Goal: Information Seeking & Learning: Check status

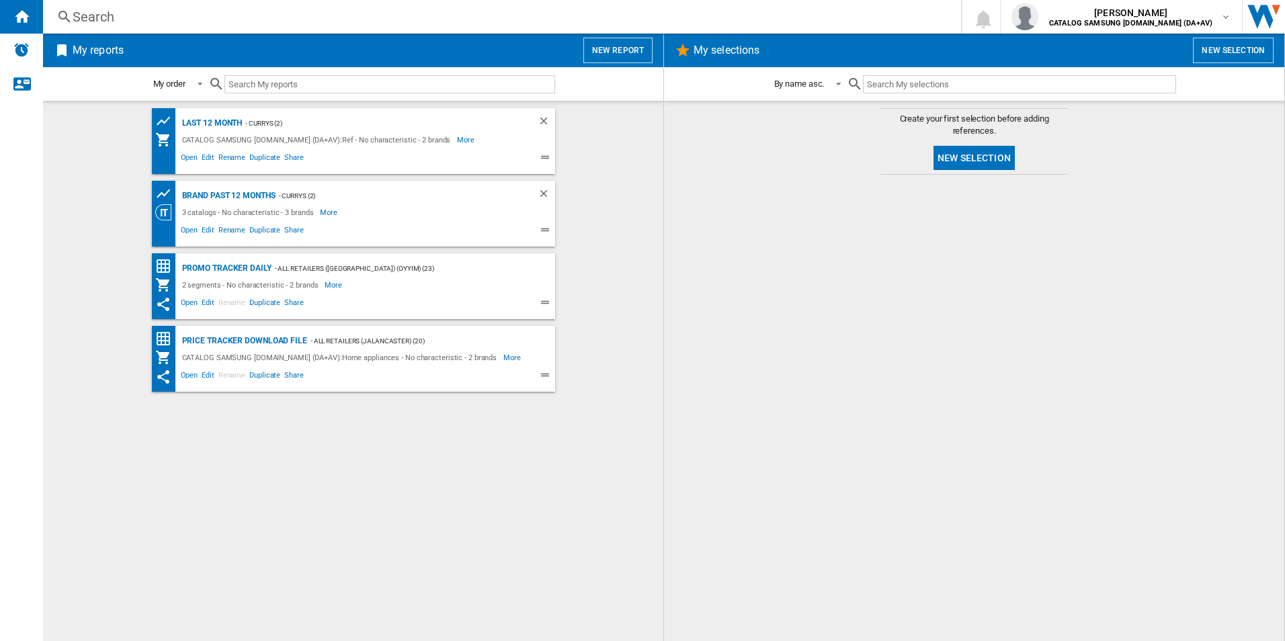
click at [108, 16] on div "Search" at bounding box center [499, 16] width 853 height 19
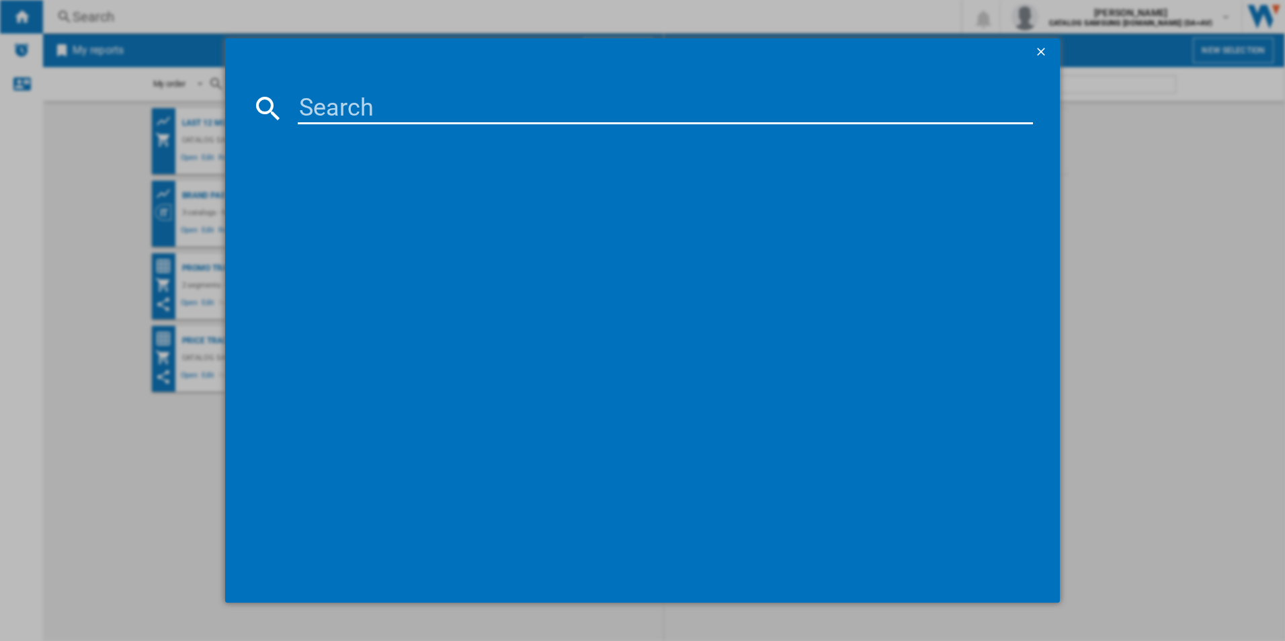
click at [399, 103] on input at bounding box center [666, 108] width 736 height 32
paste input "KGN362LDF"
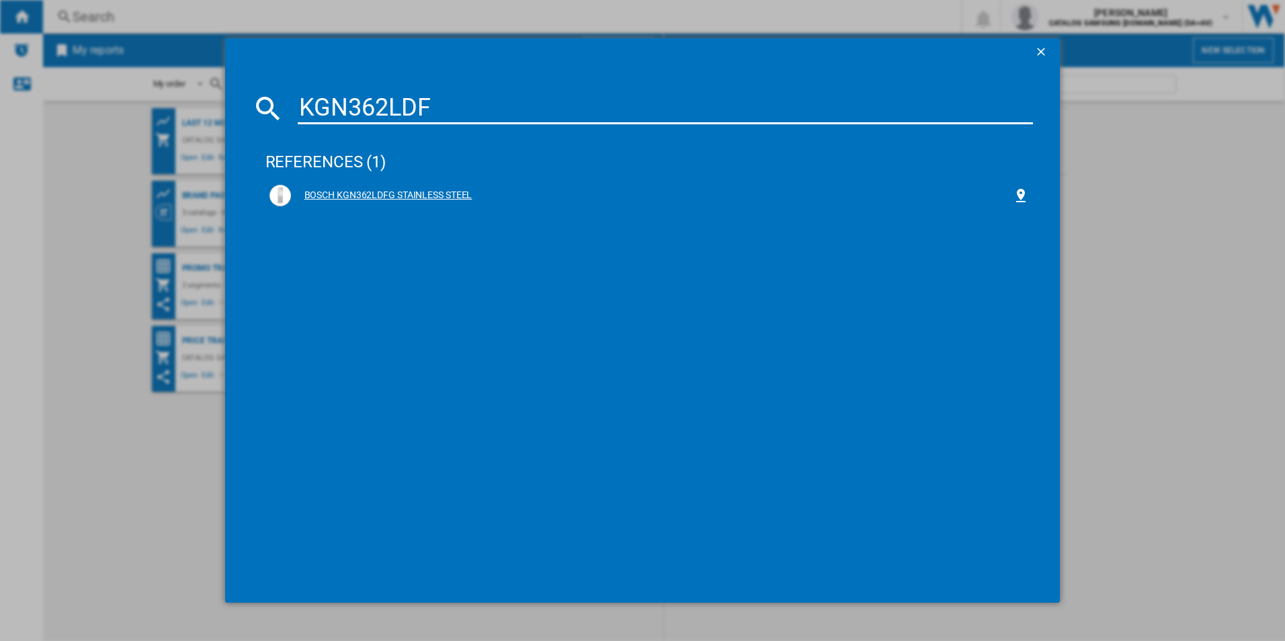
type input "KGN362LDF"
click at [431, 185] on div "BOSCH KGN362LDFG STAINLESS STEEL" at bounding box center [649, 196] width 760 height 22
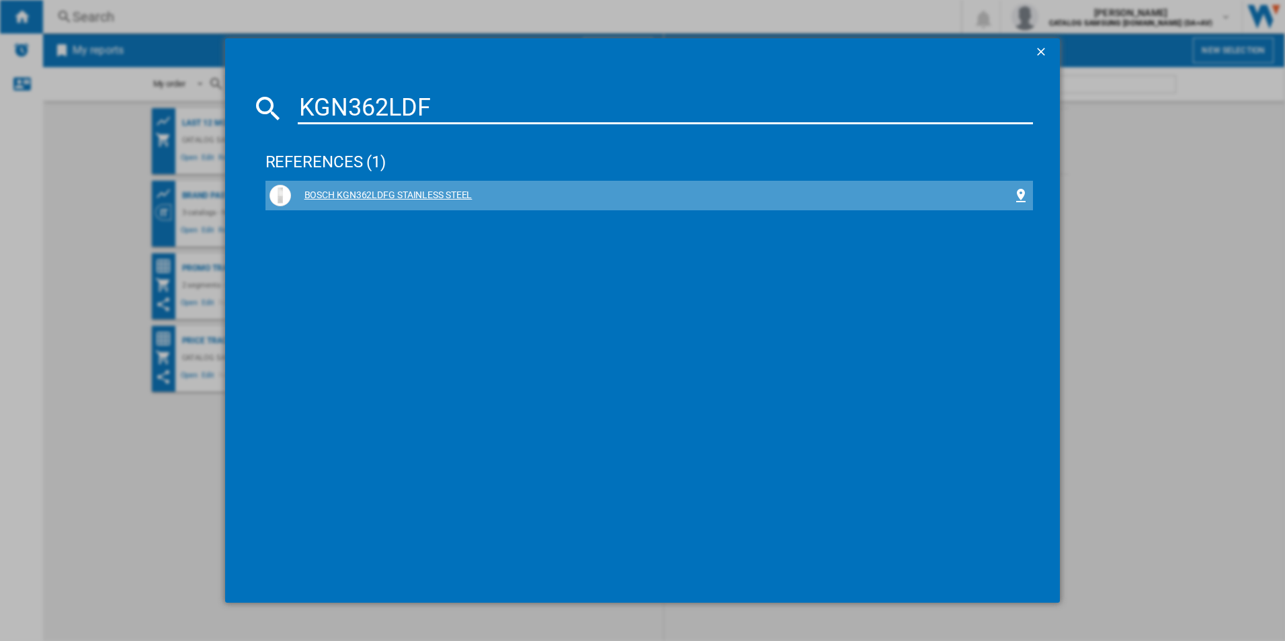
click at [460, 198] on div "BOSCH KGN362LDFG STAINLESS STEEL" at bounding box center [652, 195] width 722 height 13
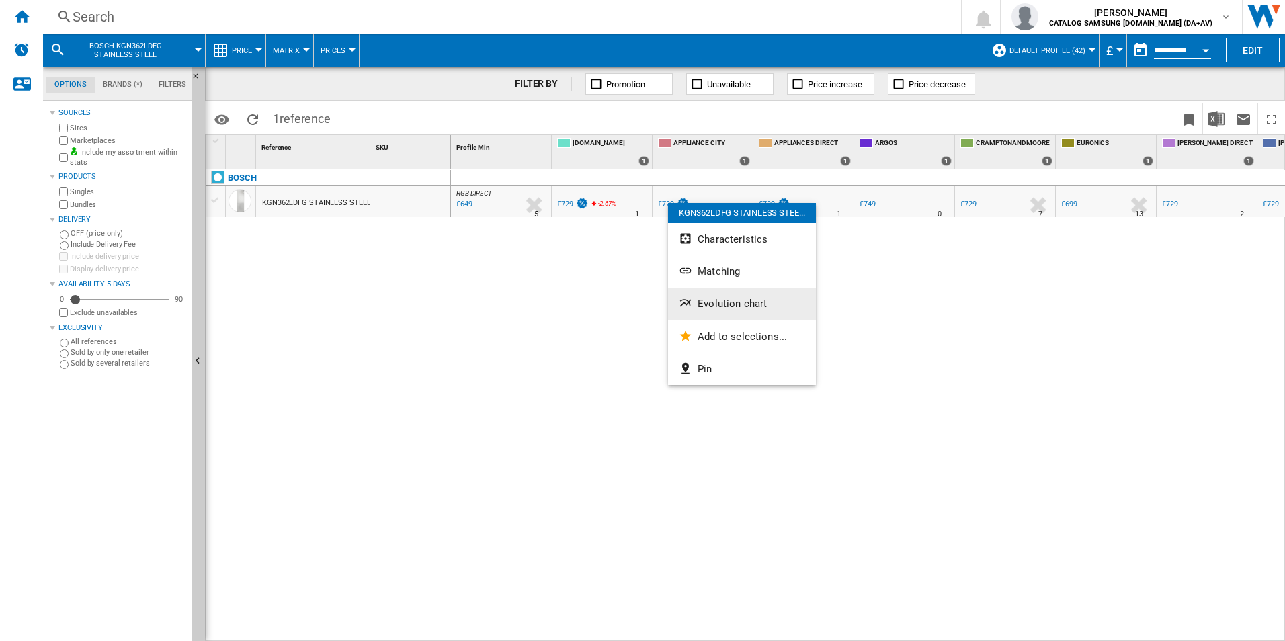
click at [721, 294] on button "Evolution chart" at bounding box center [742, 304] width 148 height 32
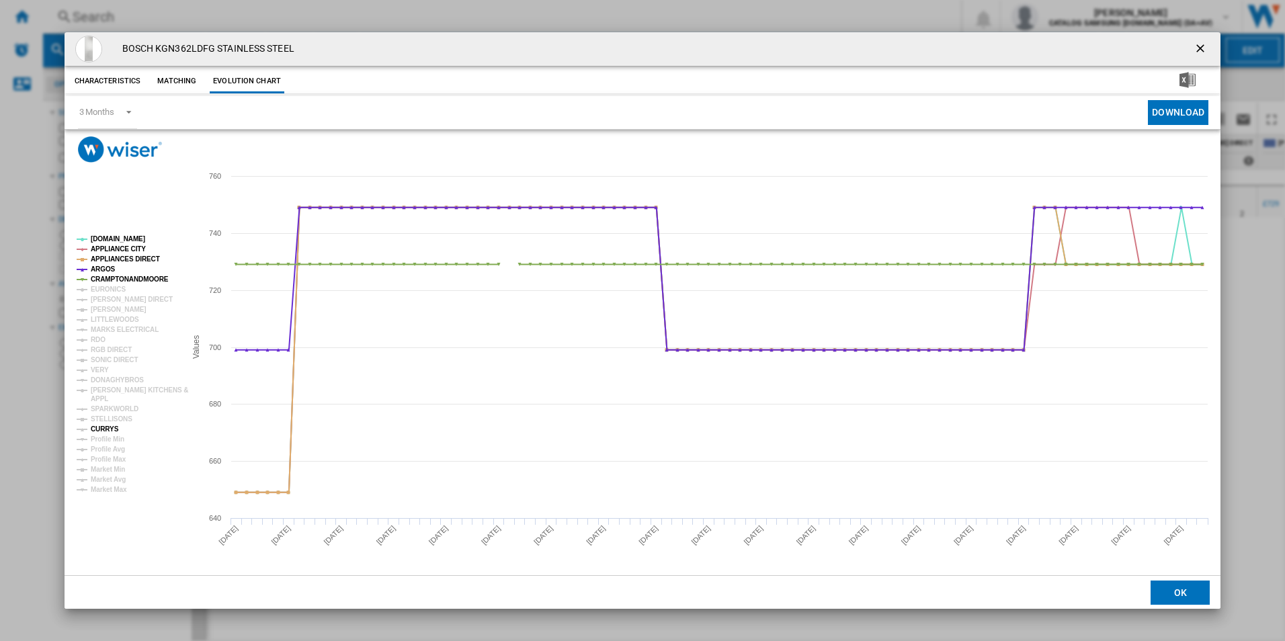
click at [107, 427] on tspan "CURRYS" at bounding box center [105, 428] width 28 height 7
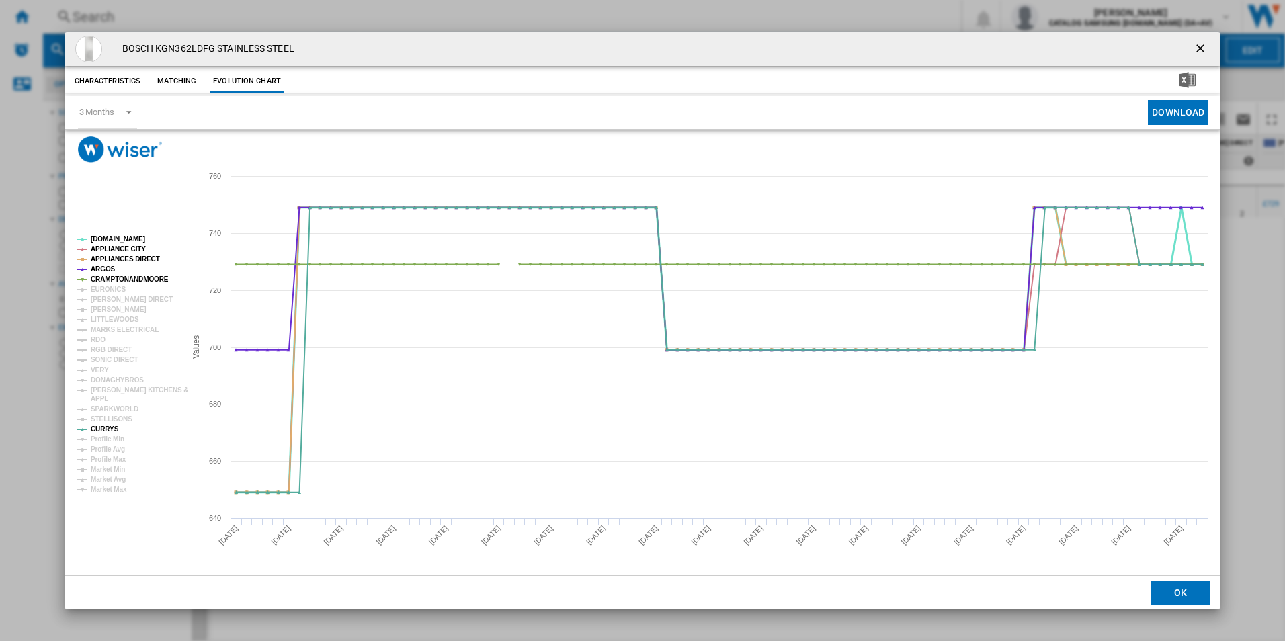
click at [112, 240] on tspan "[DOMAIN_NAME]" at bounding box center [118, 238] width 54 height 7
click at [110, 248] on tspan "APPLIANCE CITY" at bounding box center [118, 248] width 55 height 7
click at [113, 263] on tspan "APPLIANCES DIRECT" at bounding box center [125, 258] width 69 height 7
click at [110, 271] on tspan "ARGOS" at bounding box center [103, 268] width 25 height 7
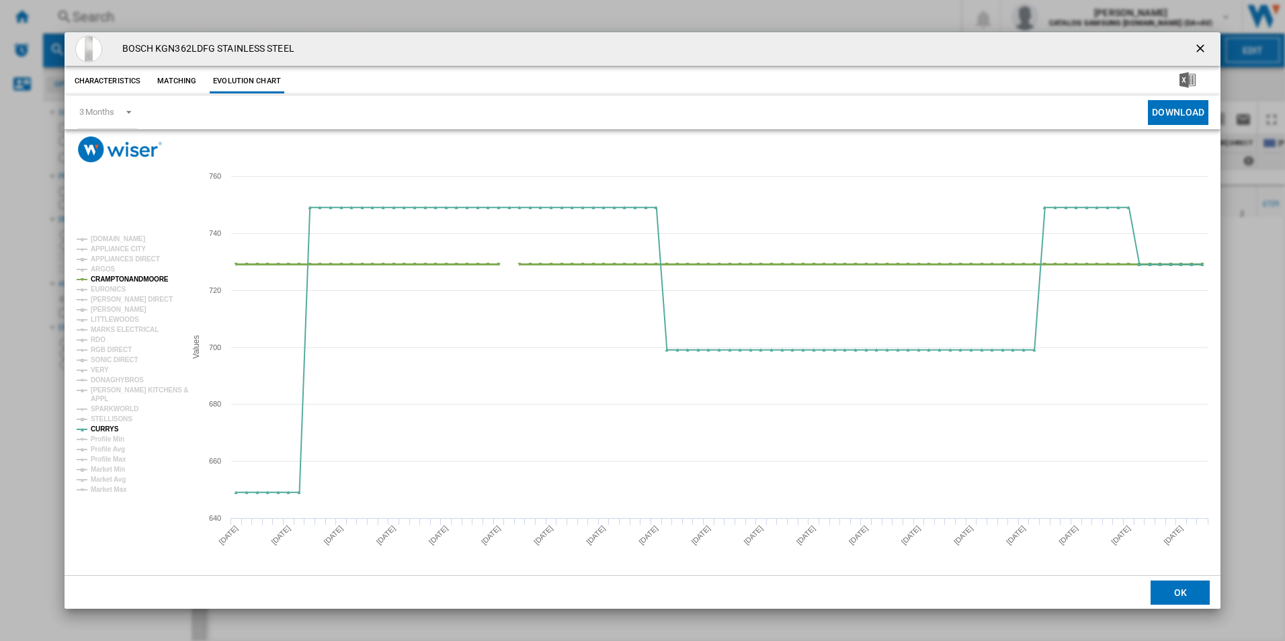
click at [112, 280] on tspan "CRAMPTONANDMOORE" at bounding box center [130, 279] width 78 height 7
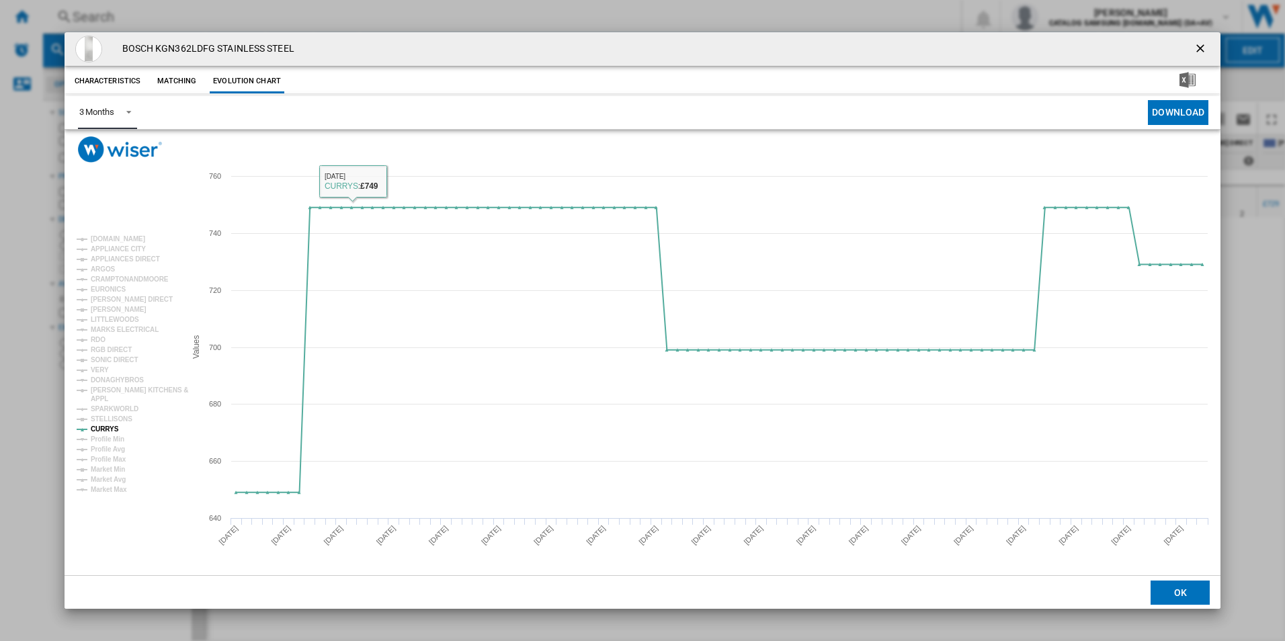
click at [133, 116] on span "Product popup" at bounding box center [125, 111] width 16 height 12
click at [124, 153] on md-option "6 Months" at bounding box center [113, 145] width 91 height 32
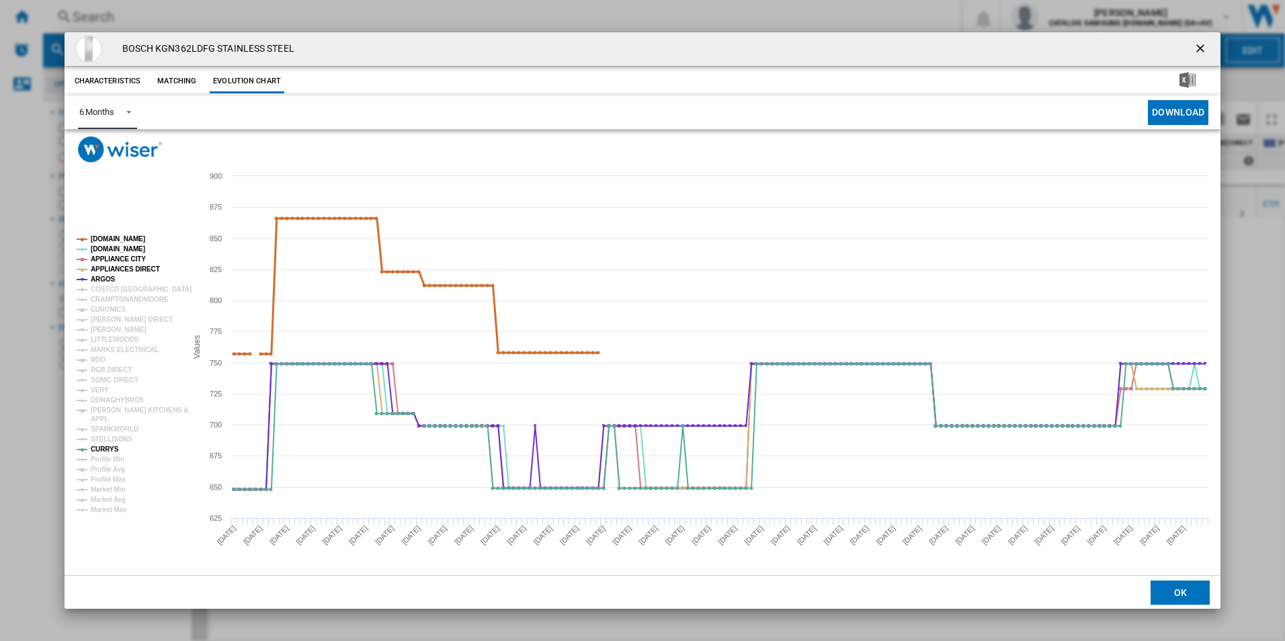
click at [106, 240] on tspan "[DOMAIN_NAME]" at bounding box center [118, 238] width 54 height 7
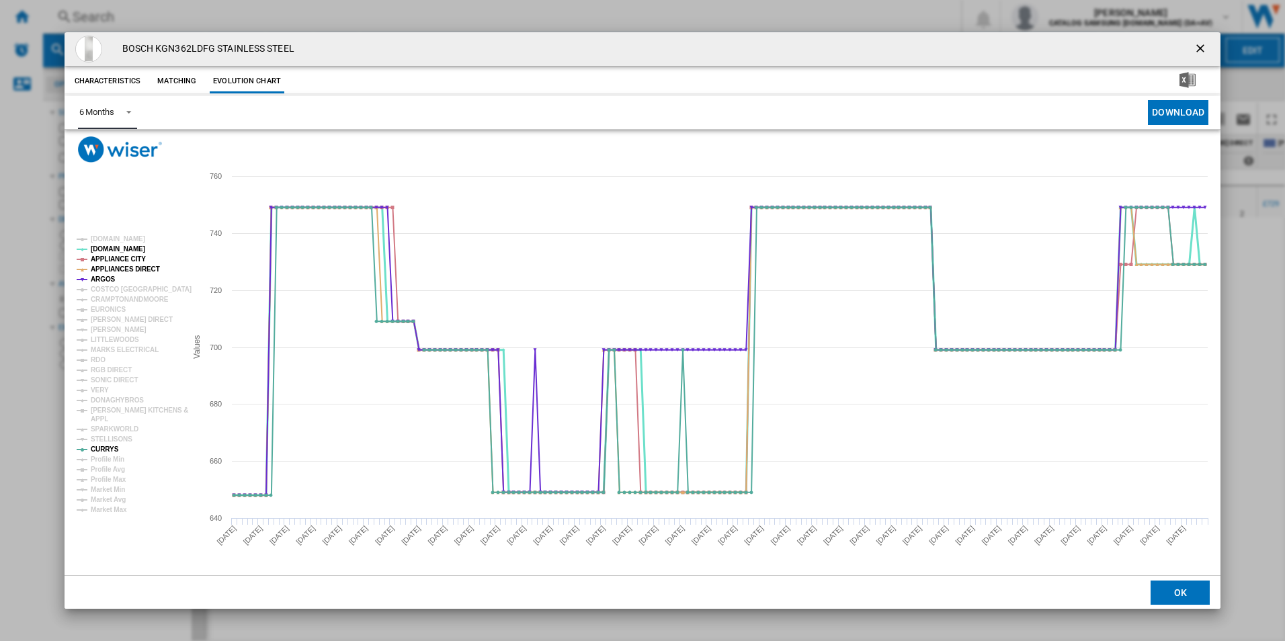
click at [106, 251] on tspan "[DOMAIN_NAME]" at bounding box center [118, 248] width 54 height 7
click at [106, 258] on tspan "APPLIANCE CITY" at bounding box center [118, 258] width 55 height 7
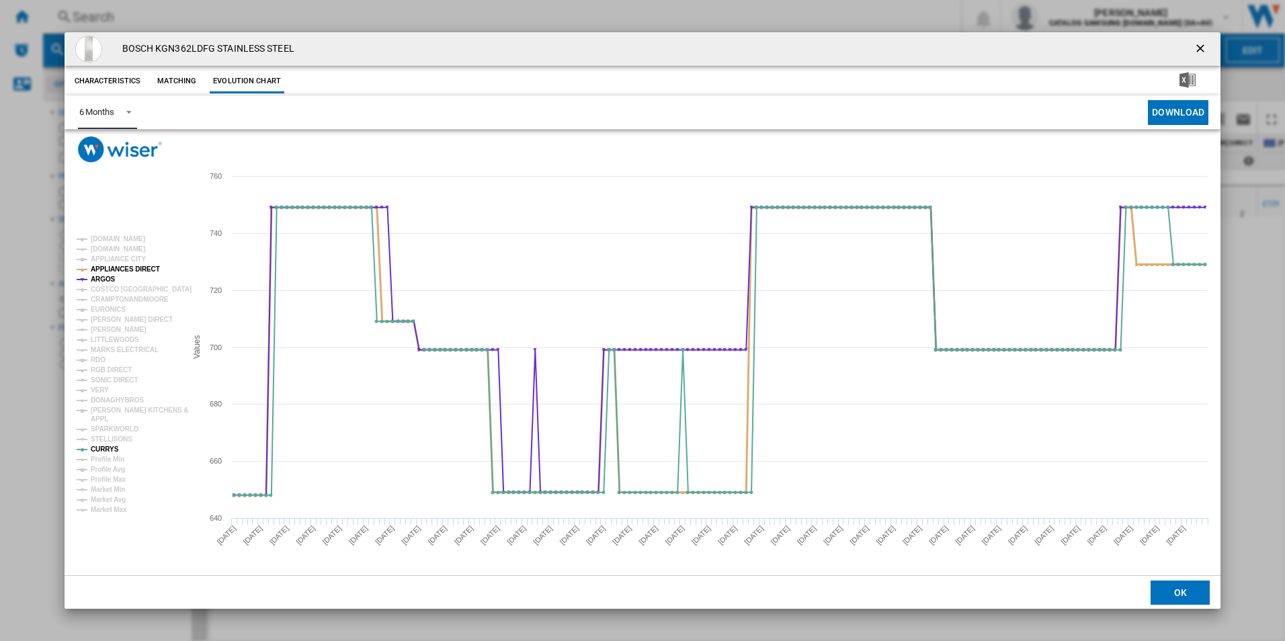
click at [105, 270] on tspan "APPLIANCES DIRECT" at bounding box center [125, 268] width 69 height 7
click at [102, 276] on tspan "ARGOS" at bounding box center [103, 279] width 25 height 7
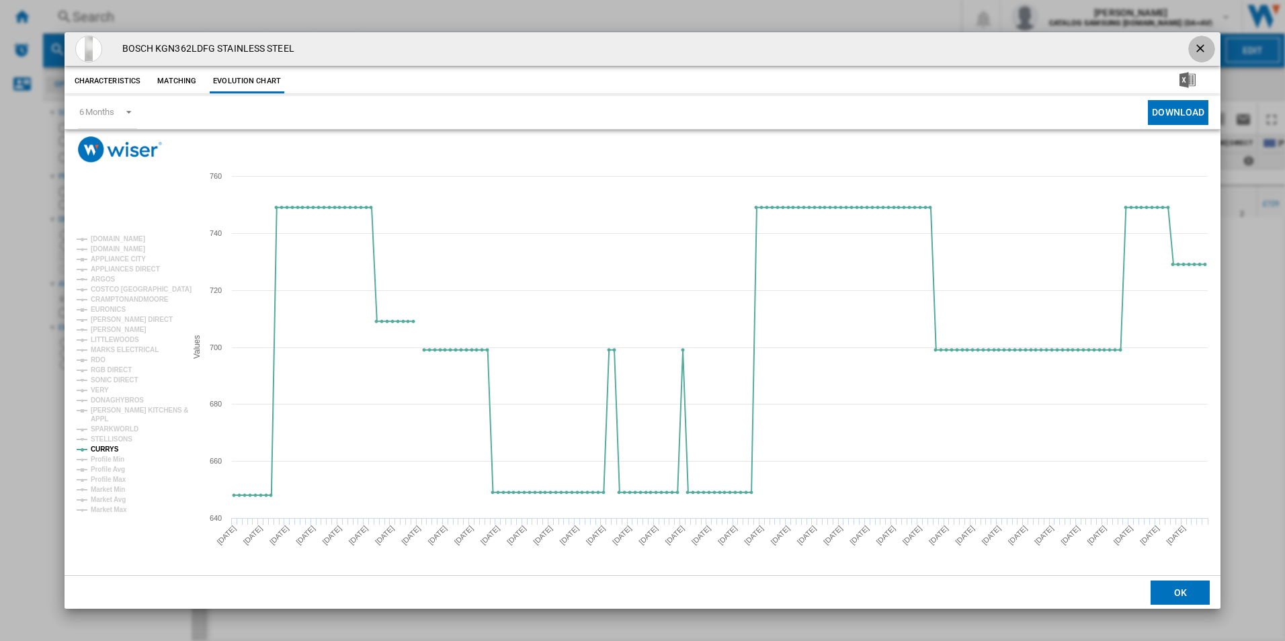
click at [1197, 48] on ng-md-icon "getI18NText('BUTTONS.CLOSE_DIALOG')" at bounding box center [1201, 50] width 16 height 16
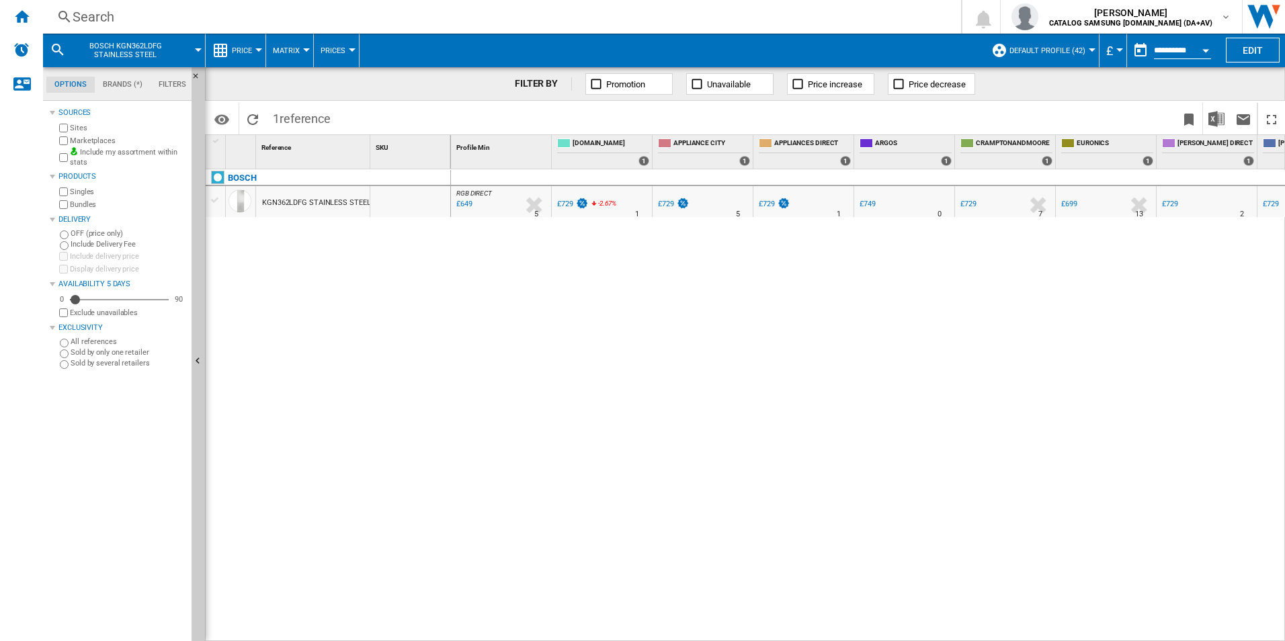
click at [294, 15] on div "Search" at bounding box center [499, 16] width 853 height 19
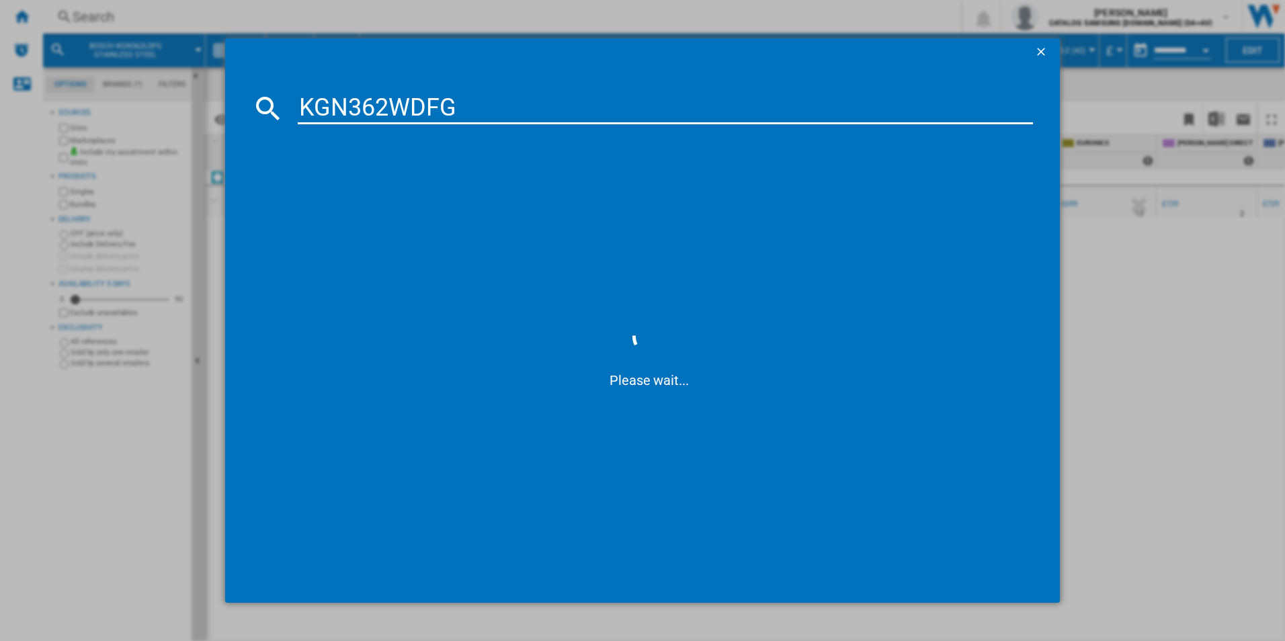
type input "KGN362WDFG"
click at [1037, 48] on ng-md-icon "getI18NText('BUTTONS.CLOSE_DIALOG')" at bounding box center [1042, 53] width 16 height 16
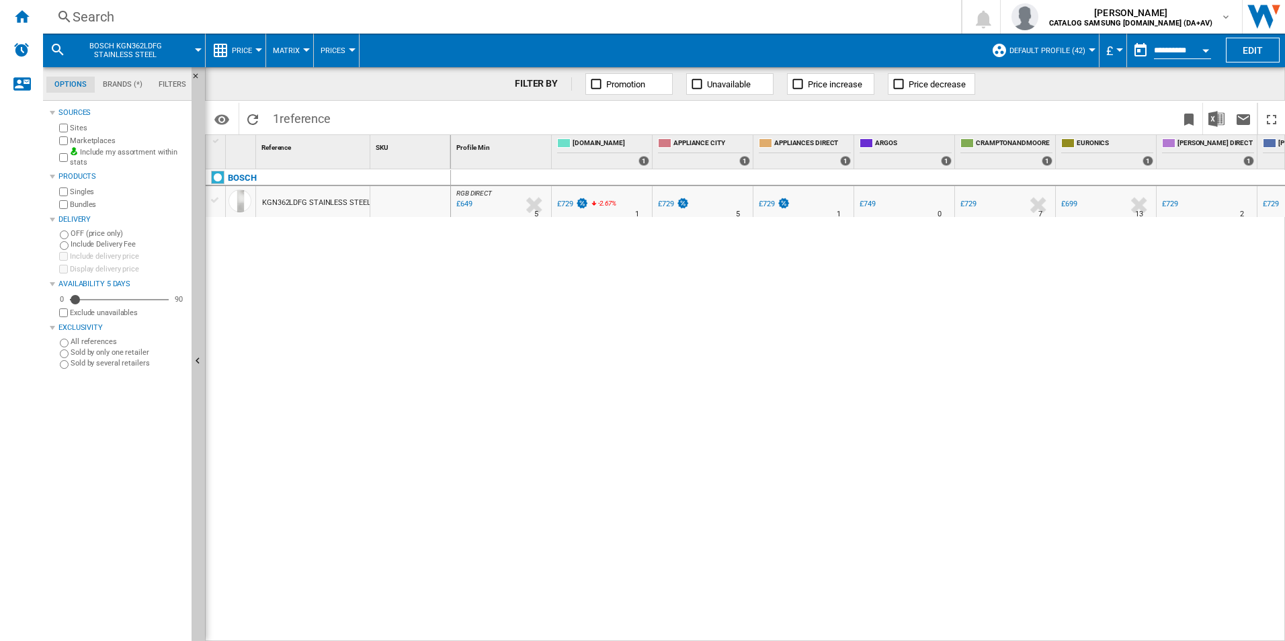
click at [195, 19] on div "Search" at bounding box center [499, 16] width 853 height 19
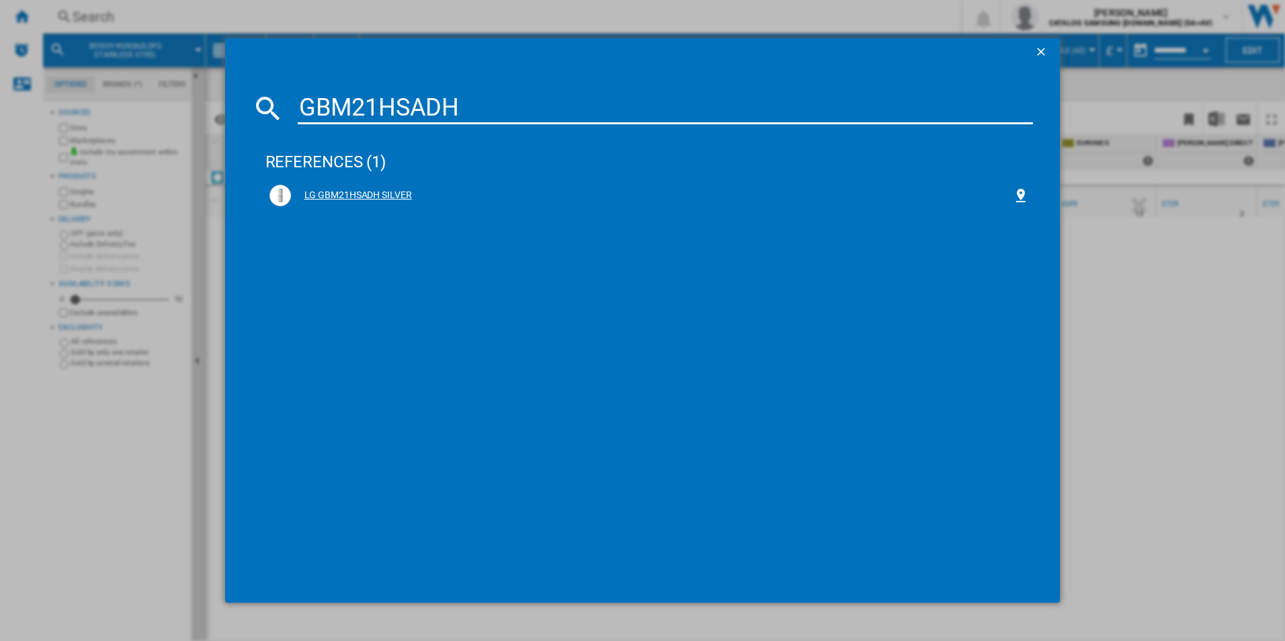
type input "GBM21HSADH"
click at [323, 187] on div "LG GBM21HSADH SILVER" at bounding box center [649, 196] width 760 height 22
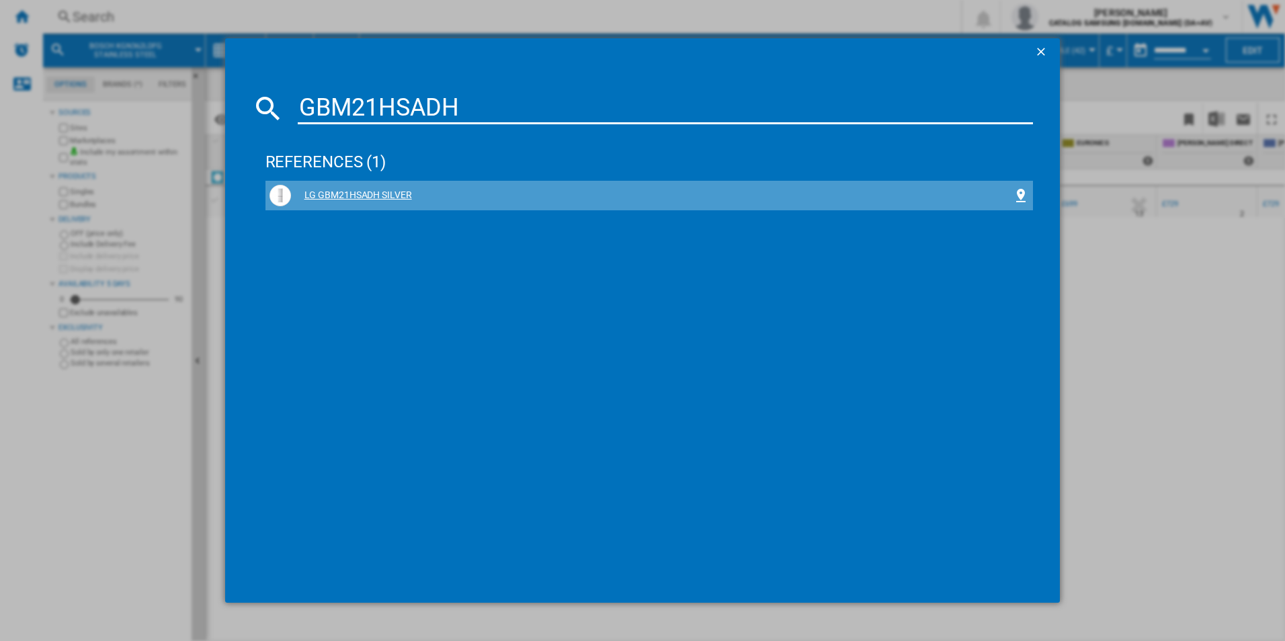
click at [351, 194] on div "LG GBM21HSADH SILVER" at bounding box center [652, 195] width 722 height 13
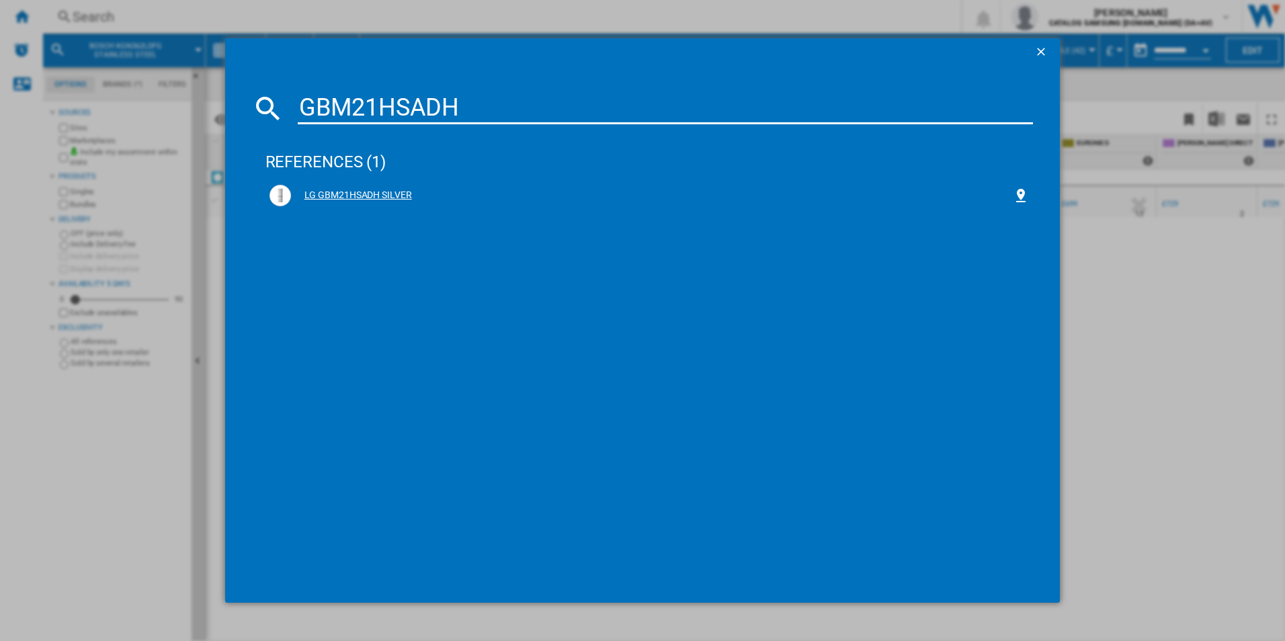
click at [351, 194] on div "LG GBM21HSADH SILVER" at bounding box center [652, 195] width 722 height 13
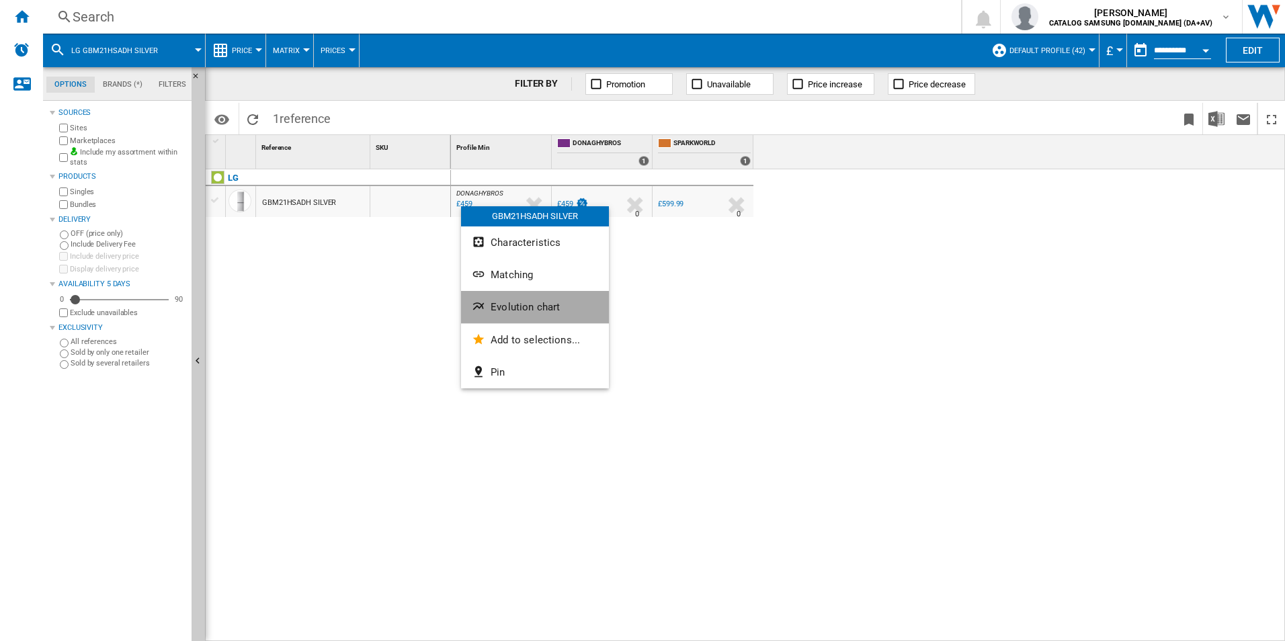
click at [497, 298] on button "Evolution chart" at bounding box center [535, 307] width 148 height 32
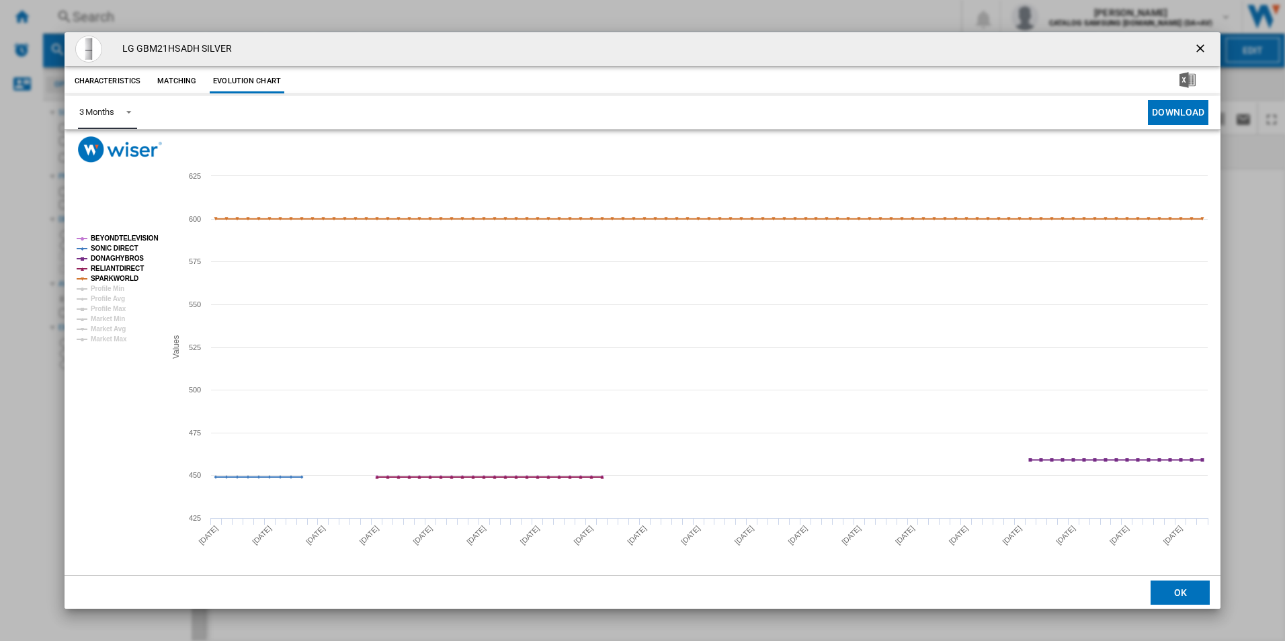
click at [122, 116] on span "Product popup" at bounding box center [125, 111] width 16 height 12
click at [121, 151] on md-option "6 Months" at bounding box center [113, 145] width 91 height 32
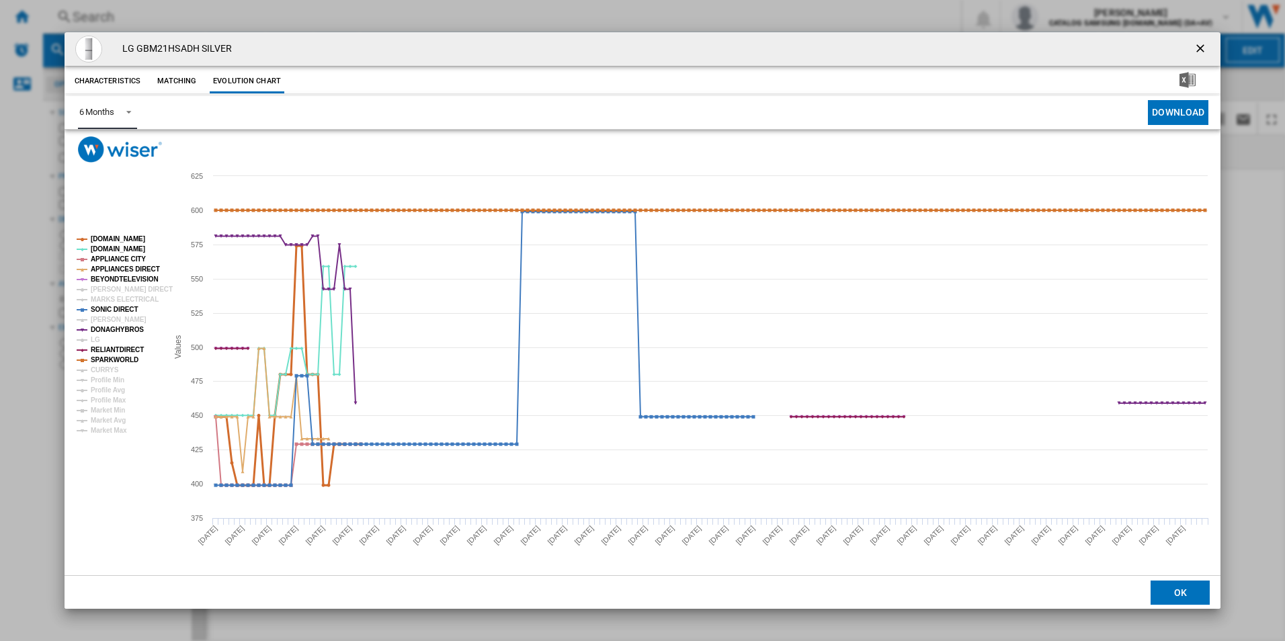
click at [114, 239] on tspan "[DOMAIN_NAME]" at bounding box center [118, 238] width 54 height 7
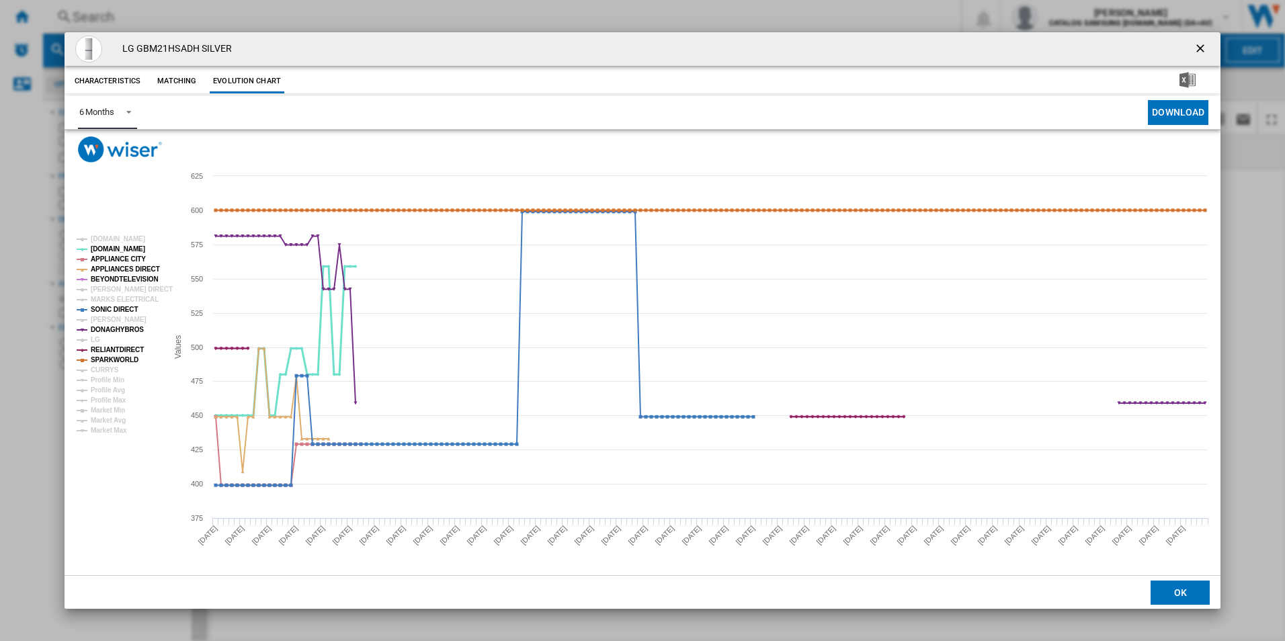
click at [106, 247] on tspan "[DOMAIN_NAME]" at bounding box center [118, 248] width 54 height 7
click at [108, 255] on tspan "APPLIANCE CITY" at bounding box center [118, 258] width 55 height 7
click at [110, 265] on tspan "APPLIANCES DIRECT" at bounding box center [125, 268] width 69 height 7
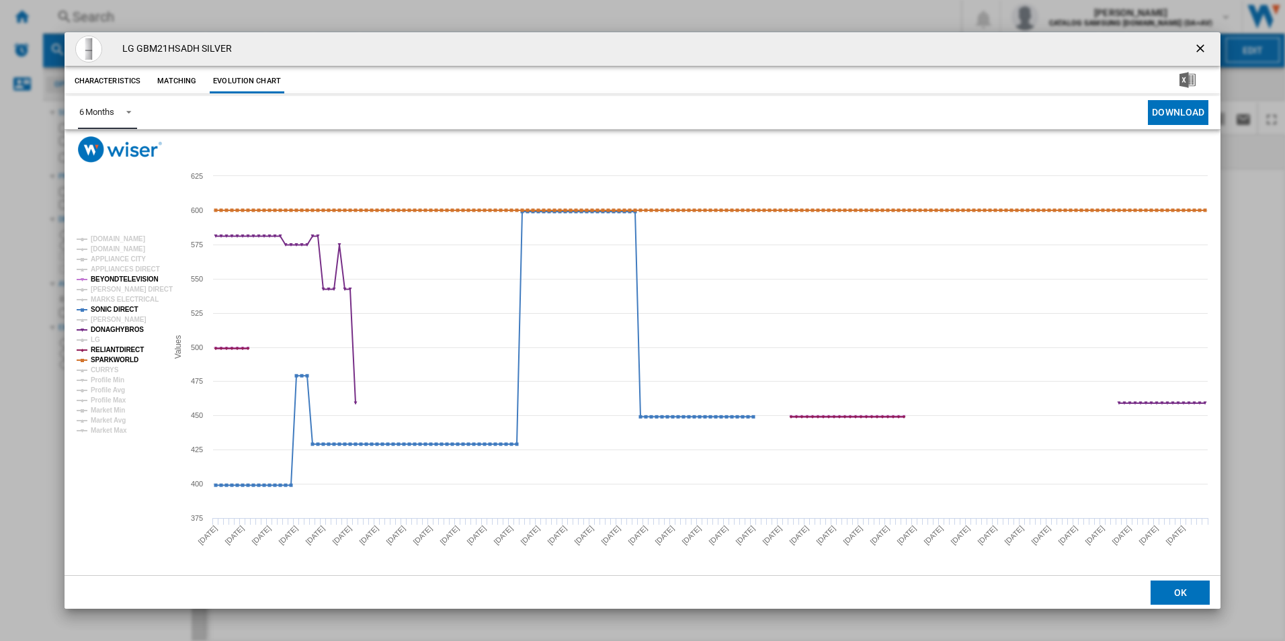
click at [112, 276] on tspan "BEYONDTELEVISION" at bounding box center [125, 279] width 68 height 7
click at [122, 307] on tspan "SONIC DIRECT" at bounding box center [114, 309] width 47 height 7
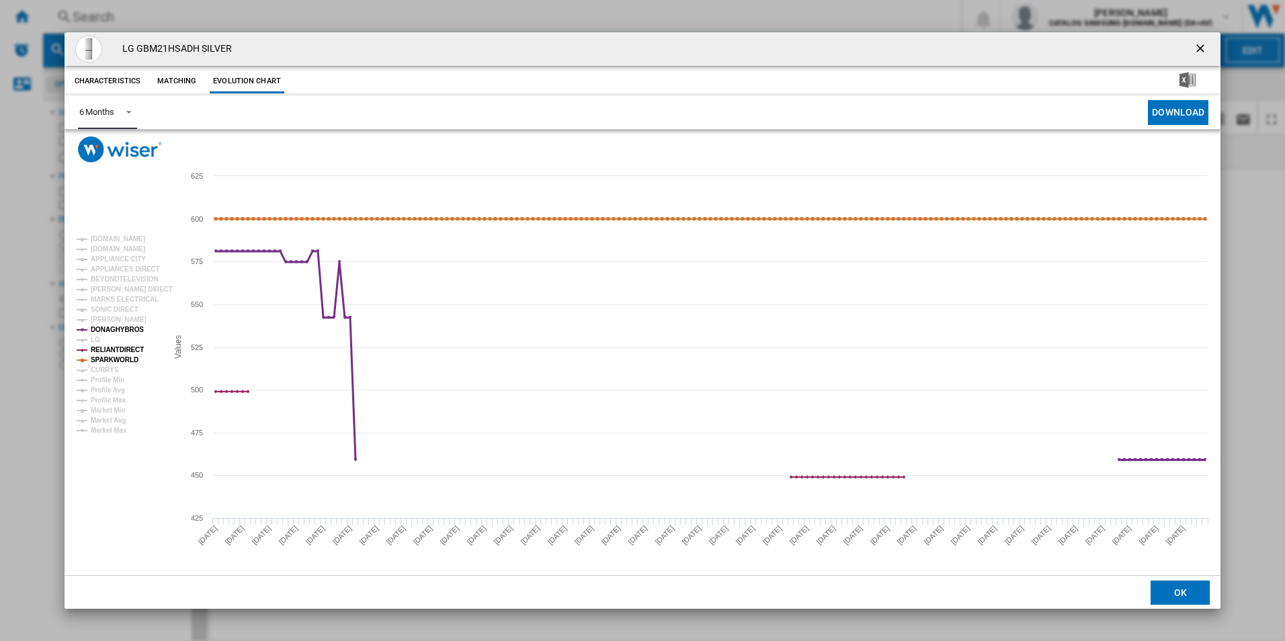
click at [124, 330] on tspan "DONAGHYBROS" at bounding box center [117, 329] width 53 height 7
click at [117, 349] on tspan "RELIANTDIRECT" at bounding box center [117, 349] width 53 height 7
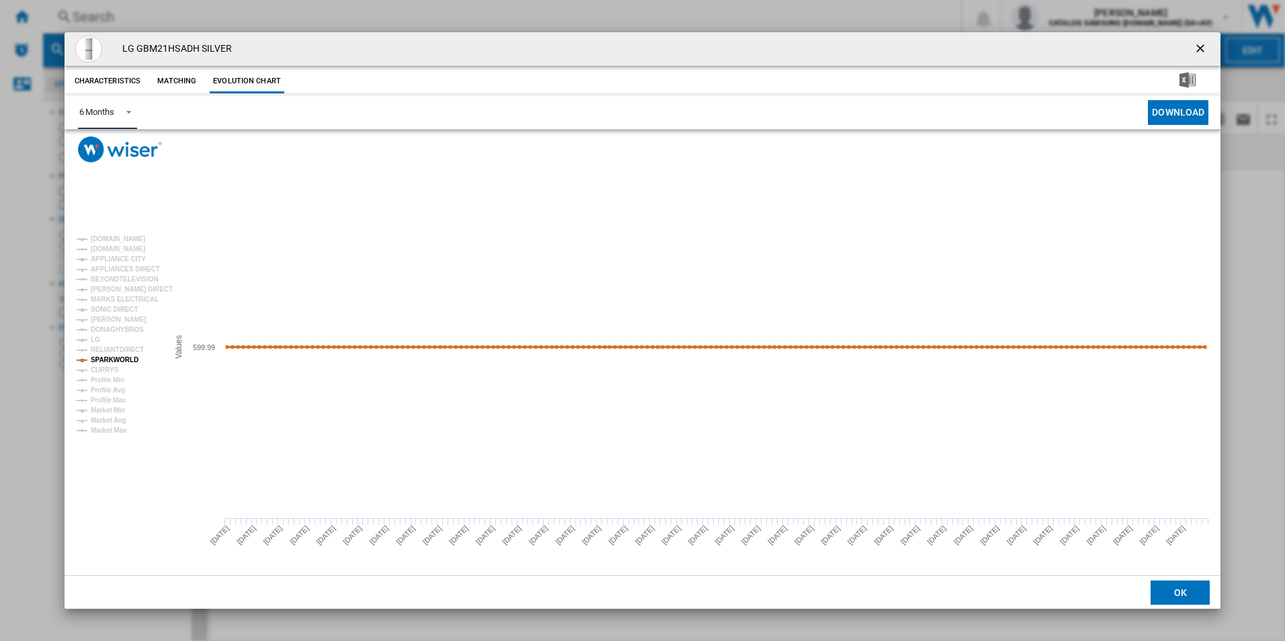
click at [112, 359] on tspan "SPARKWORLD" at bounding box center [115, 359] width 48 height 7
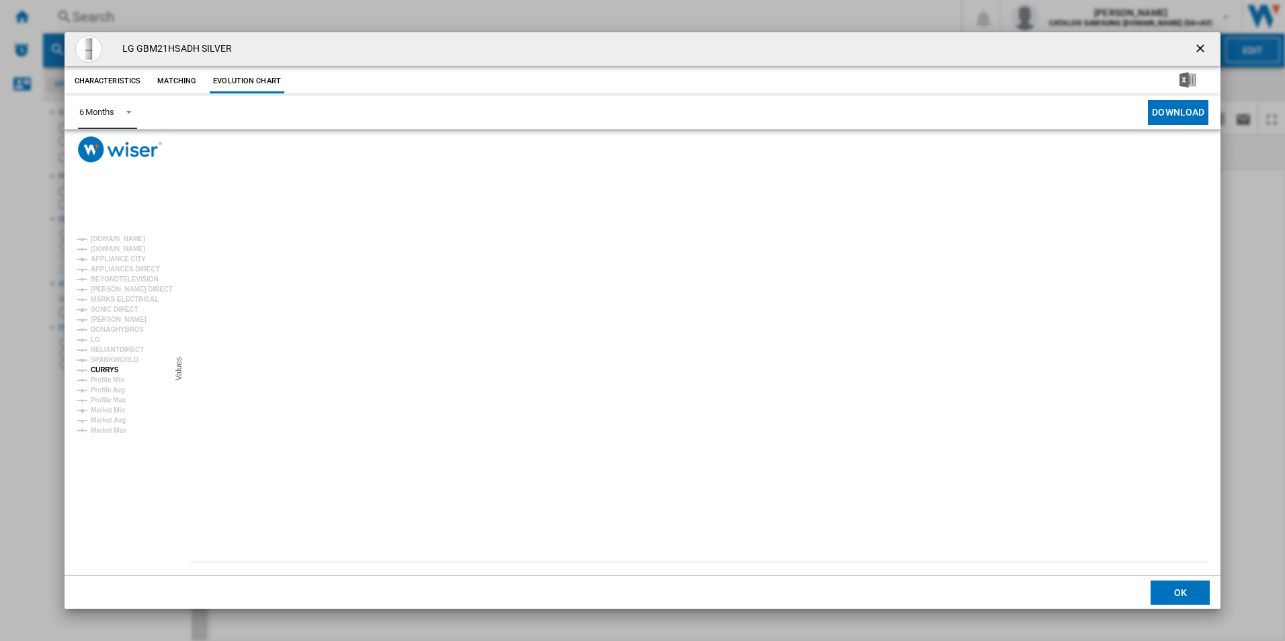
click at [101, 369] on tspan "CURRYS" at bounding box center [105, 369] width 28 height 7
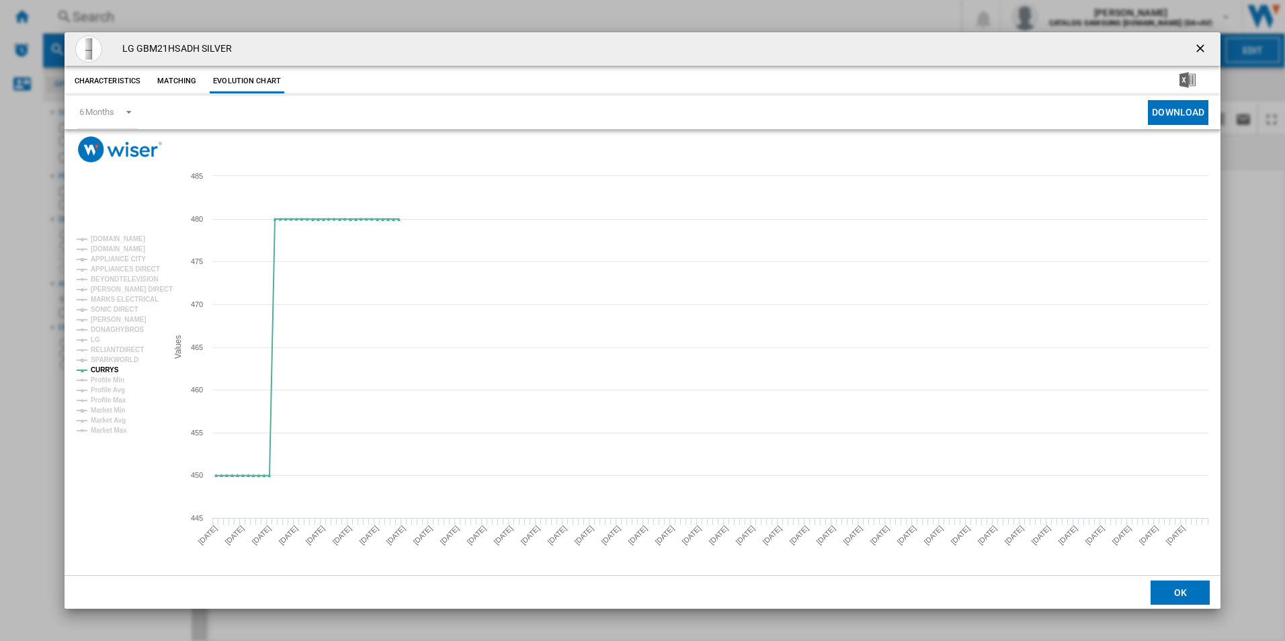
click at [1203, 43] on ng-md-icon "getI18NText('BUTTONS.CLOSE_DIALOG')" at bounding box center [1201, 50] width 16 height 16
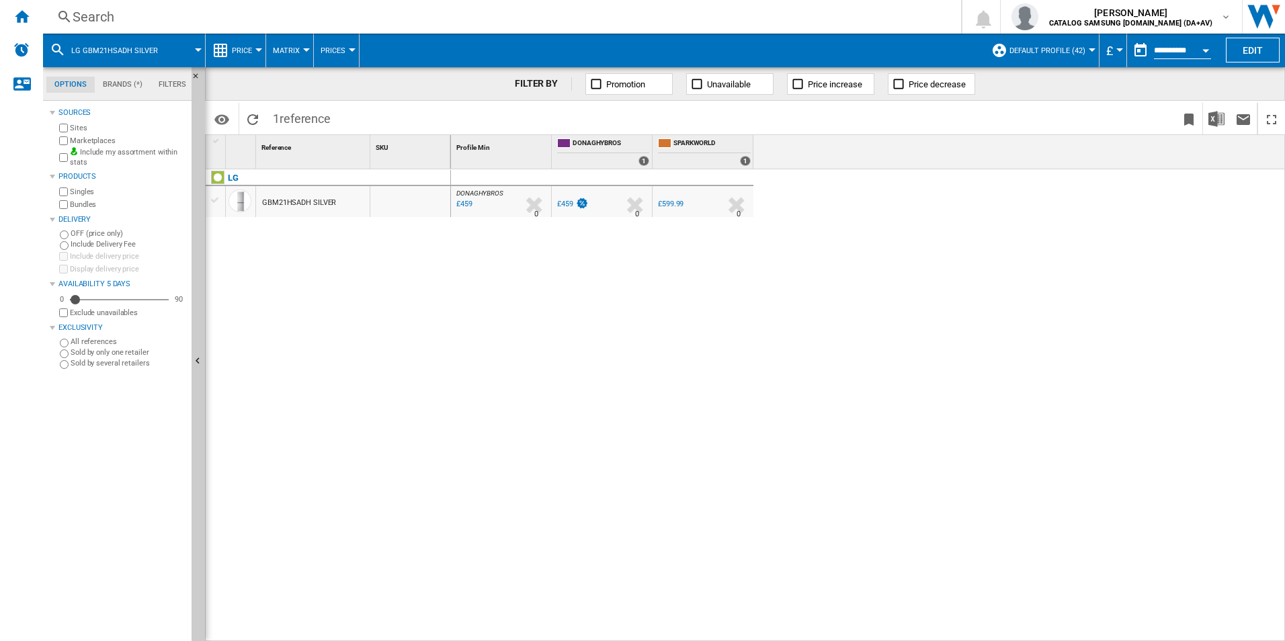
click at [181, 16] on div "Search" at bounding box center [499, 16] width 853 height 19
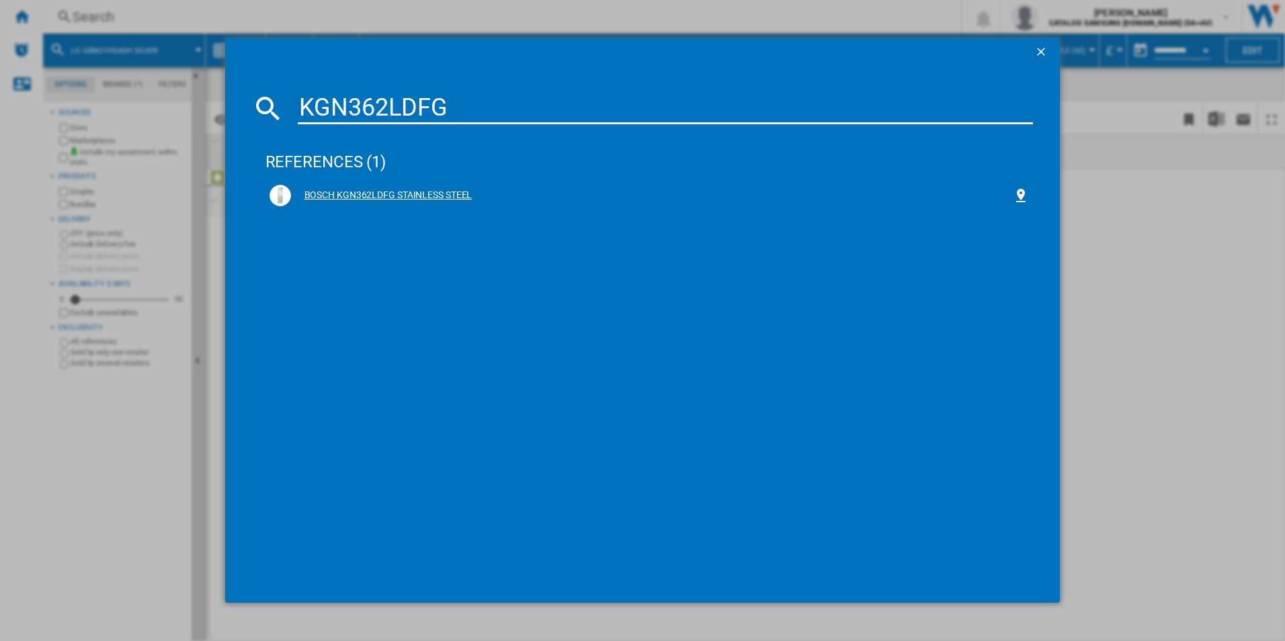
type input "KGN362LDFG"
click at [364, 194] on div "BOSCH KGN362LDFG STAINLESS STEEL" at bounding box center [652, 195] width 722 height 13
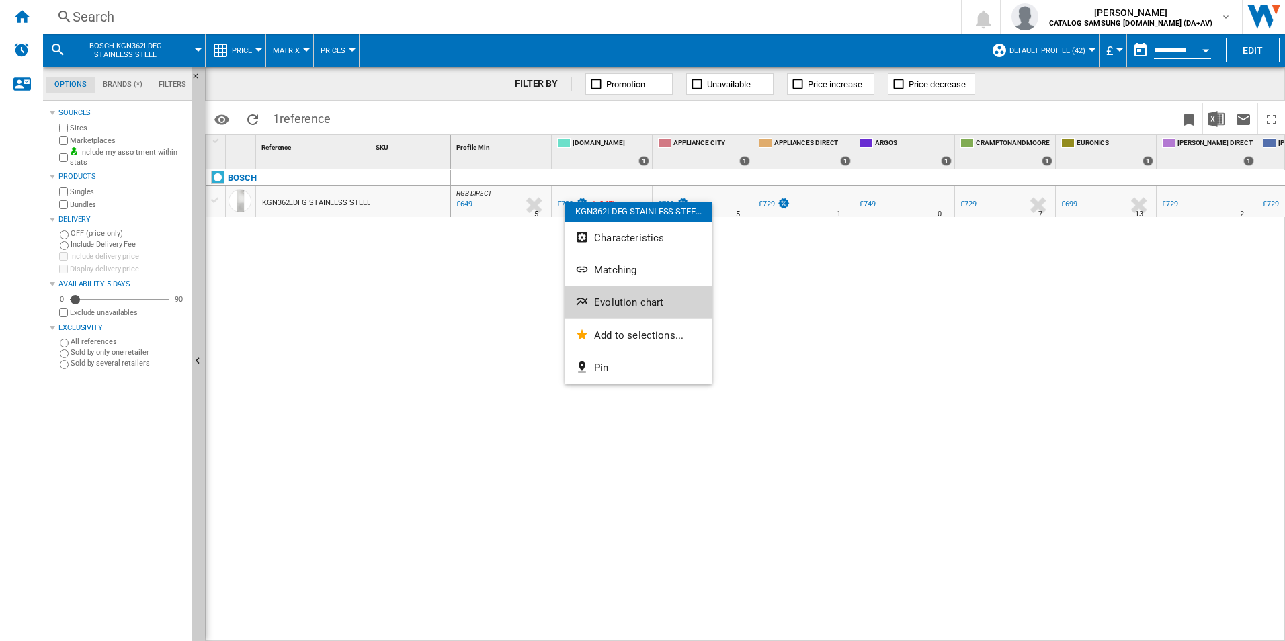
click at [617, 292] on button "Evolution chart" at bounding box center [638, 302] width 148 height 32
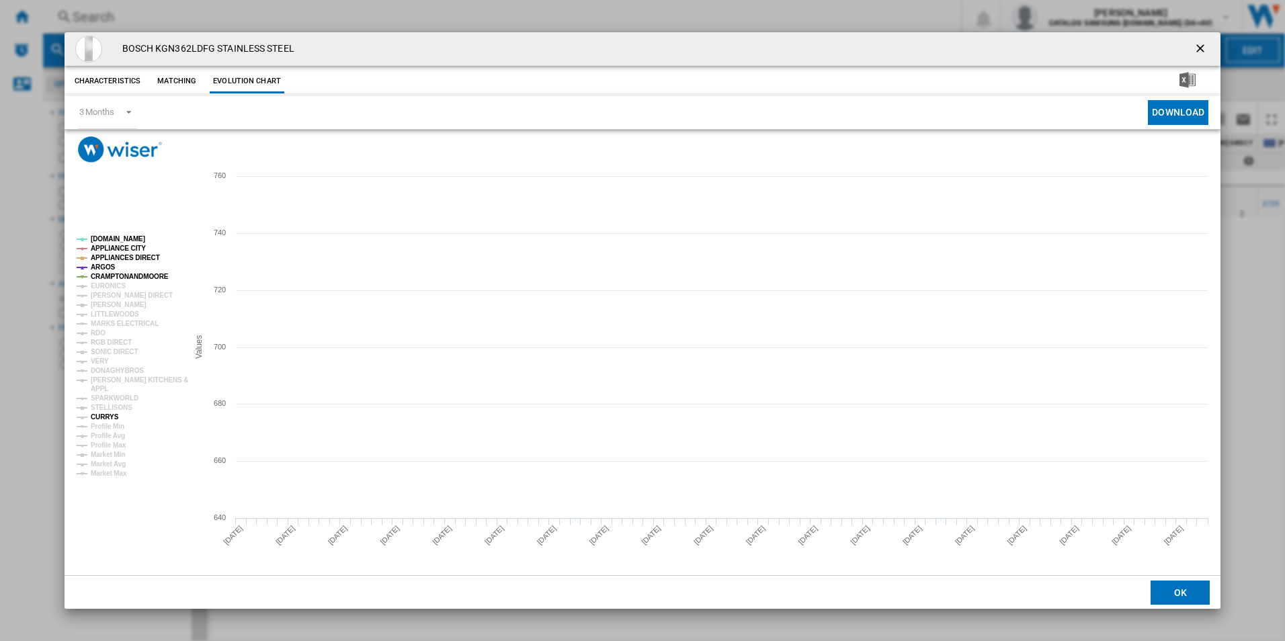
click at [109, 413] on tspan "CURRYS" at bounding box center [105, 416] width 28 height 7
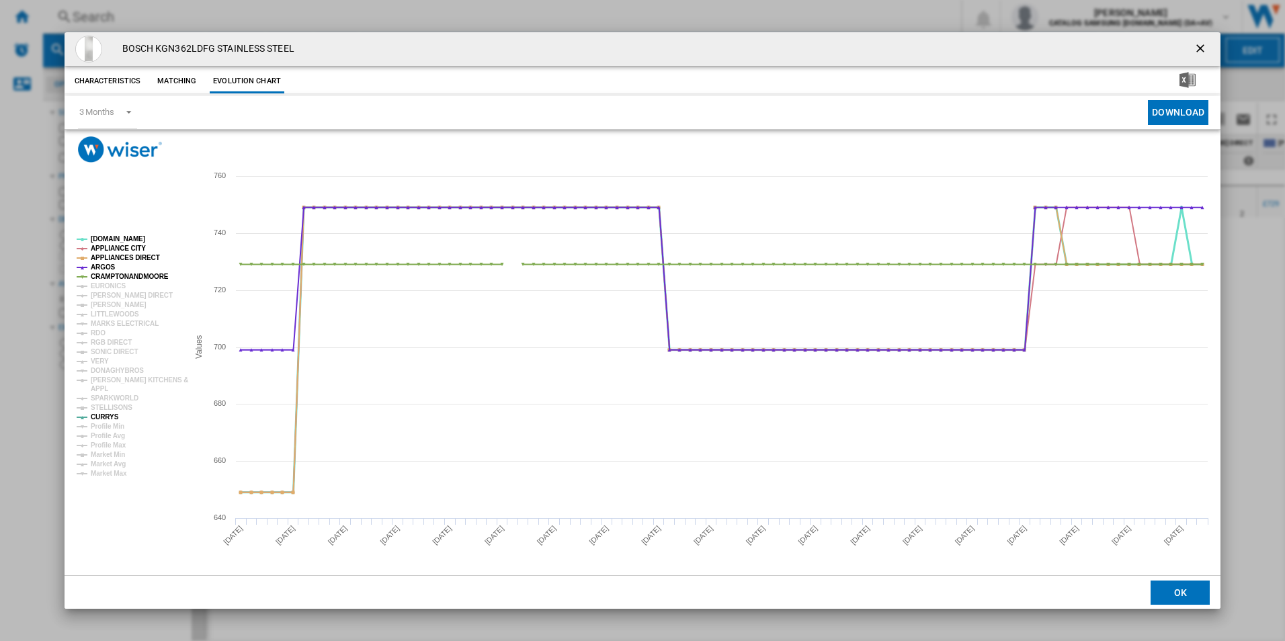
click at [104, 241] on tspan "[DOMAIN_NAME]" at bounding box center [118, 238] width 54 height 7
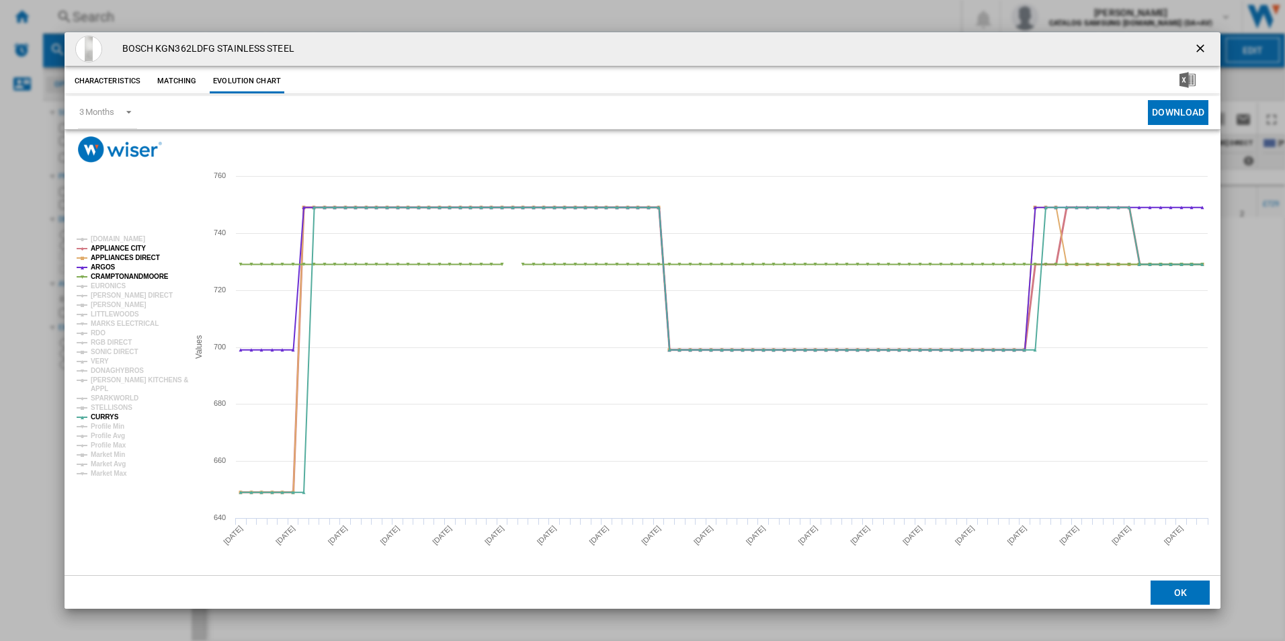
click at [105, 249] on tspan "APPLIANCE CITY" at bounding box center [118, 248] width 55 height 7
click at [104, 261] on tspan "APPLIANCES DIRECT" at bounding box center [125, 257] width 69 height 7
click at [103, 269] on tspan "ARGOS" at bounding box center [103, 266] width 25 height 7
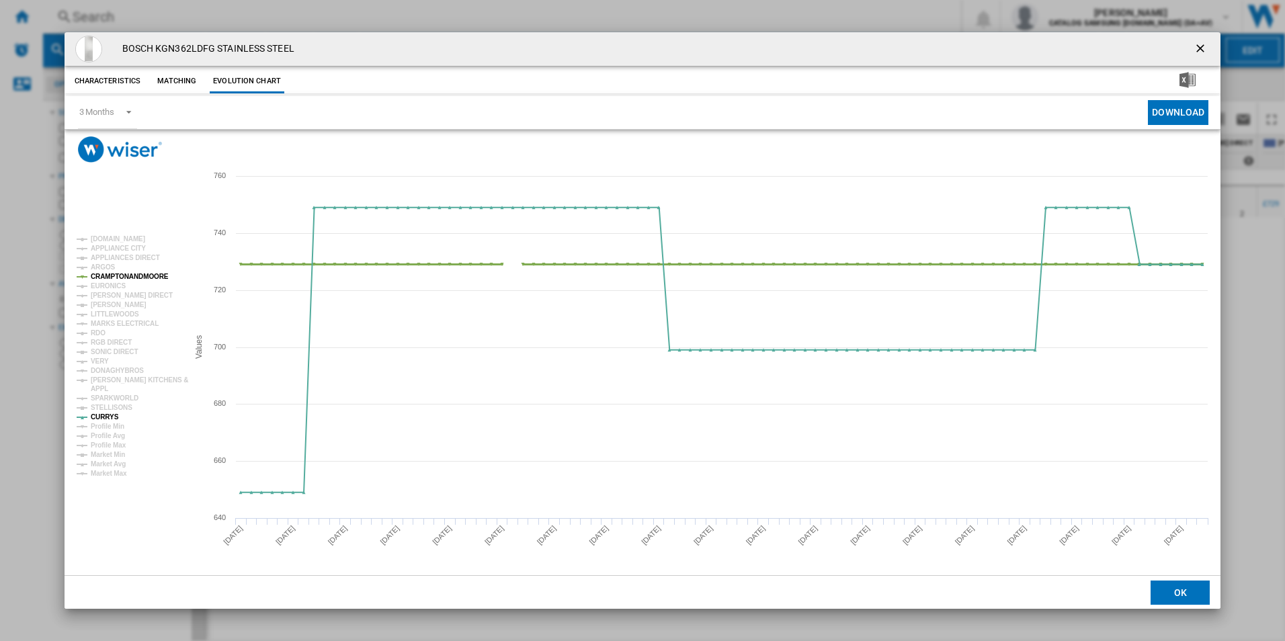
click at [103, 278] on tspan "CRAMPTONANDMOORE" at bounding box center [130, 276] width 78 height 7
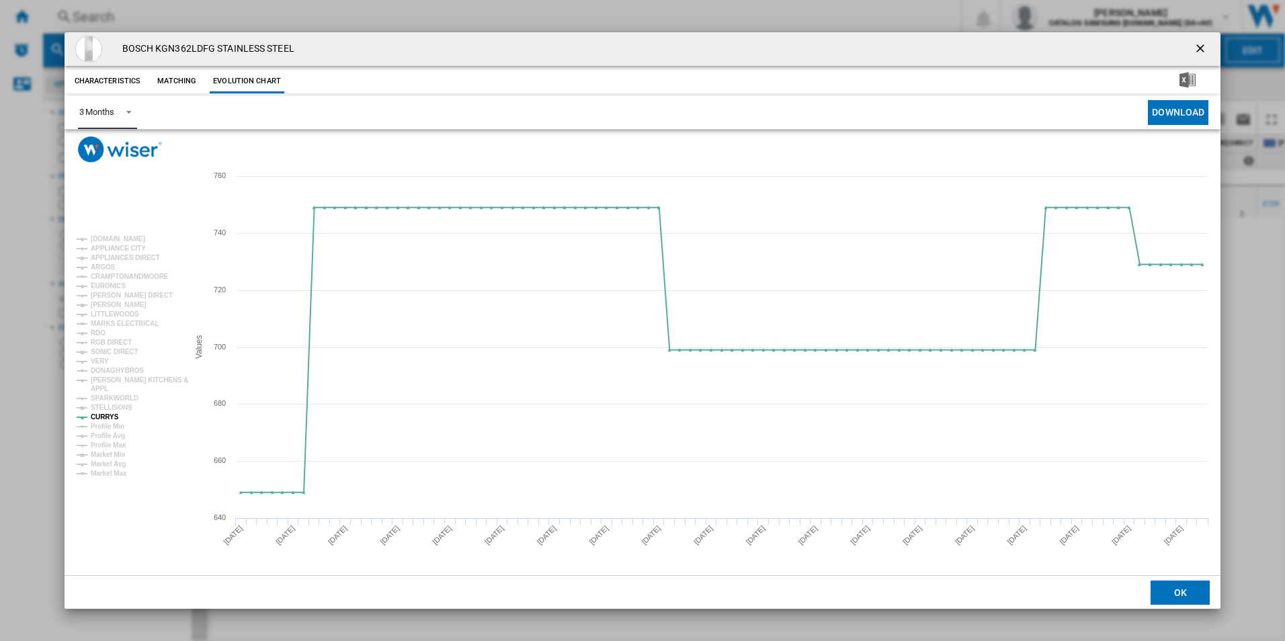
click at [112, 112] on div "3 Months" at bounding box center [96, 112] width 35 height 10
click at [116, 146] on md-option "6 Months" at bounding box center [113, 145] width 91 height 32
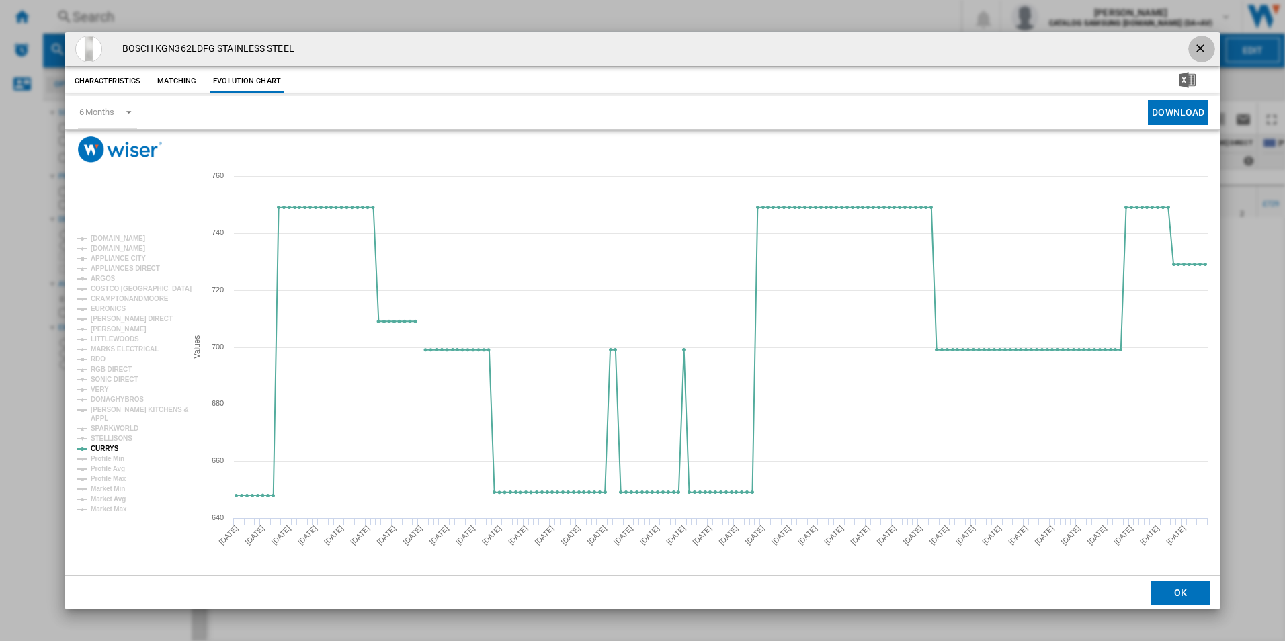
click at [1203, 50] on ng-md-icon "getI18NText('BUTTONS.CLOSE_DIALOG')" at bounding box center [1201, 50] width 16 height 16
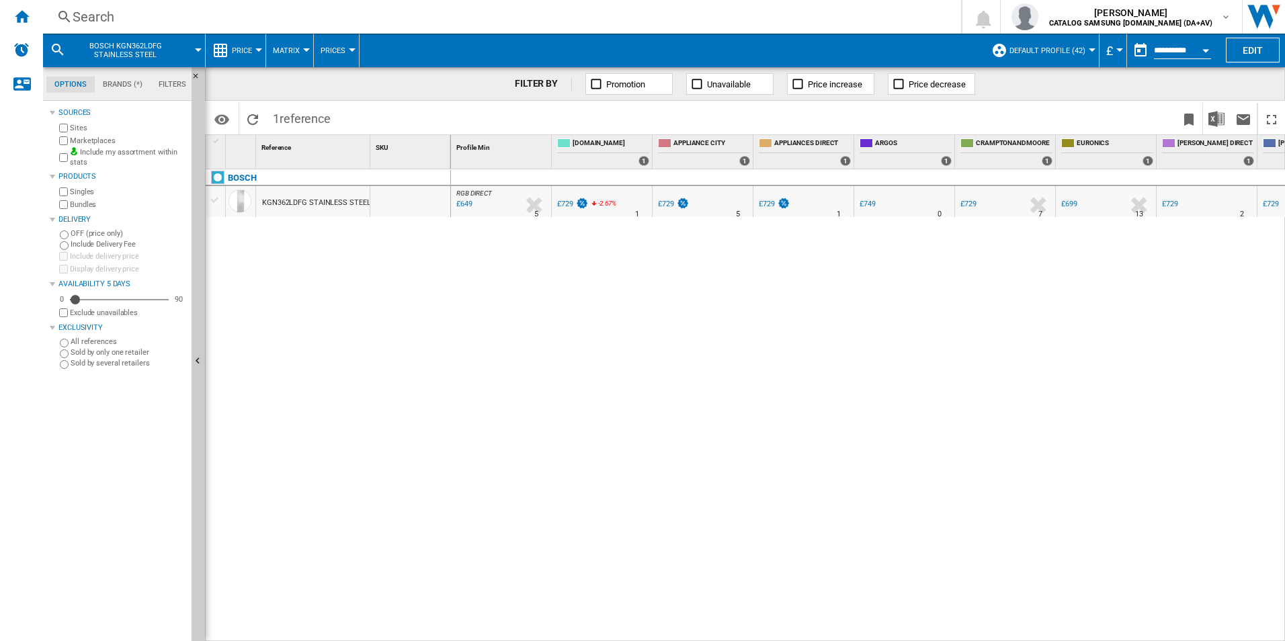
click at [226, 15] on div "Search" at bounding box center [499, 16] width 853 height 19
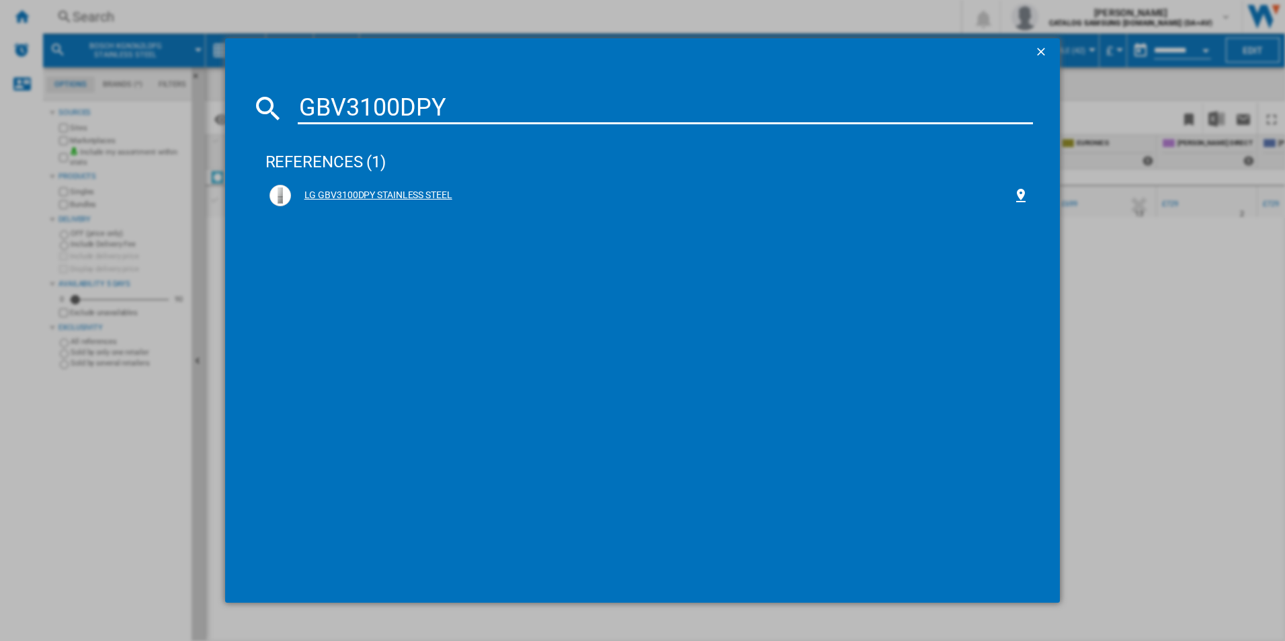
type input "GBV3100DPY"
click at [355, 192] on div "LG GBV3100DPY STAINLESS STEEL" at bounding box center [652, 195] width 722 height 13
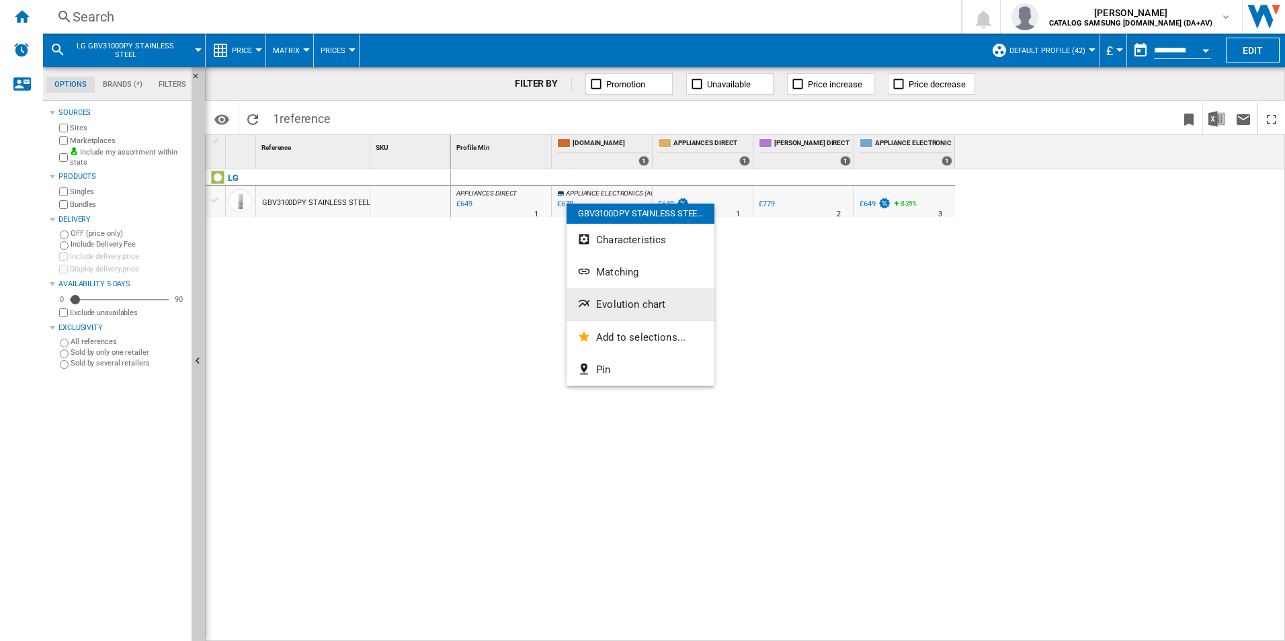
click at [619, 304] on span "Evolution chart" at bounding box center [630, 304] width 69 height 12
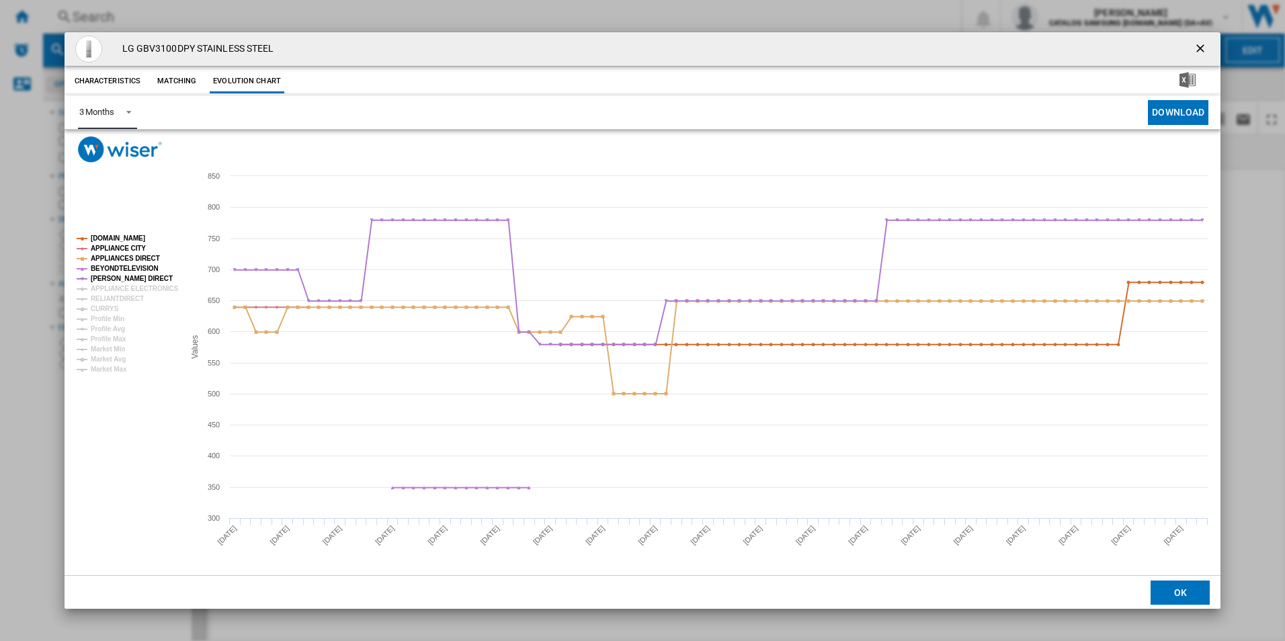
click at [104, 111] on div "3 Months" at bounding box center [96, 112] width 35 height 10
click at [106, 146] on div "6 Months" at bounding box center [96, 145] width 35 height 12
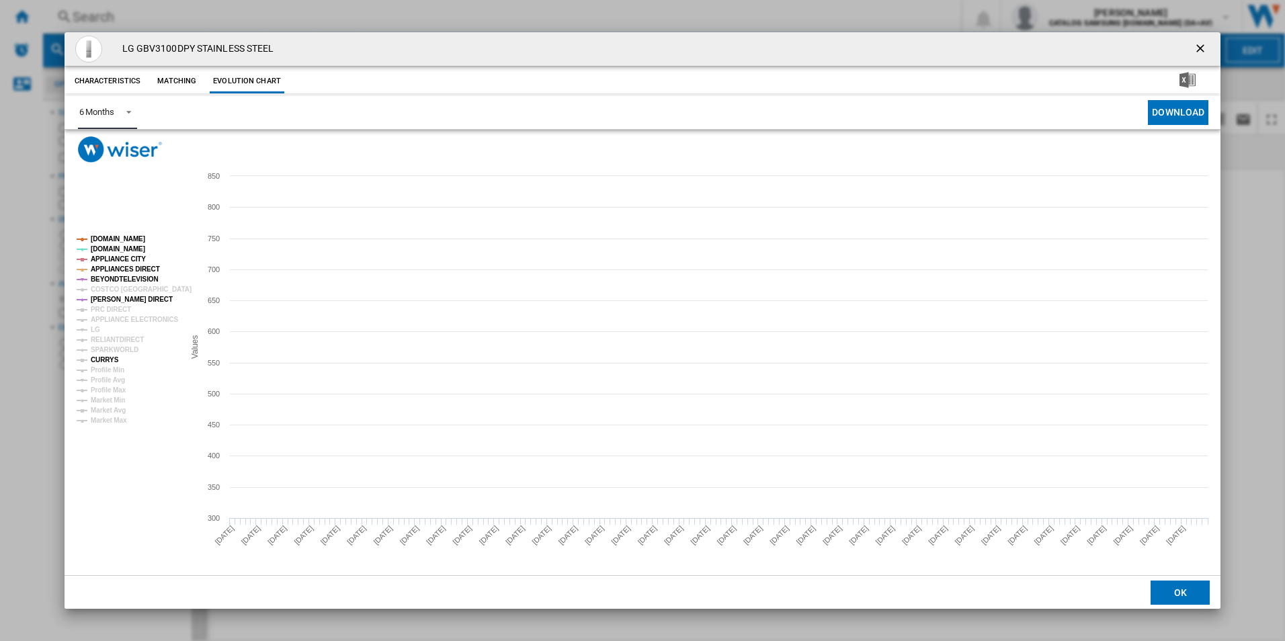
click at [106, 359] on tspan "CURRYS" at bounding box center [105, 359] width 28 height 7
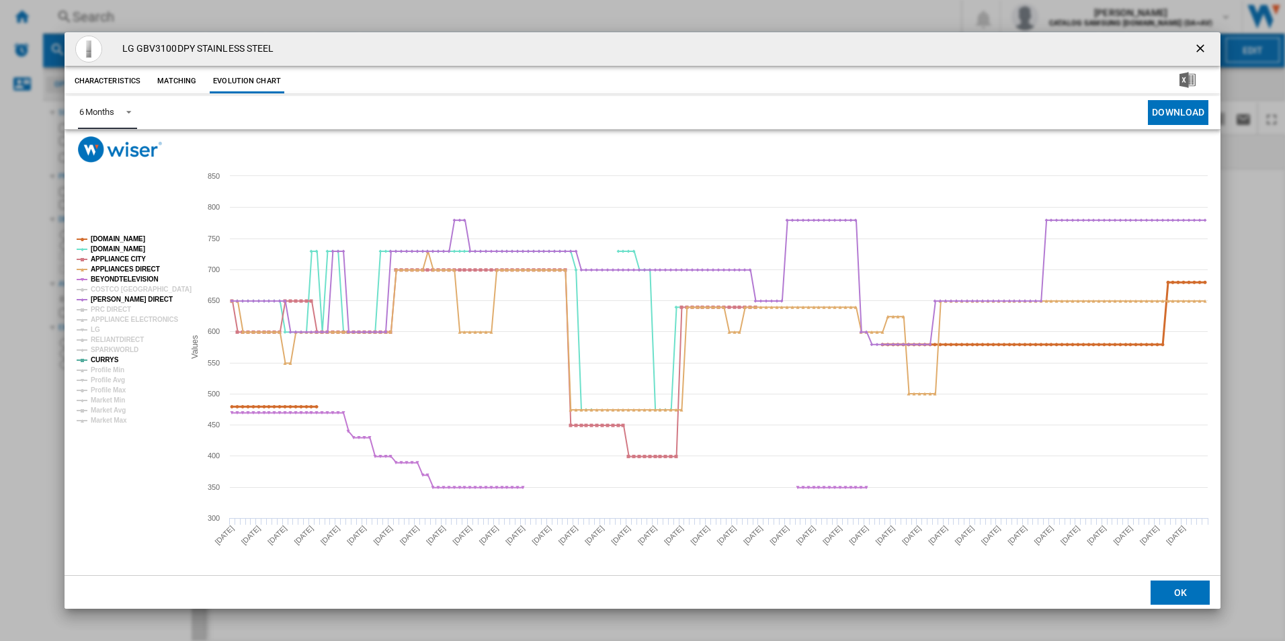
click at [100, 237] on tspan "[DOMAIN_NAME]" at bounding box center [118, 238] width 54 height 7
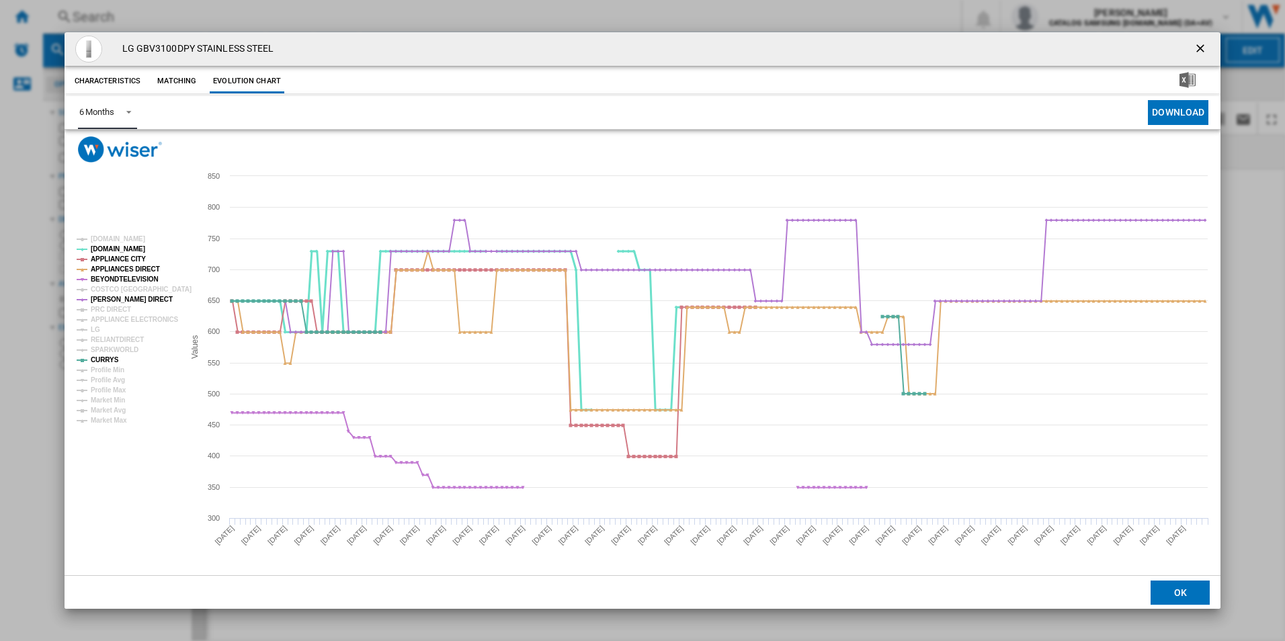
click at [100, 247] on tspan "[DOMAIN_NAME]" at bounding box center [118, 248] width 54 height 7
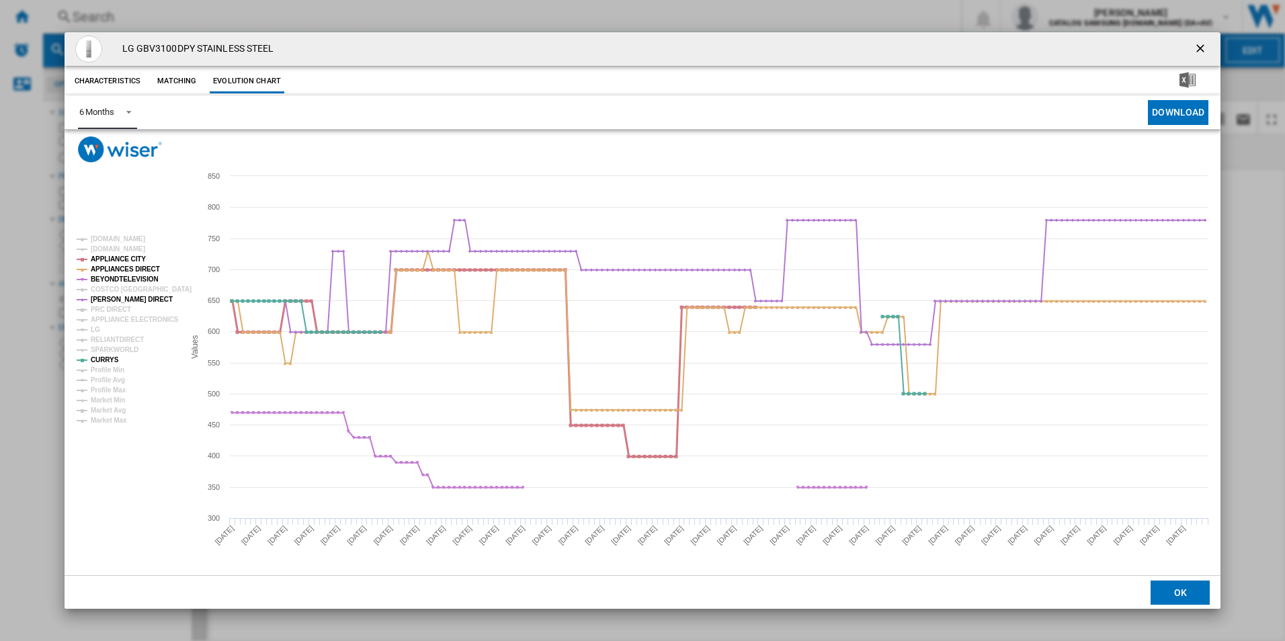
click at [103, 255] on tspan "APPLIANCE CITY" at bounding box center [118, 258] width 55 height 7
click at [104, 265] on tspan "APPLIANCES DIRECT" at bounding box center [125, 268] width 69 height 7
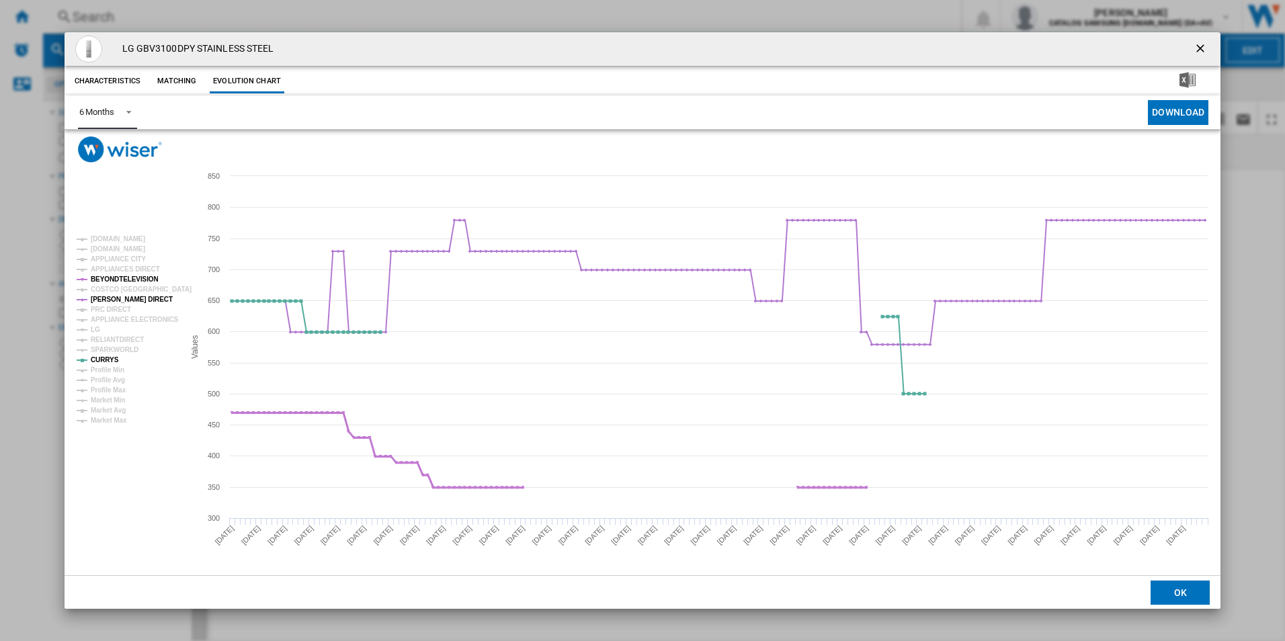
click at [106, 278] on tspan "BEYONDTELEVISION" at bounding box center [125, 279] width 68 height 7
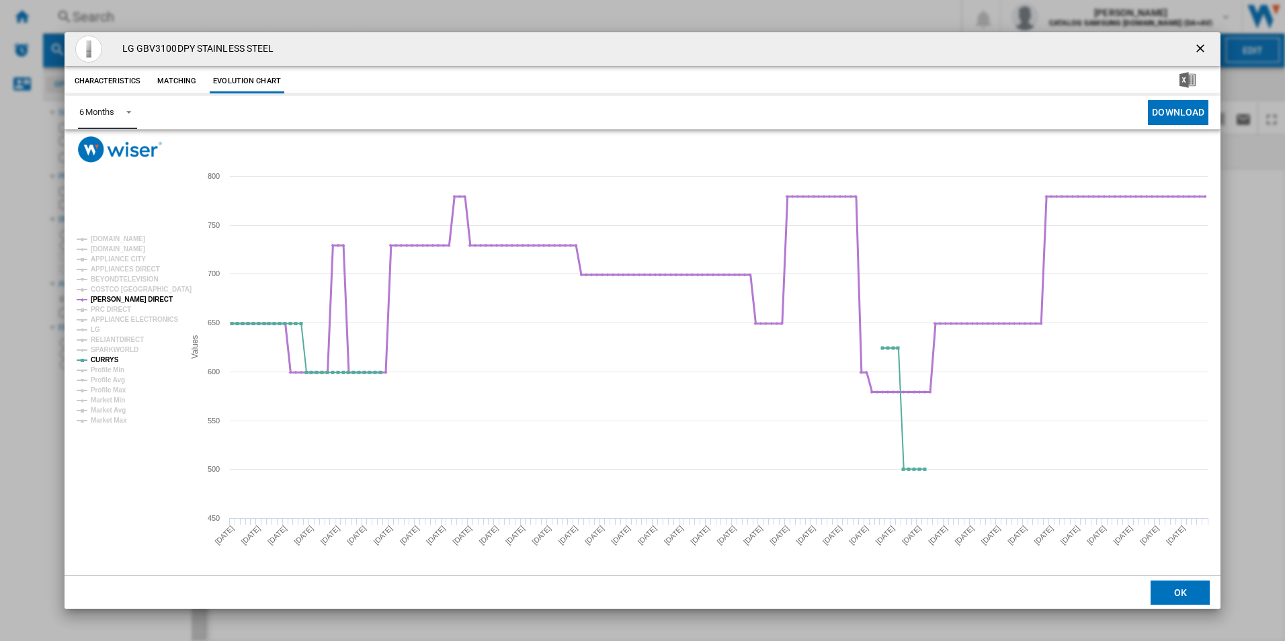
click at [114, 296] on tspan "[PERSON_NAME] DIRECT" at bounding box center [132, 299] width 82 height 7
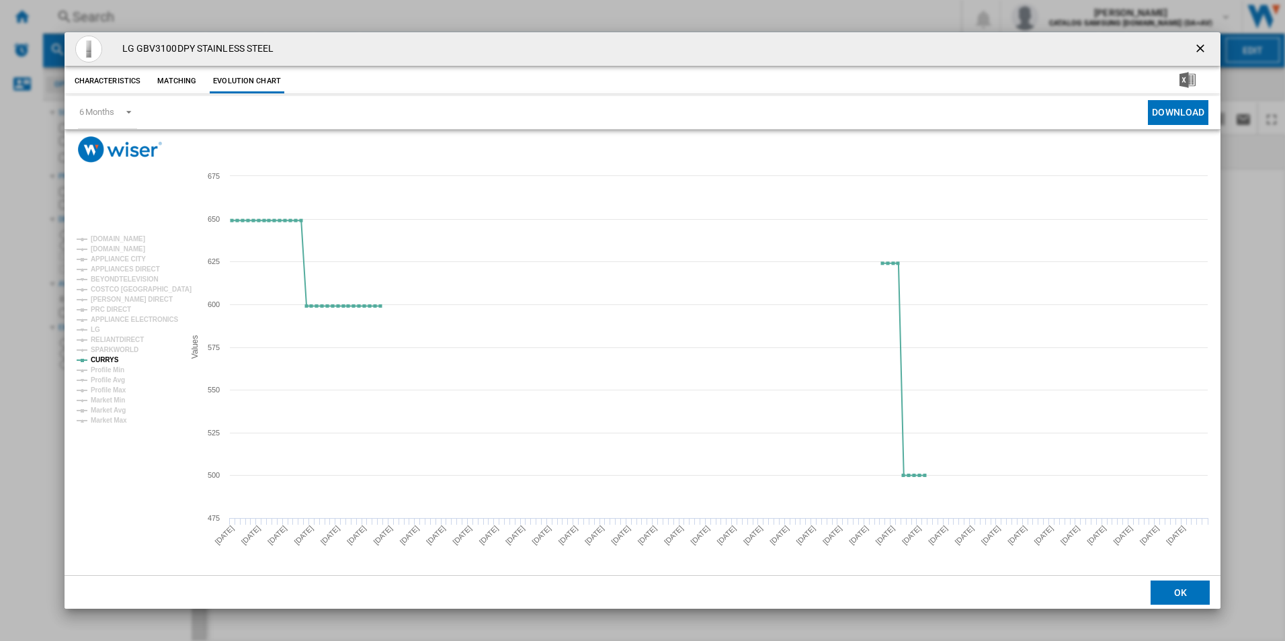
drag, startPoint x: 1203, startPoint y: 46, endPoint x: 372, endPoint y: 56, distance: 832.0
click at [1203, 46] on ng-md-icon "getI18NText('BUTTONS.CLOSE_DIALOG')" at bounding box center [1201, 50] width 16 height 16
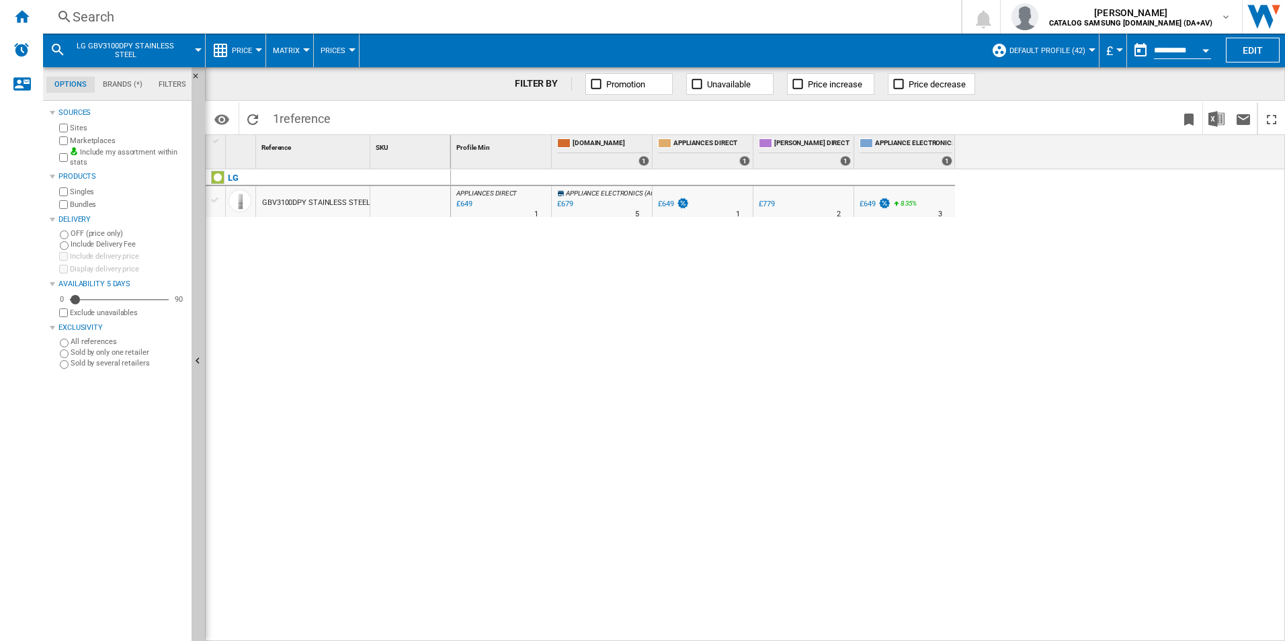
click at [112, 19] on div "Search" at bounding box center [499, 16] width 853 height 19
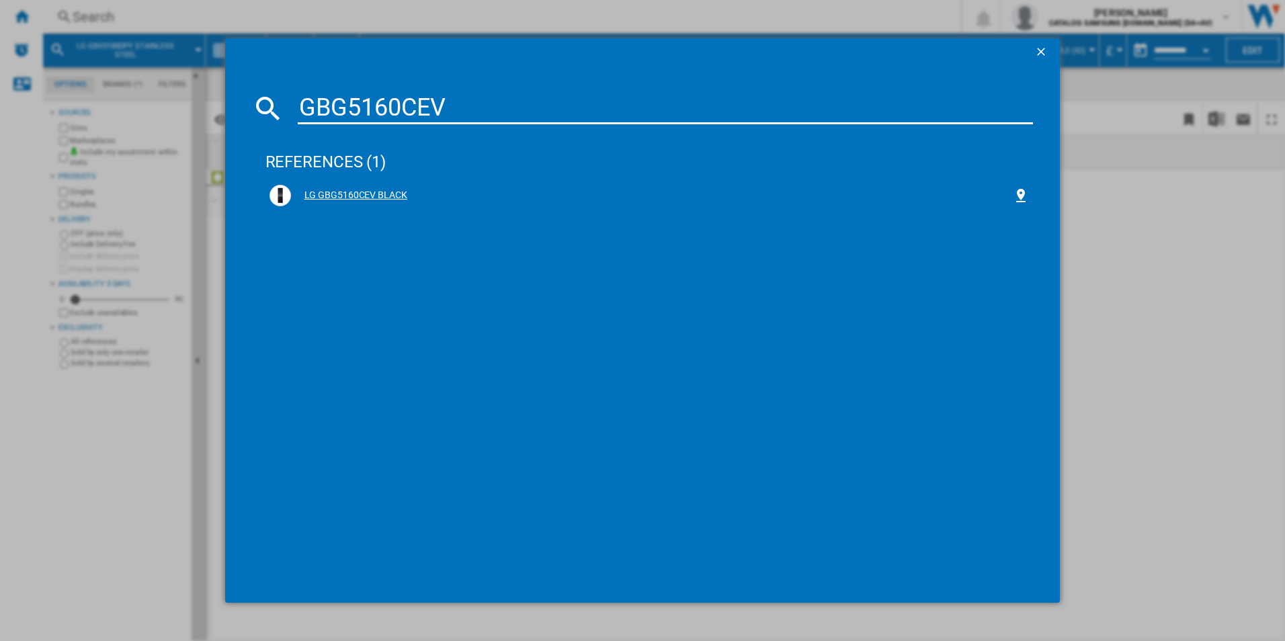
type input "GBG5160CEV"
click at [333, 194] on div "LG GBG5160CEV BLACK" at bounding box center [652, 195] width 722 height 13
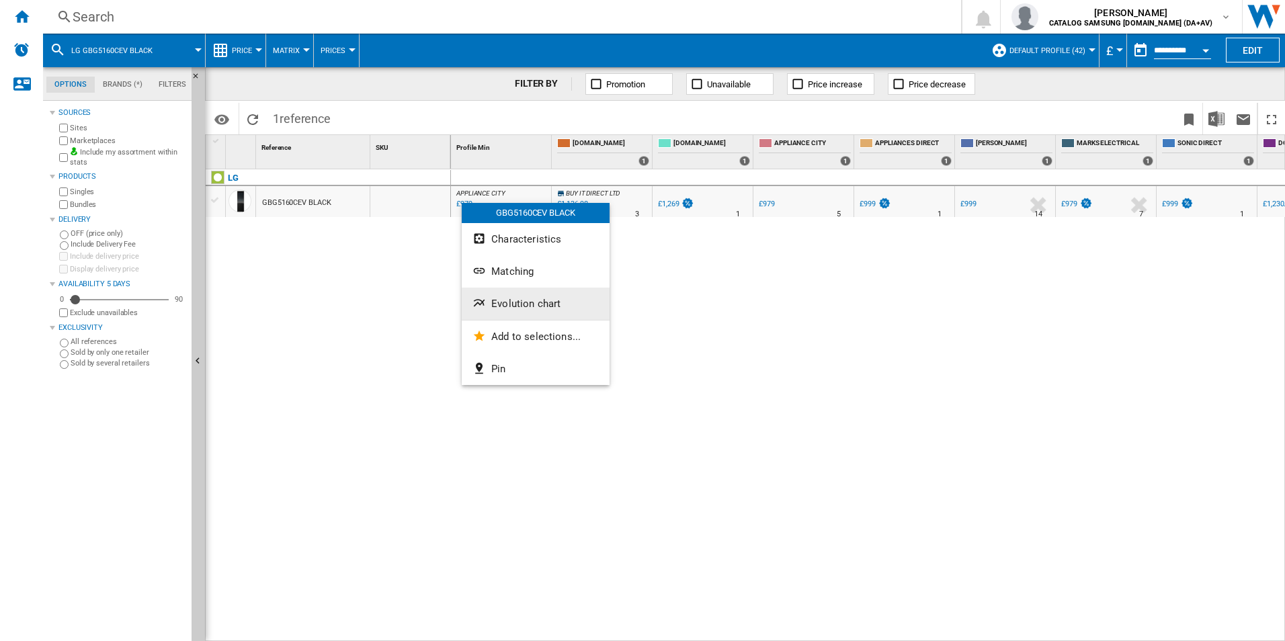
click at [510, 302] on span "Evolution chart" at bounding box center [525, 304] width 69 height 12
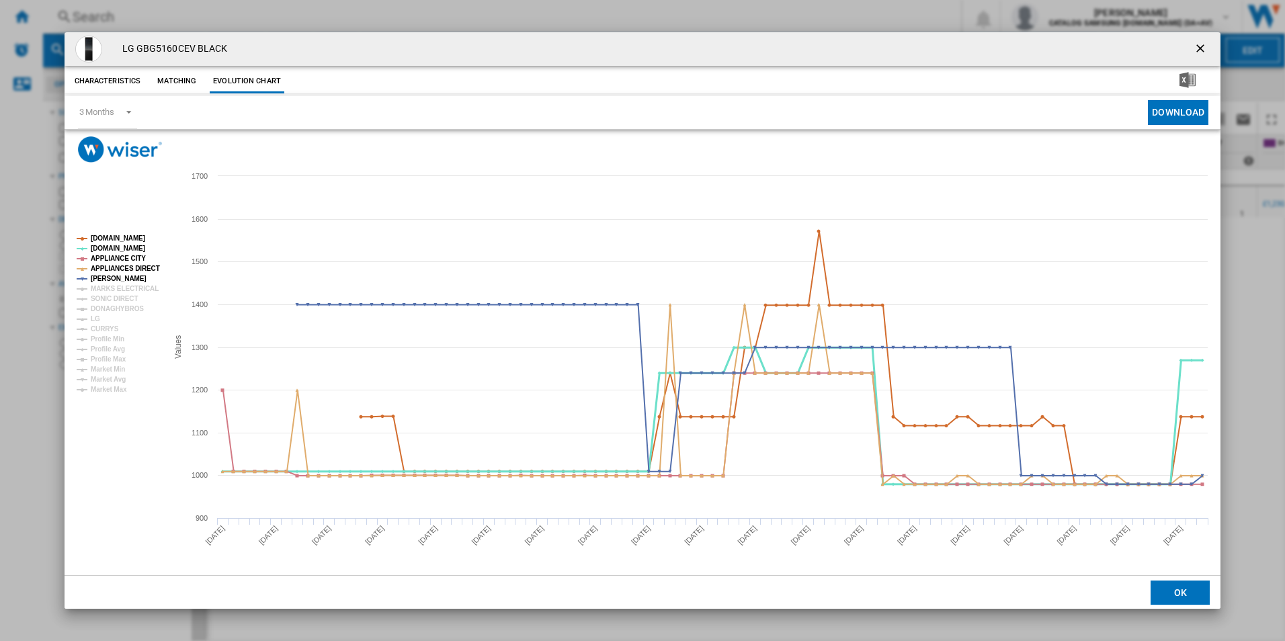
click at [108, 245] on tspan "[DOMAIN_NAME]" at bounding box center [118, 248] width 54 height 7
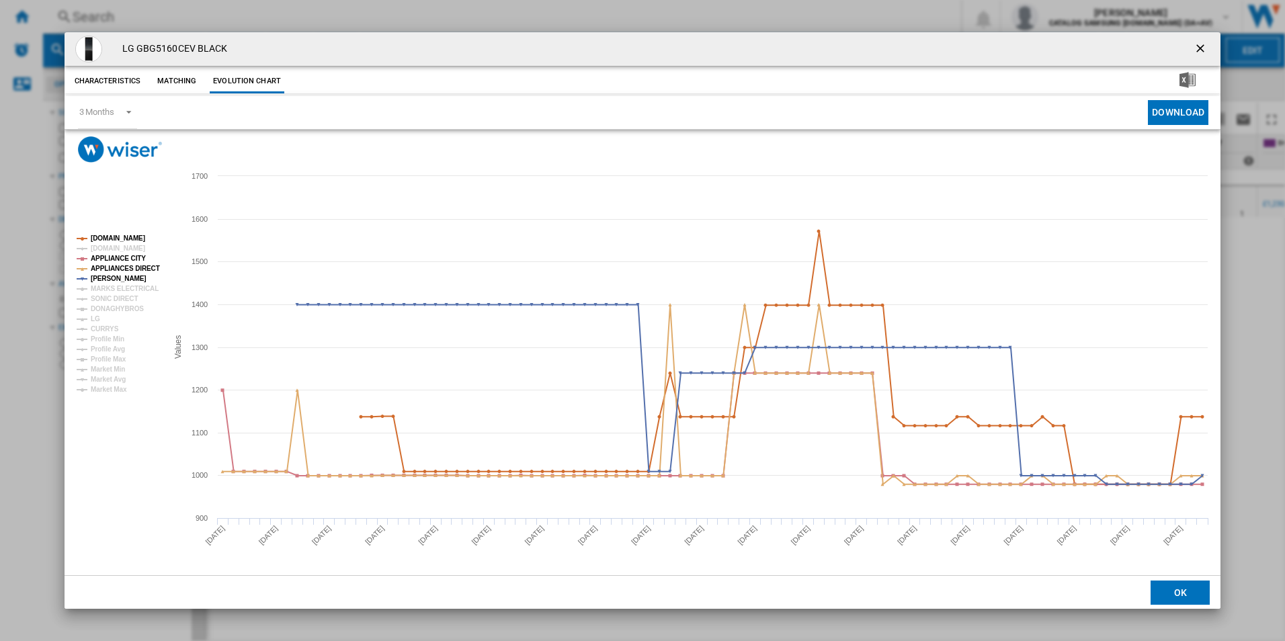
click at [110, 250] on tspan "[DOMAIN_NAME]" at bounding box center [118, 248] width 54 height 7
click at [112, 258] on tspan "APPLIANCE CITY" at bounding box center [118, 258] width 55 height 7
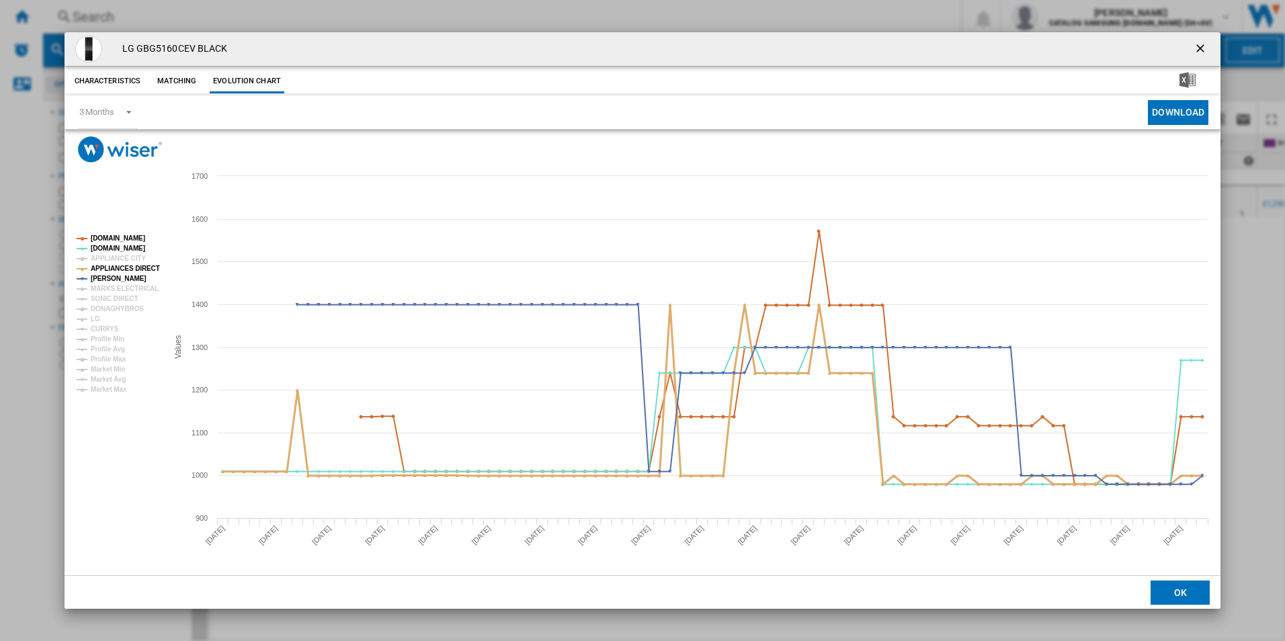
click at [114, 266] on tspan "APPLIANCES DIRECT" at bounding box center [125, 268] width 69 height 7
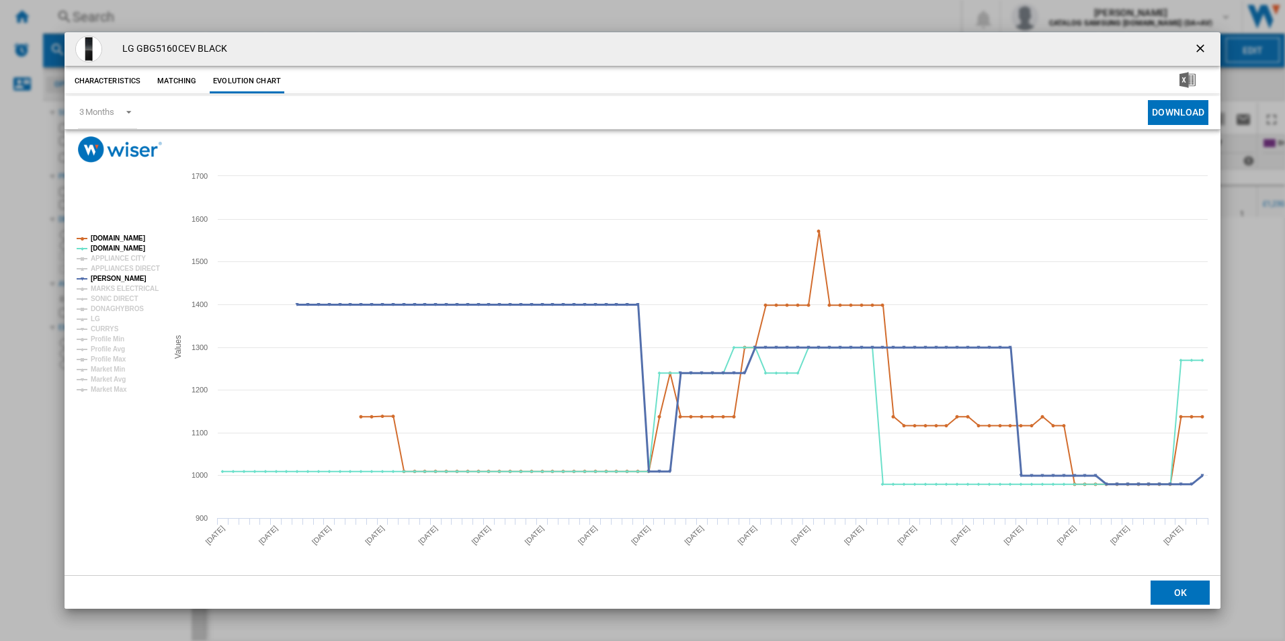
click at [114, 275] on tspan "[PERSON_NAME]" at bounding box center [119, 278] width 56 height 7
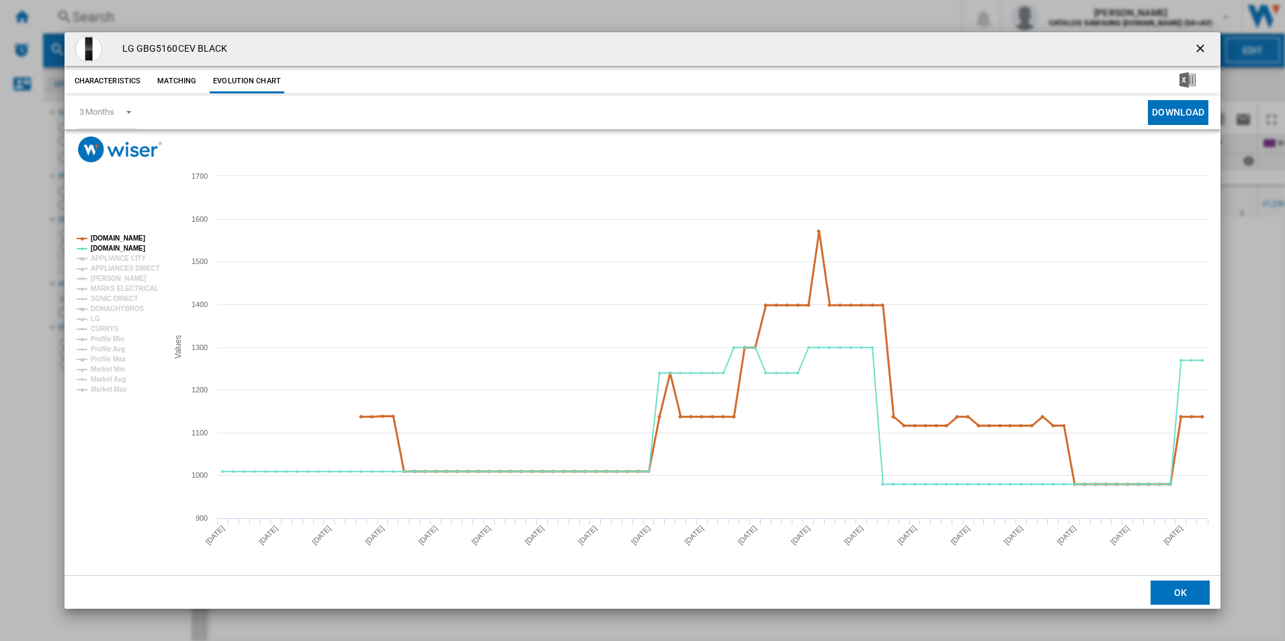
click at [104, 237] on tspan "[DOMAIN_NAME]" at bounding box center [118, 238] width 54 height 7
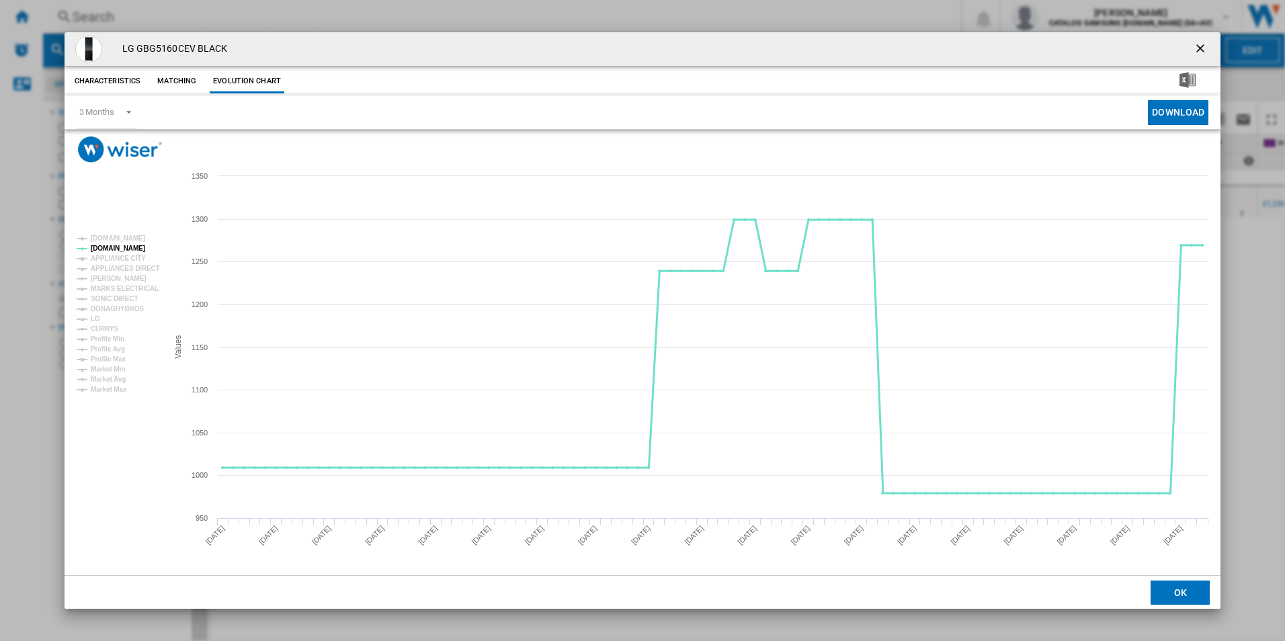
click at [106, 247] on tspan "[DOMAIN_NAME]" at bounding box center [118, 248] width 54 height 7
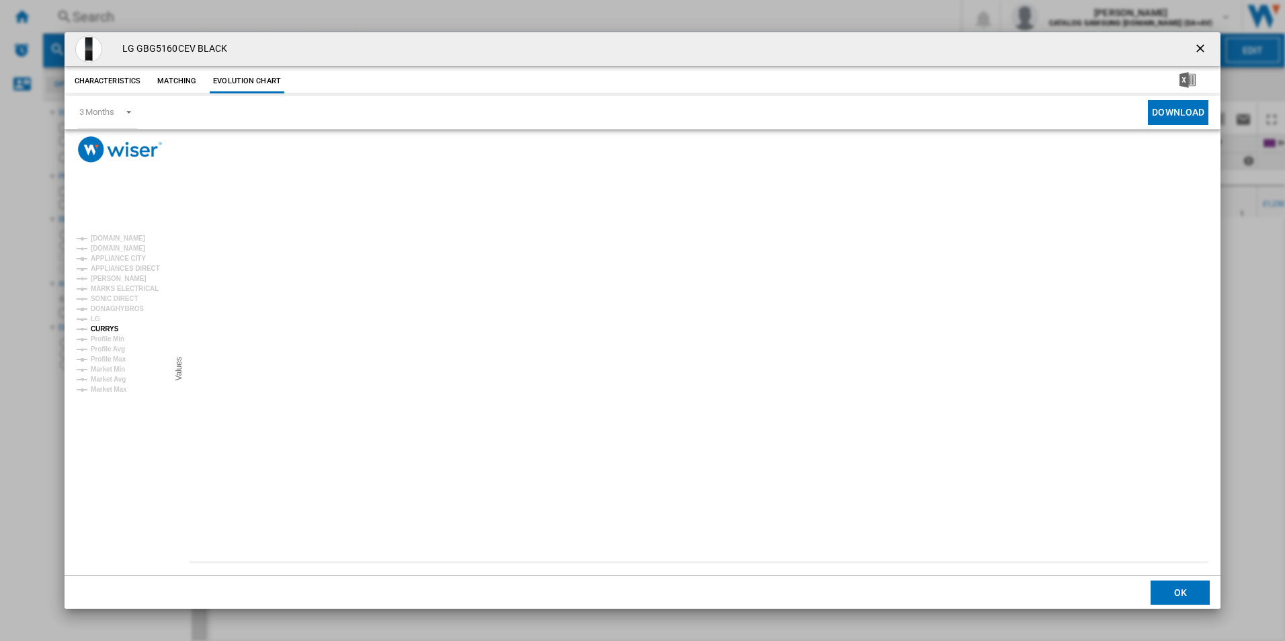
click at [104, 329] on tspan "CURRYS" at bounding box center [105, 328] width 28 height 7
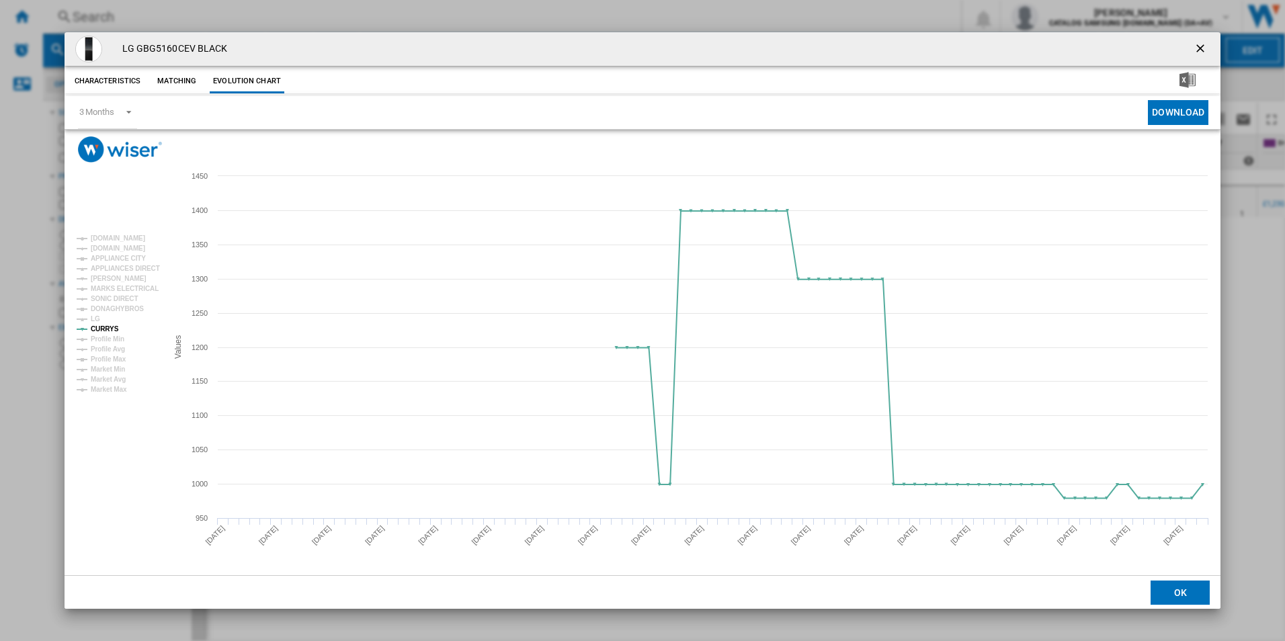
click at [1196, 44] on ng-md-icon "getI18NText('BUTTONS.CLOSE_DIALOG')" at bounding box center [1201, 50] width 16 height 16
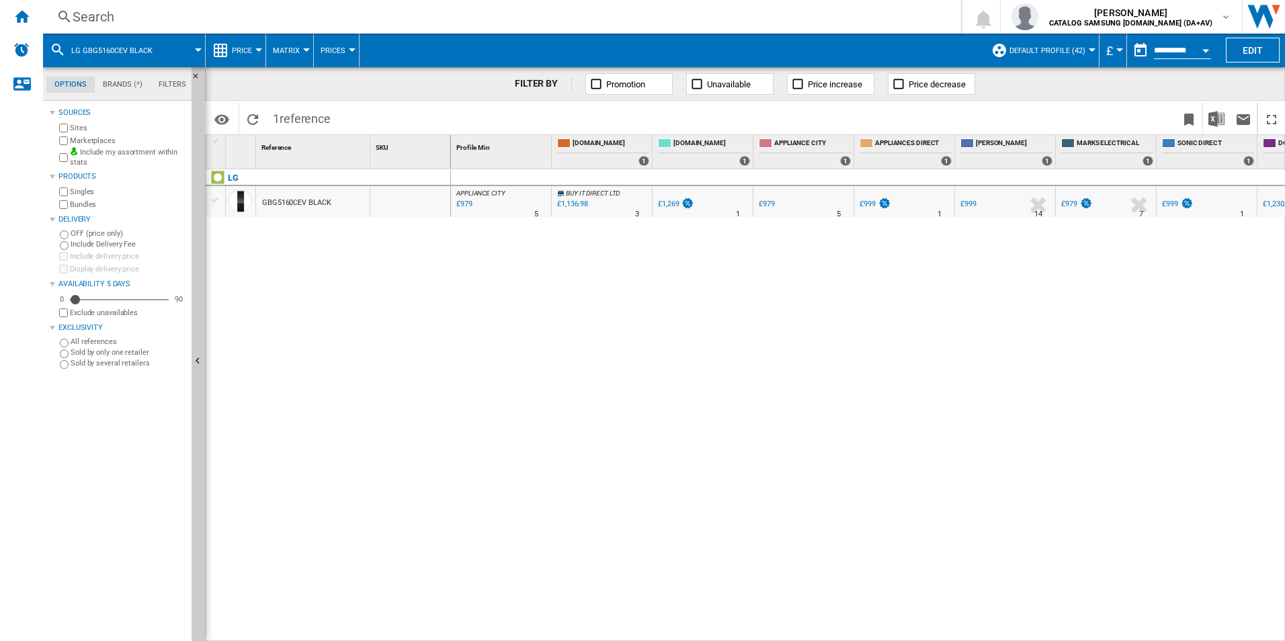
click at [266, 15] on div "Search" at bounding box center [499, 16] width 853 height 19
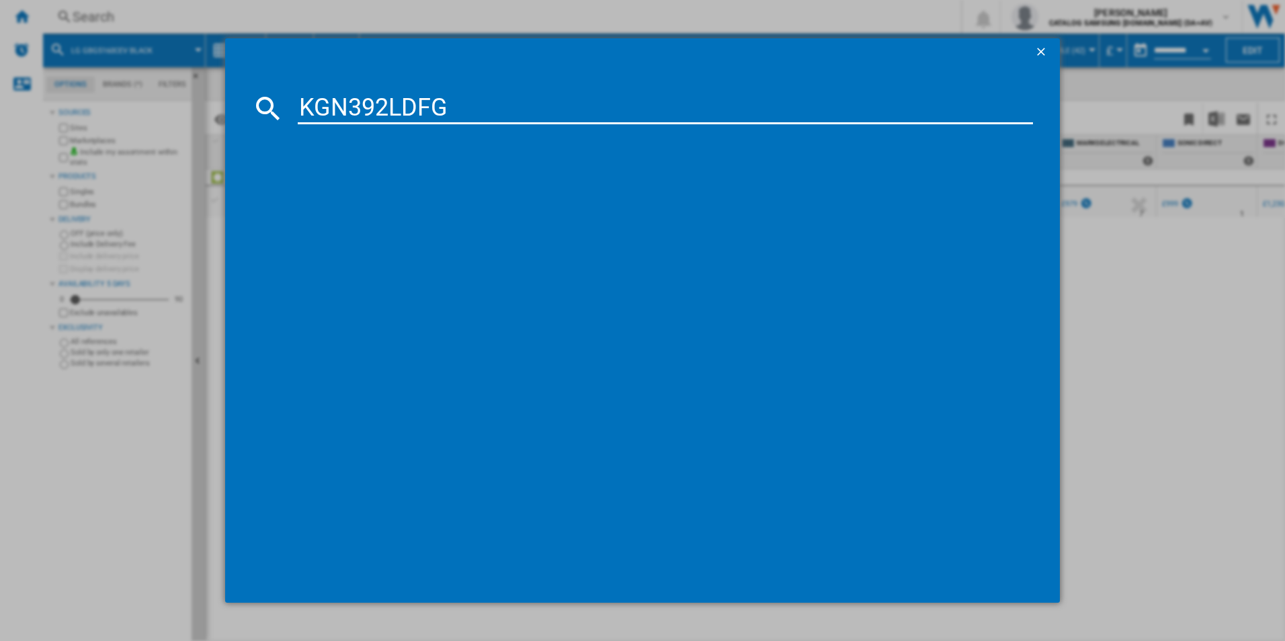
click at [334, 101] on input "KGN392LDFG" at bounding box center [666, 108] width 736 height 32
type input "KGN392LDFG"
click at [353, 191] on div "BOSCH KGN392LDFG STAINLESS STEEL" at bounding box center [652, 195] width 722 height 13
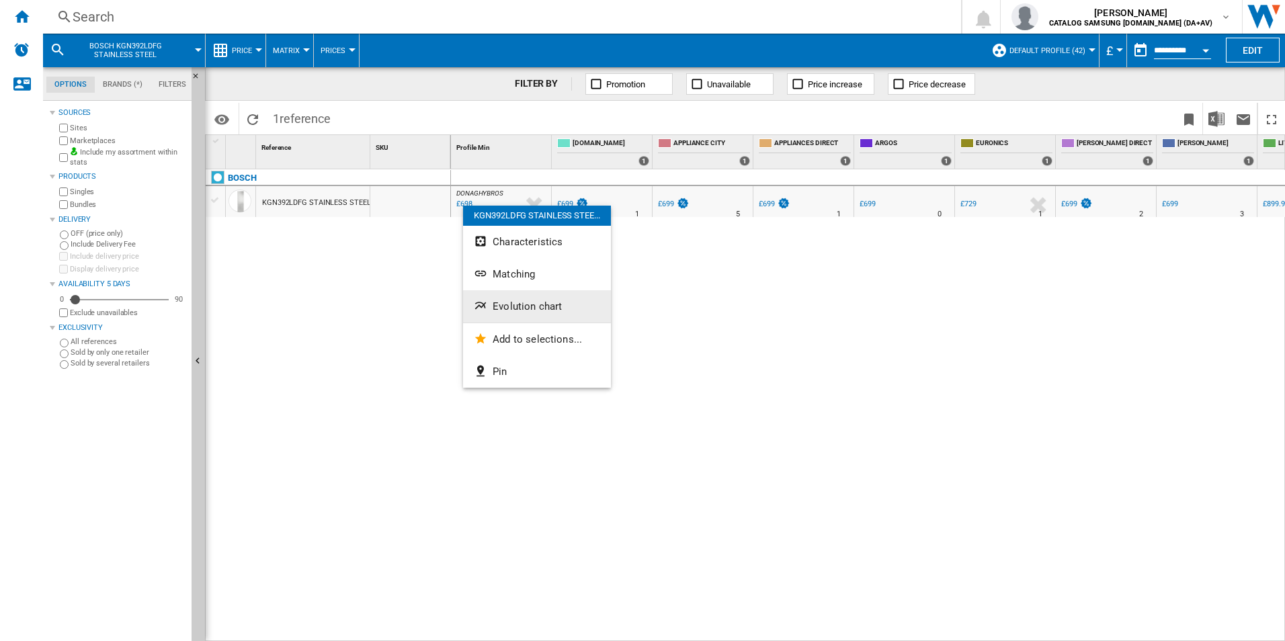
click at [514, 312] on span "Evolution chart" at bounding box center [527, 306] width 69 height 12
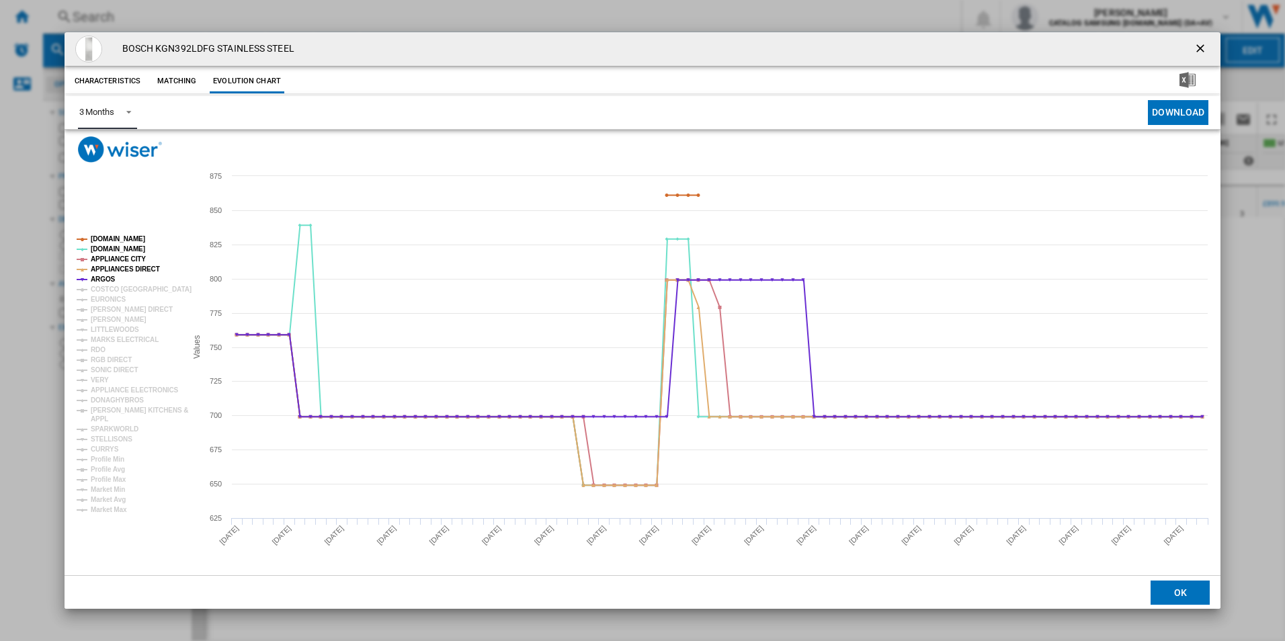
click at [110, 116] on div "3 Months" at bounding box center [96, 112] width 35 height 10
click at [110, 154] on md-option "6 Months" at bounding box center [113, 145] width 91 height 32
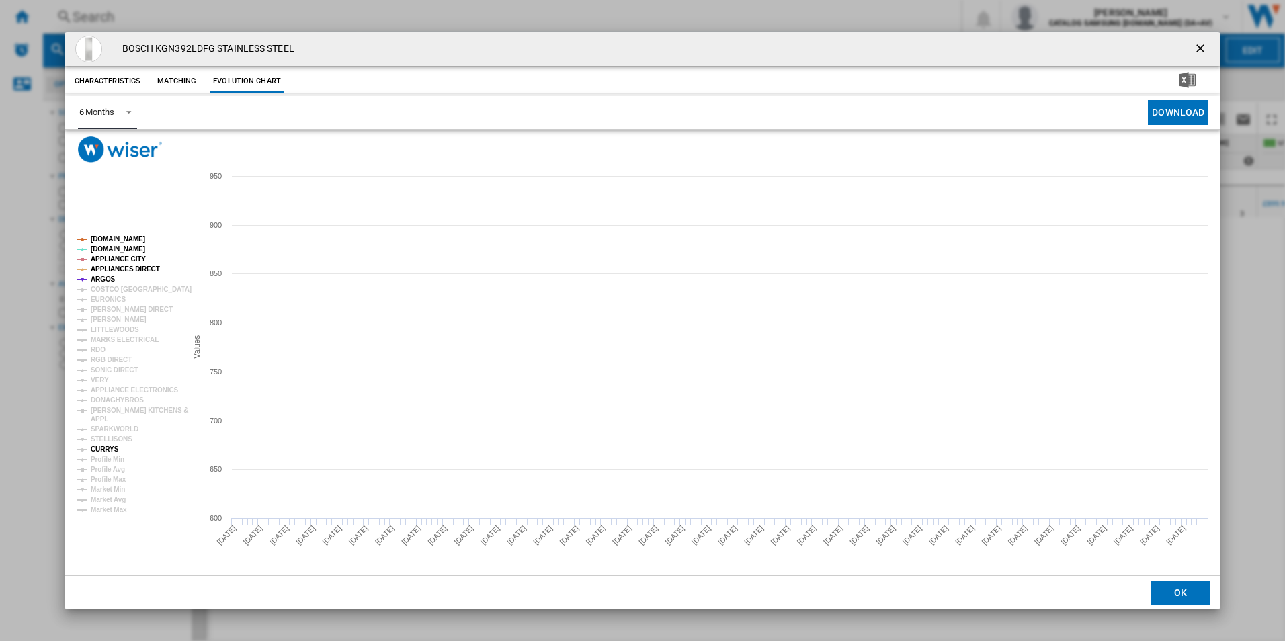
click at [108, 448] on tspan "CURRYS" at bounding box center [105, 449] width 28 height 7
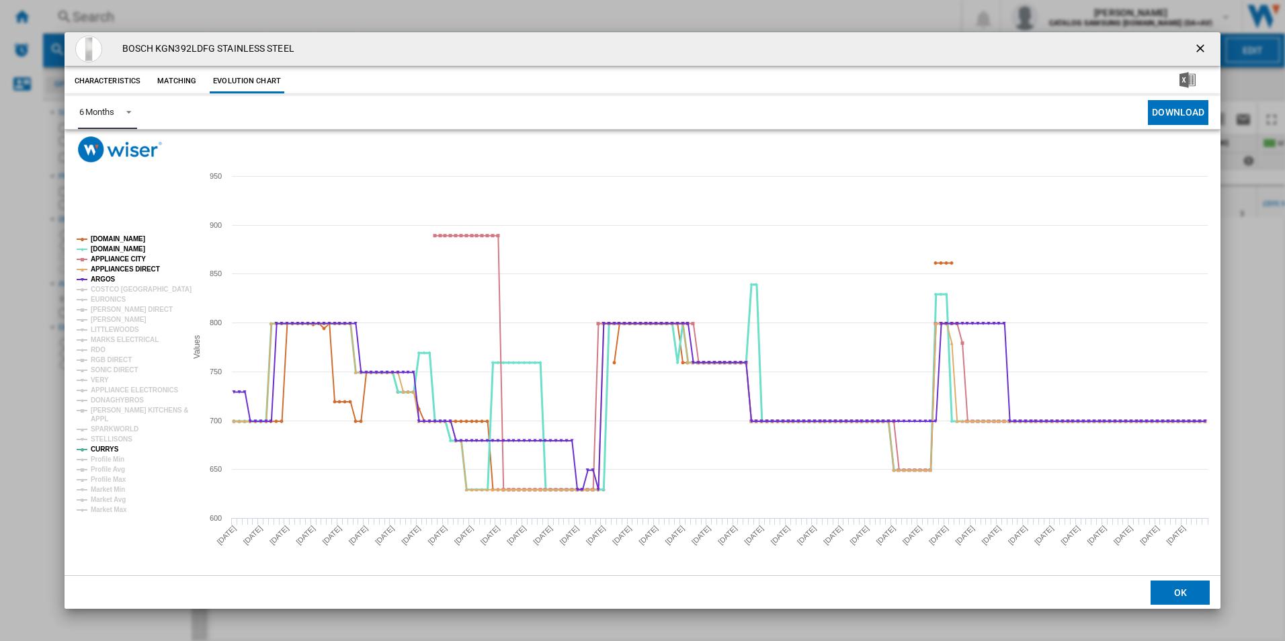
click at [96, 235] on tspan "[DOMAIN_NAME]" at bounding box center [118, 238] width 54 height 7
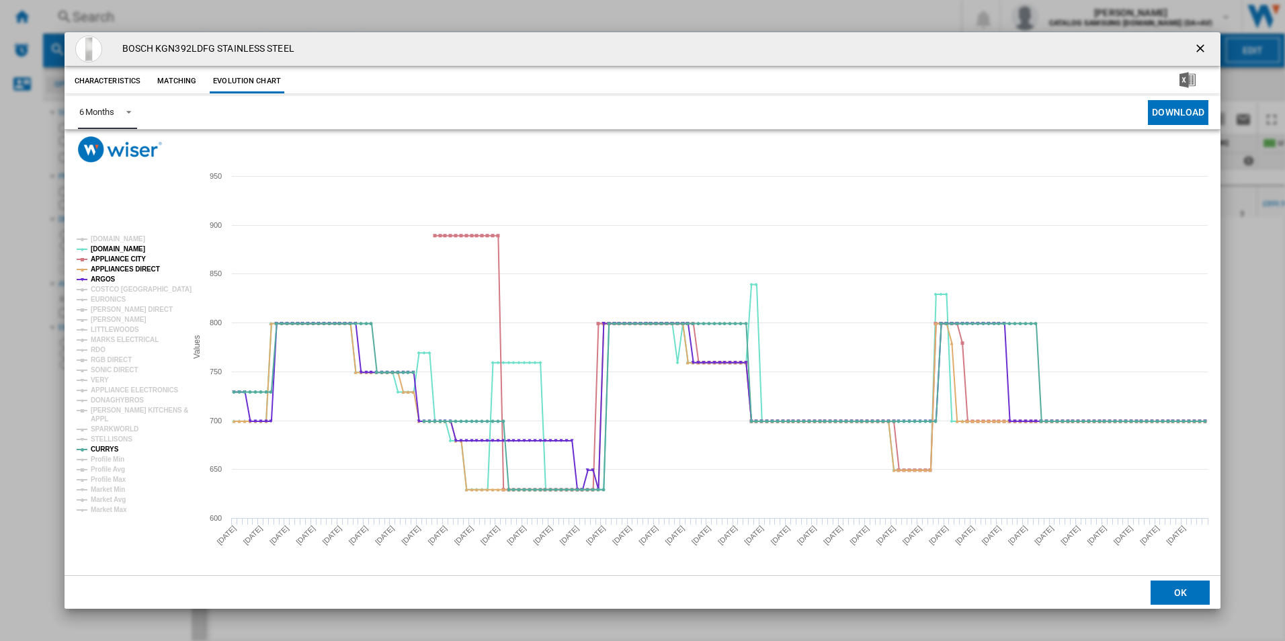
click at [101, 246] on tspan "[DOMAIN_NAME]" at bounding box center [118, 248] width 54 height 7
click at [105, 256] on tspan "APPLIANCE CITY" at bounding box center [118, 258] width 55 height 7
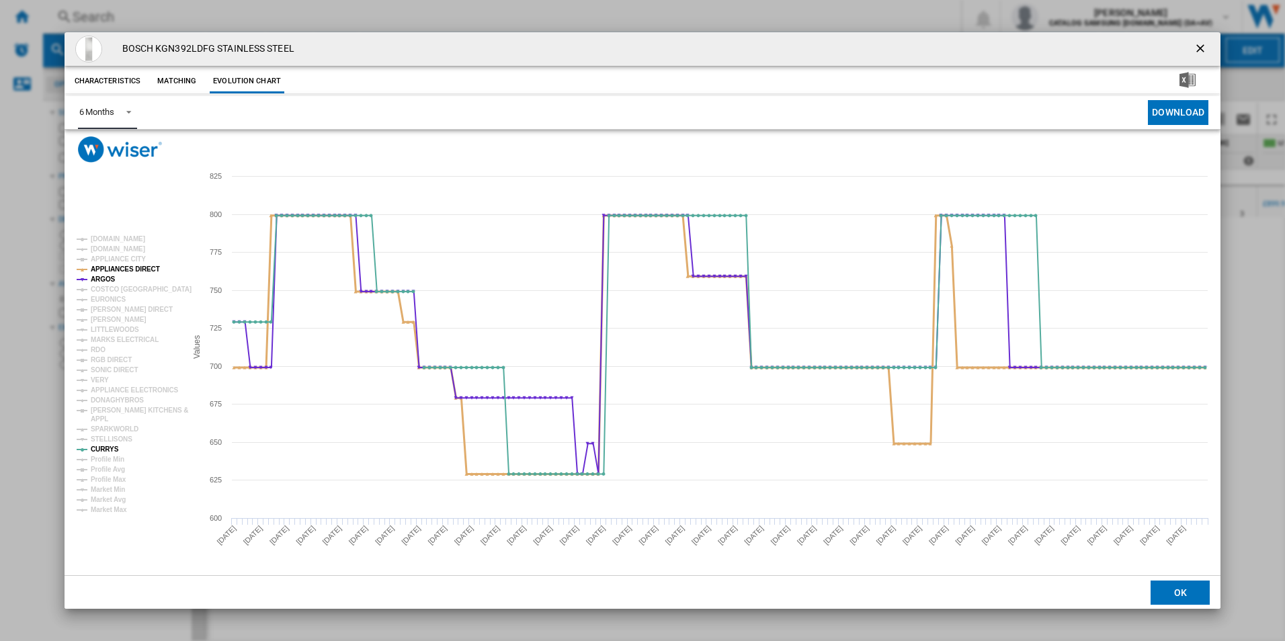
click at [106, 266] on tspan "APPLIANCES DIRECT" at bounding box center [125, 268] width 69 height 7
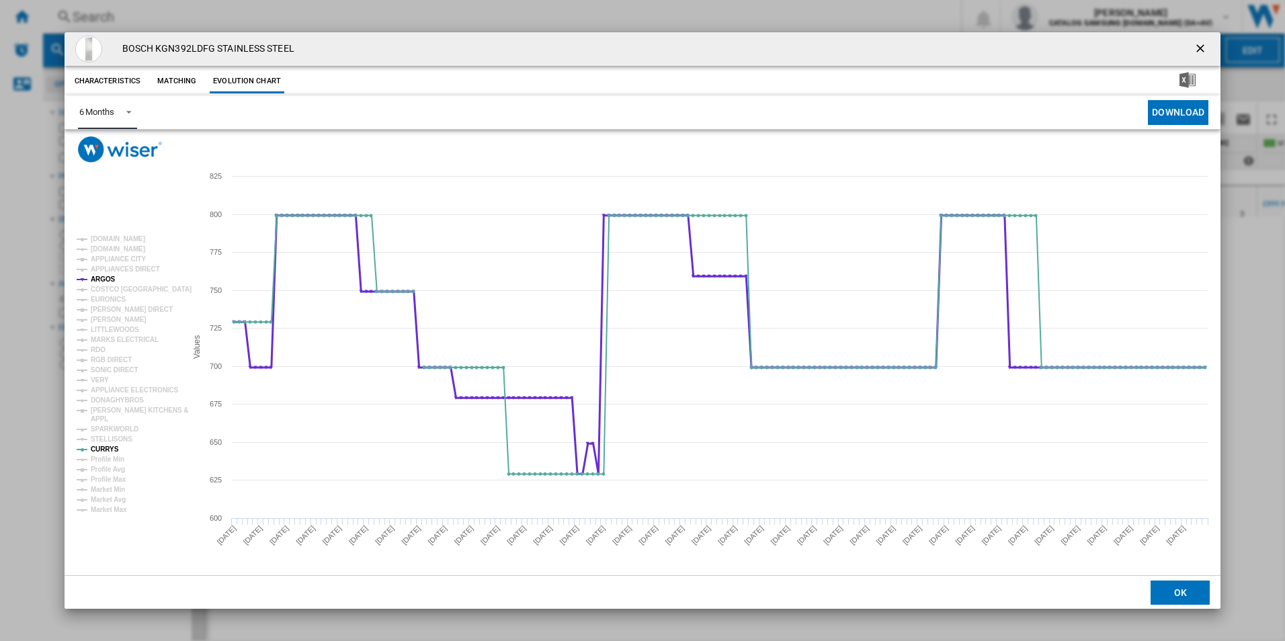
click at [106, 276] on tspan "ARGOS" at bounding box center [103, 279] width 25 height 7
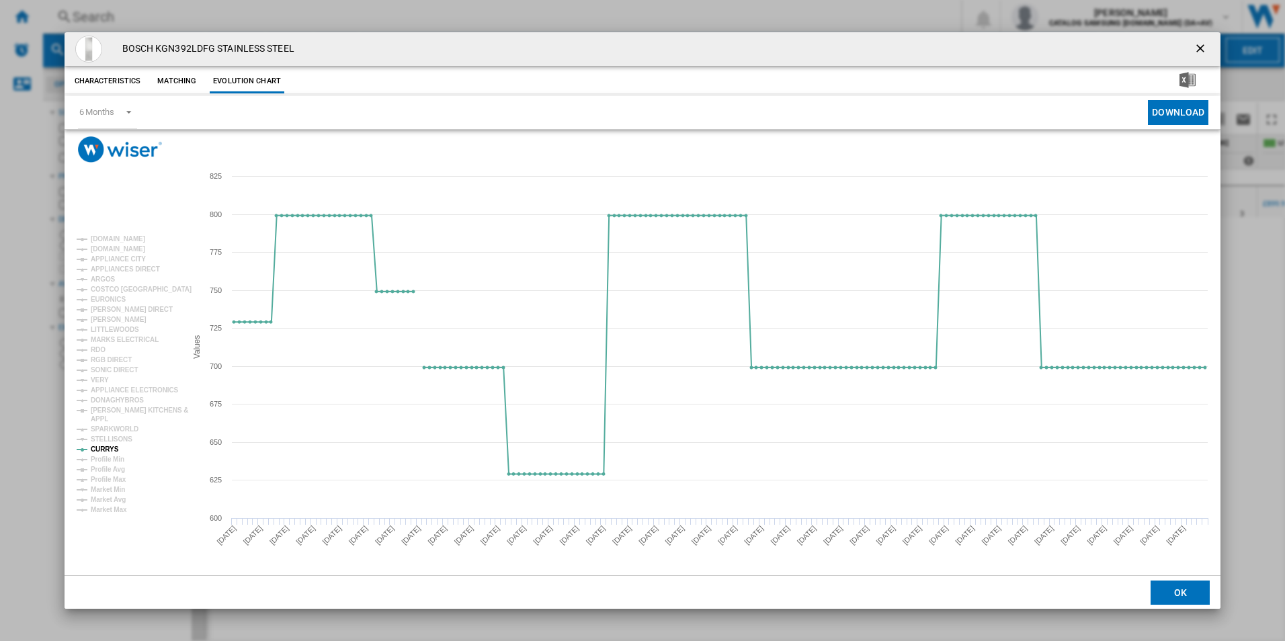
drag, startPoint x: 1203, startPoint y: 50, endPoint x: 1192, endPoint y: 51, distance: 10.8
click at [1201, 50] on ng-md-icon "getI18NText('BUTTONS.CLOSE_DIALOG')" at bounding box center [1201, 50] width 16 height 16
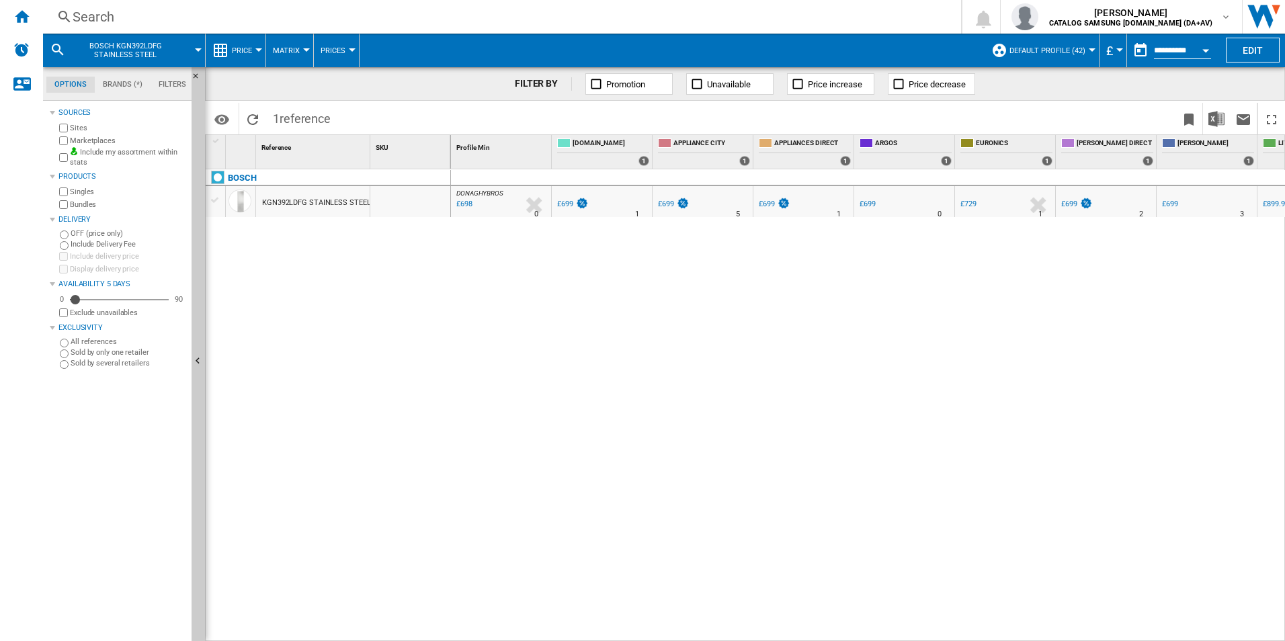
click at [170, 10] on div "Search" at bounding box center [499, 16] width 853 height 19
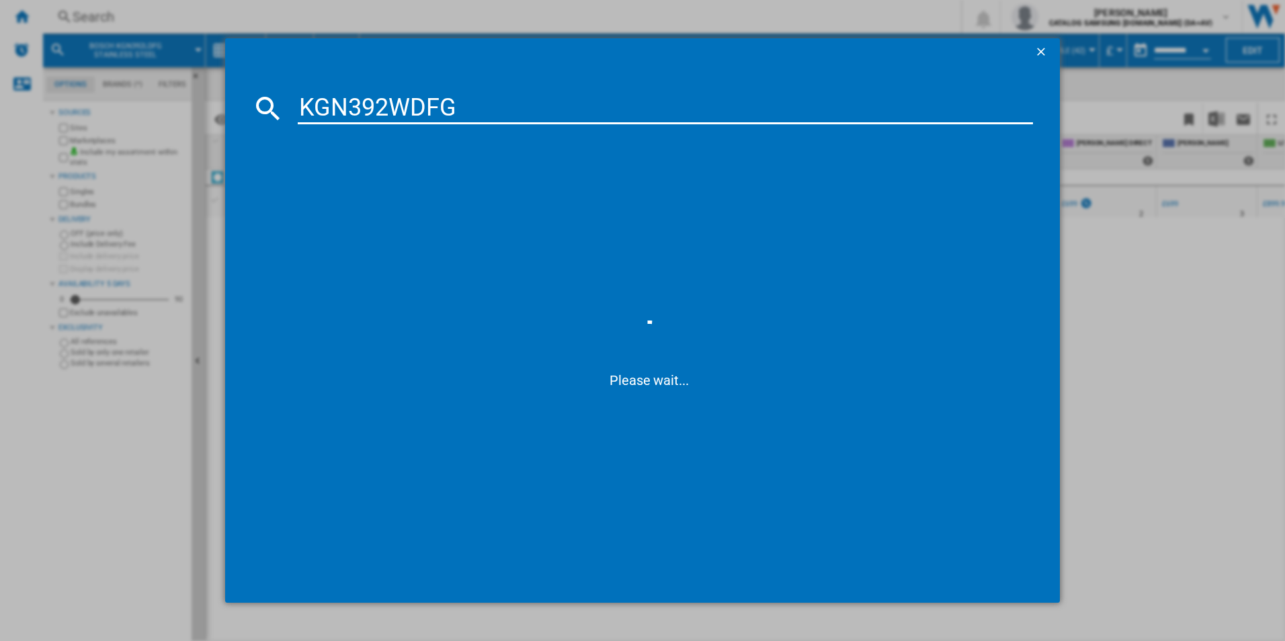
type input "KGN392WDFG"
click at [385, 193] on div "BOSCH KGN392WDFG WHITE" at bounding box center [652, 195] width 722 height 13
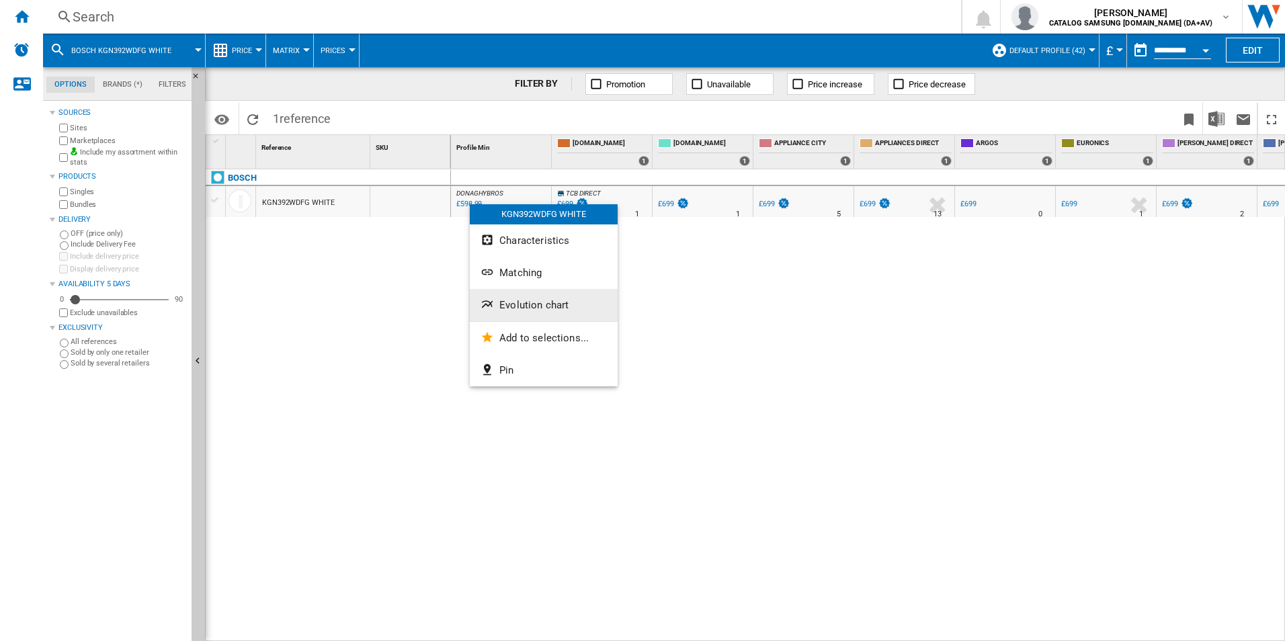
click at [511, 302] on span "Evolution chart" at bounding box center [533, 305] width 69 height 12
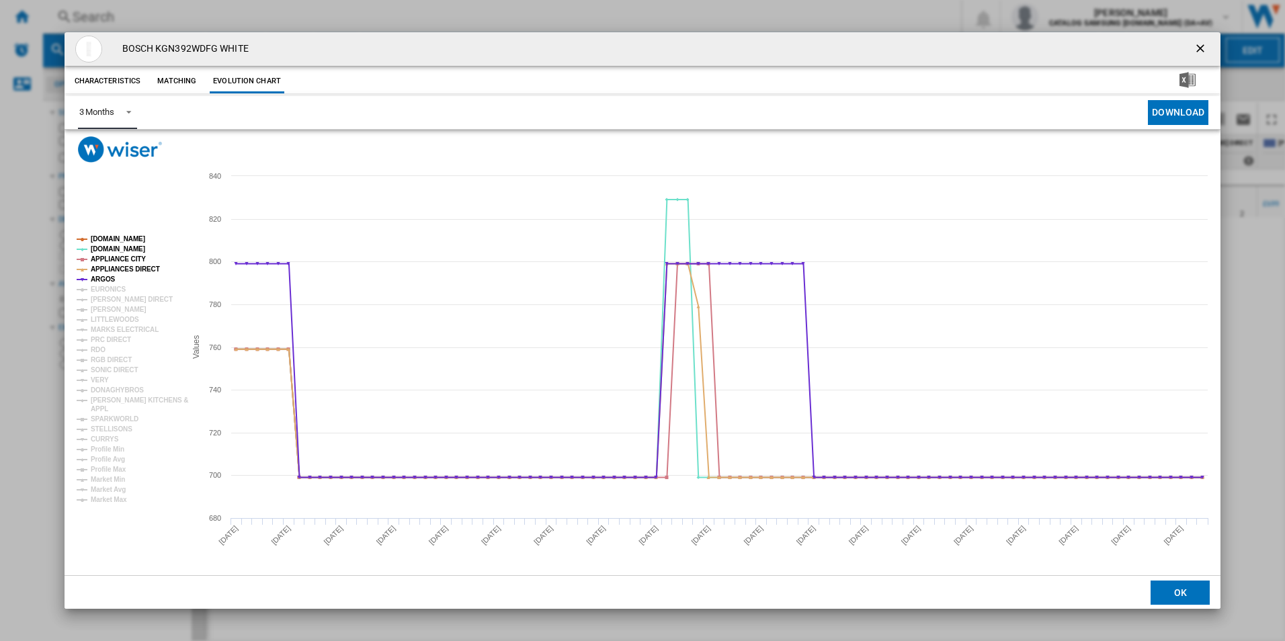
click at [97, 115] on div "3 Months" at bounding box center [96, 112] width 35 height 10
click at [112, 153] on md-option "6 Months" at bounding box center [113, 145] width 91 height 32
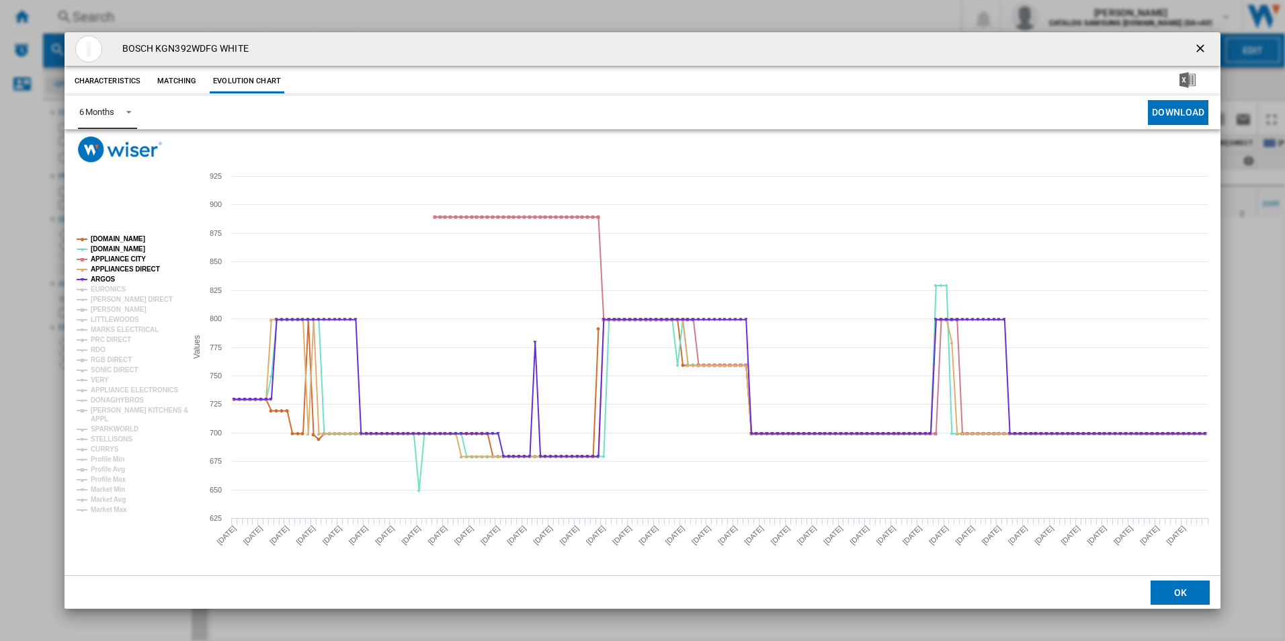
click at [114, 232] on rect "Product popup" at bounding box center [125, 374] width 109 height 288
click at [113, 238] on tspan "[DOMAIN_NAME]" at bounding box center [118, 238] width 54 height 7
click at [107, 246] on tspan "[DOMAIN_NAME]" at bounding box center [118, 248] width 54 height 7
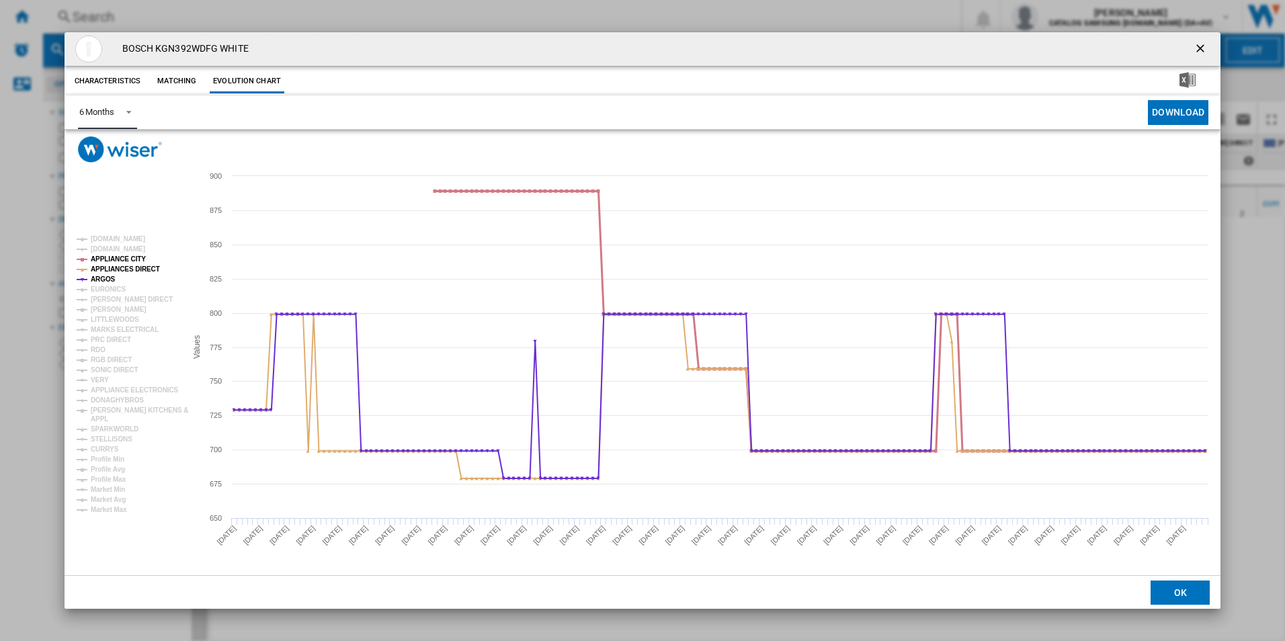
click at [107, 256] on tspan "APPLIANCE CITY" at bounding box center [118, 258] width 55 height 7
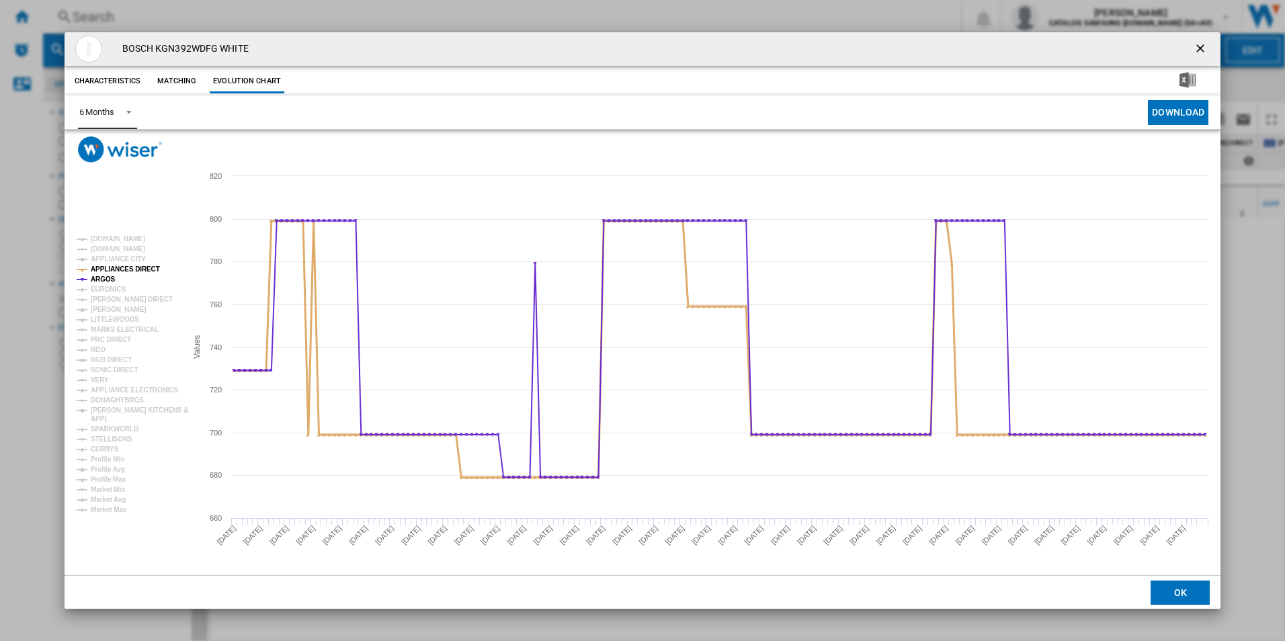
click at [109, 269] on tspan "APPLIANCES DIRECT" at bounding box center [125, 268] width 69 height 7
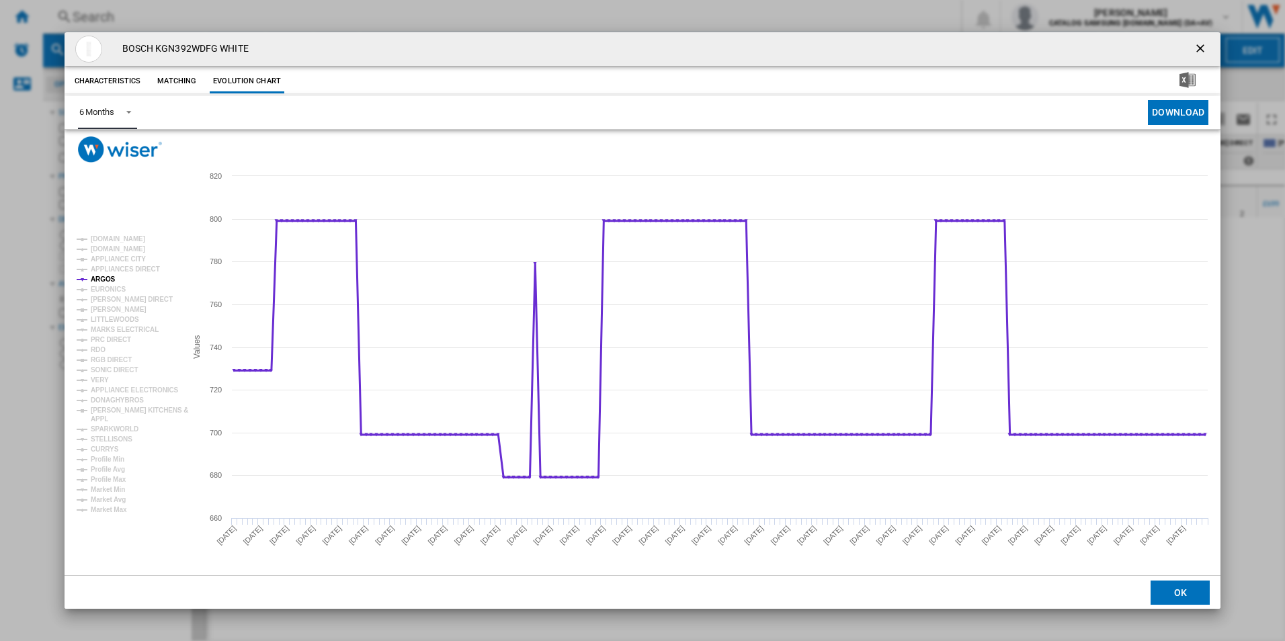
click at [105, 279] on tspan "ARGOS" at bounding box center [103, 279] width 25 height 7
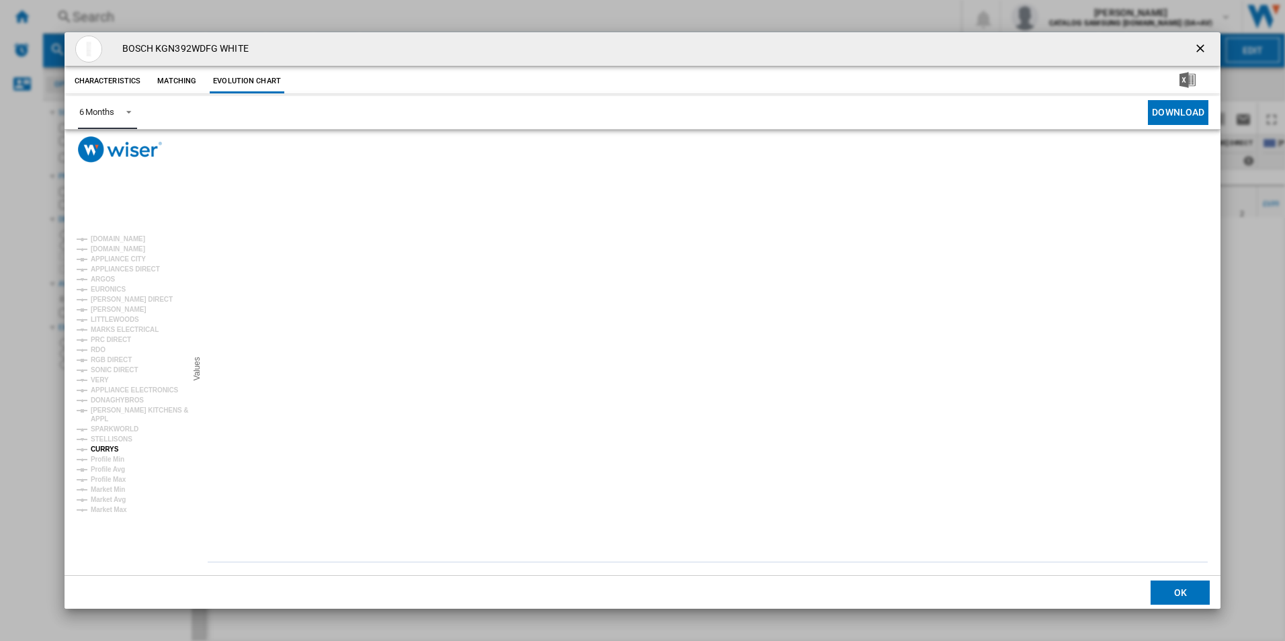
click at [105, 446] on tspan "CURRYS" at bounding box center [105, 449] width 28 height 7
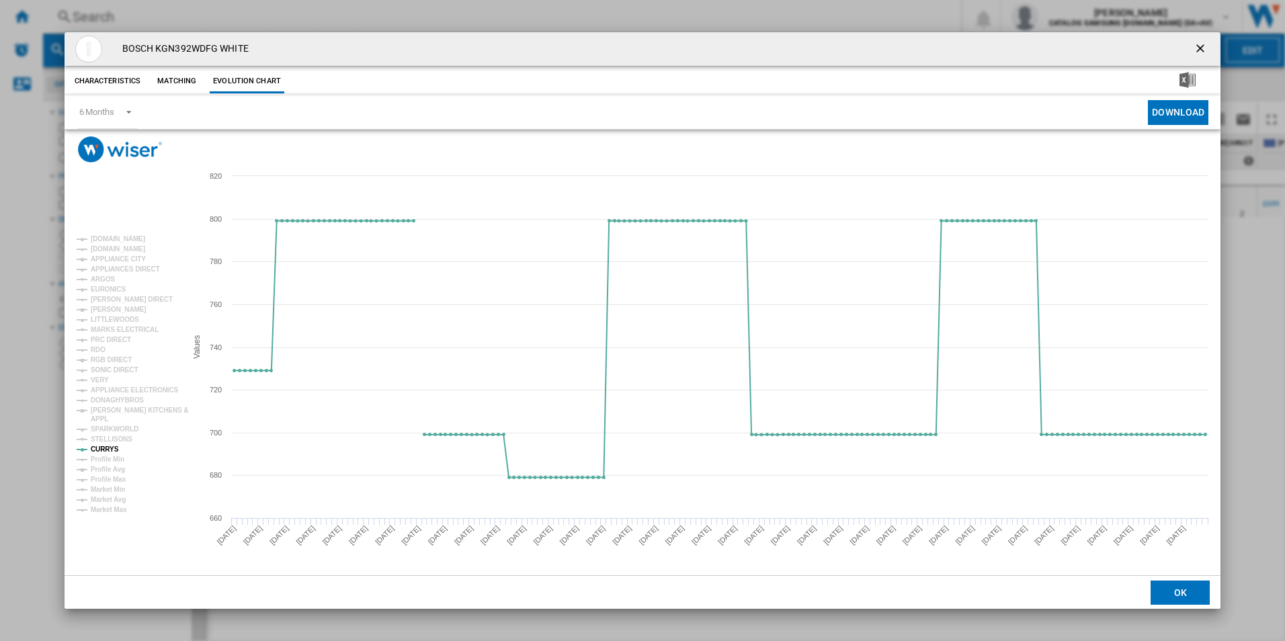
click at [1195, 45] on ng-md-icon "getI18NText('BUTTONS.CLOSE_DIALOG')" at bounding box center [1201, 50] width 16 height 16
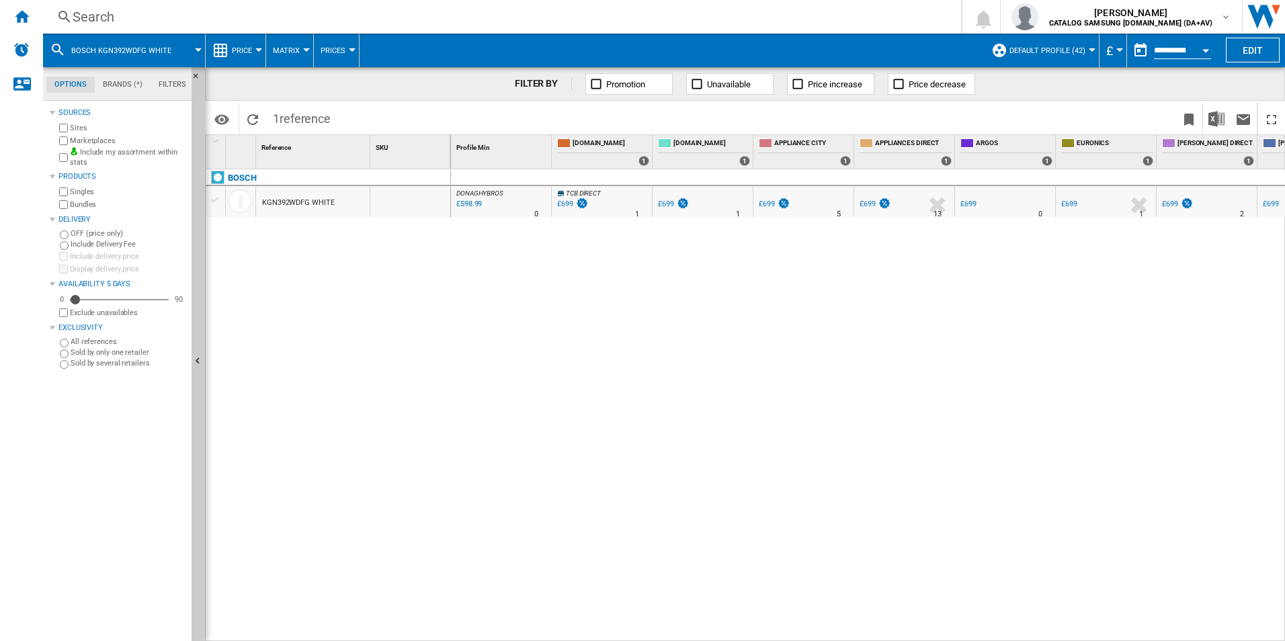
click at [227, 10] on div "Search" at bounding box center [499, 16] width 853 height 19
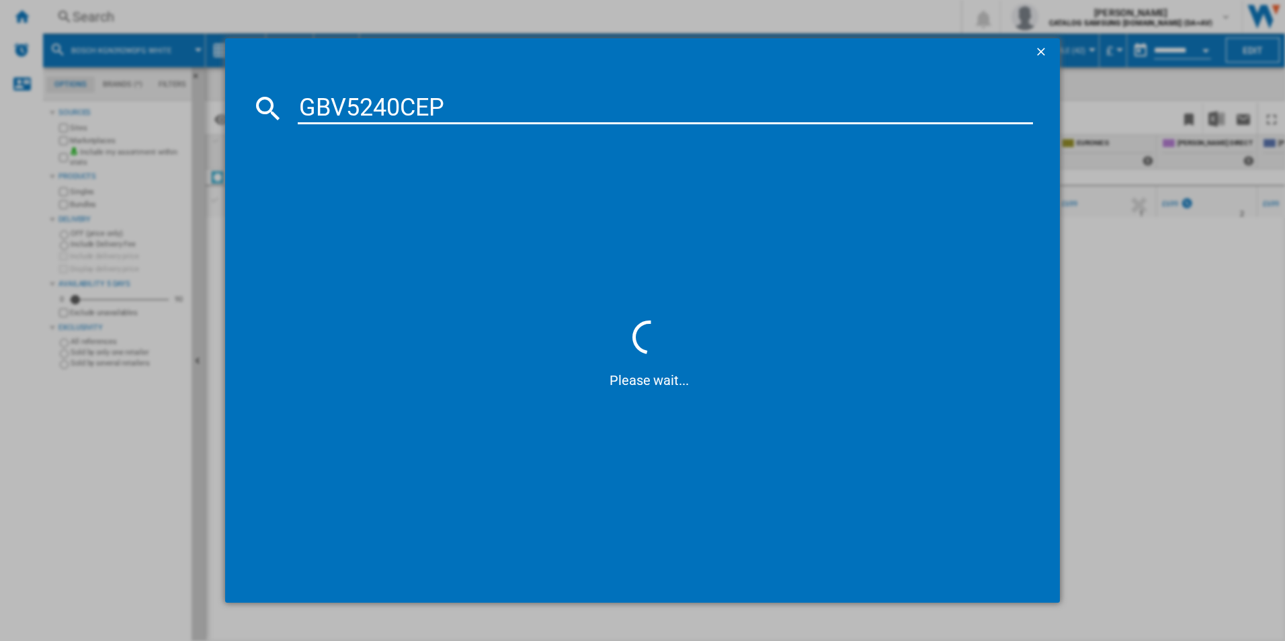
type input "GBV5240CEP"
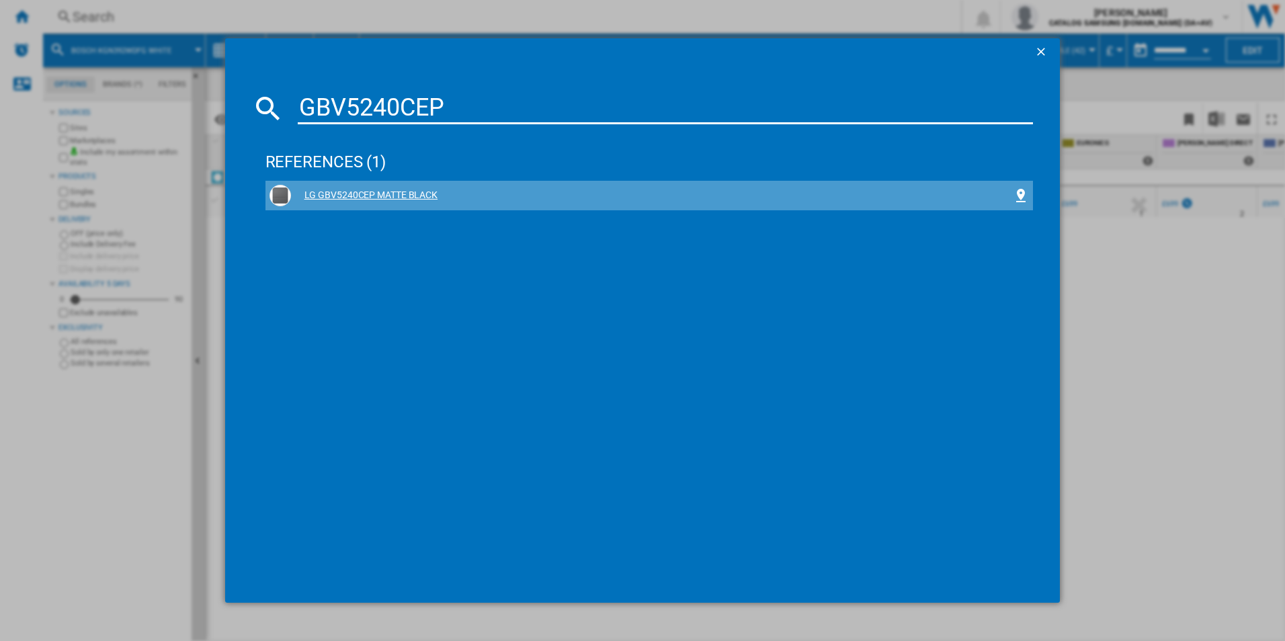
click at [374, 193] on div "LG GBV5240CEP MATTE BLACK" at bounding box center [652, 195] width 722 height 13
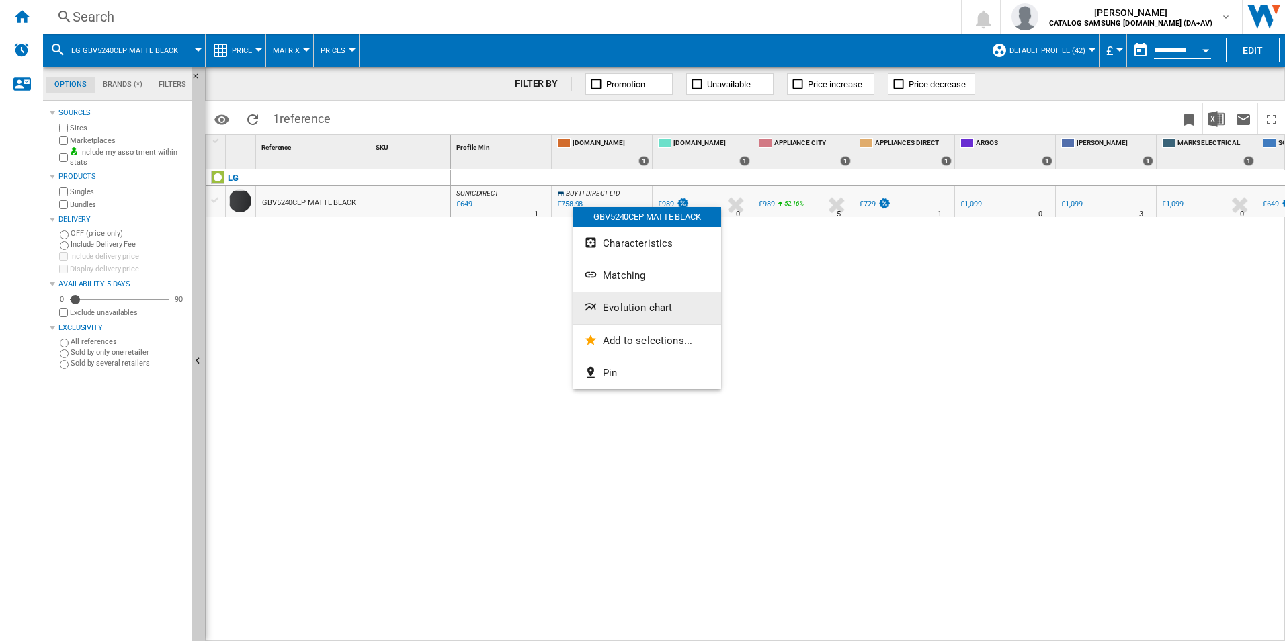
click at [656, 307] on span "Evolution chart" at bounding box center [637, 308] width 69 height 12
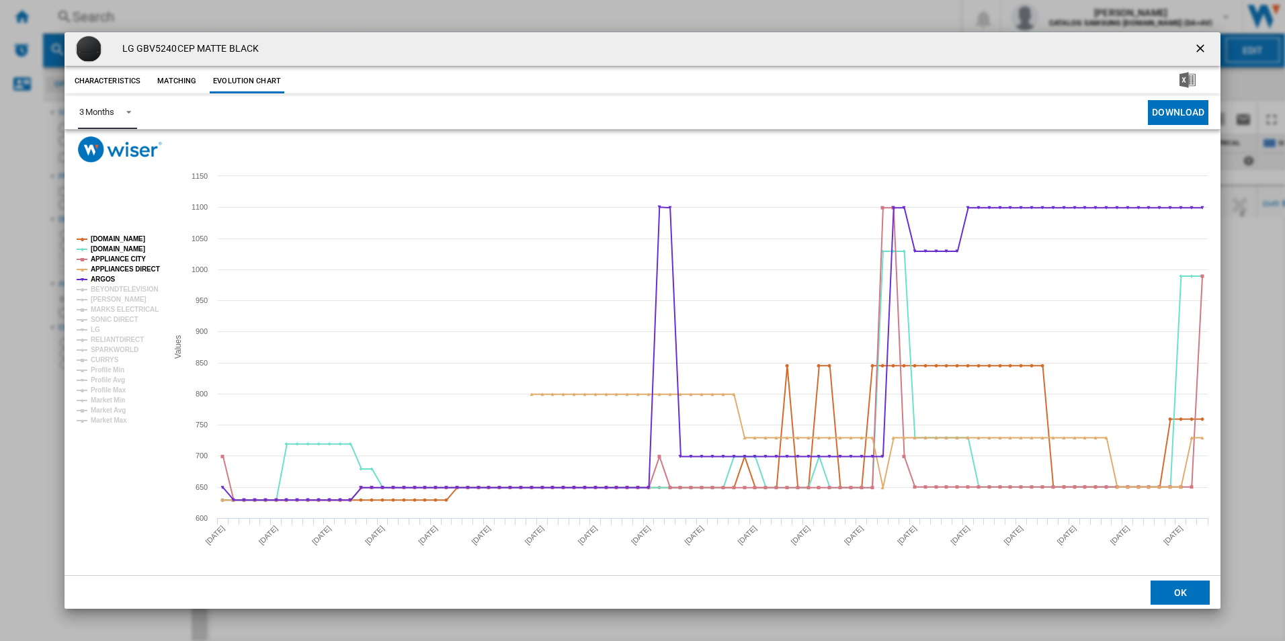
click at [104, 114] on div "3 Months" at bounding box center [96, 112] width 35 height 10
click at [108, 144] on div "6 Months" at bounding box center [96, 145] width 35 height 12
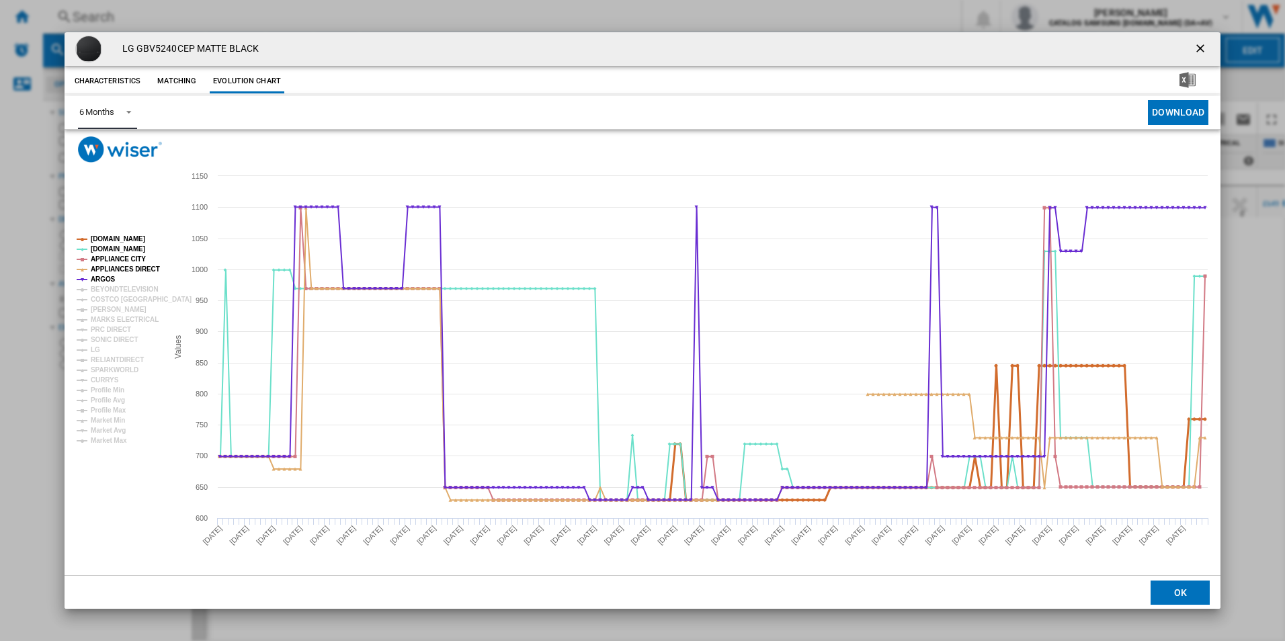
click at [113, 241] on tspan "[DOMAIN_NAME]" at bounding box center [118, 238] width 54 height 7
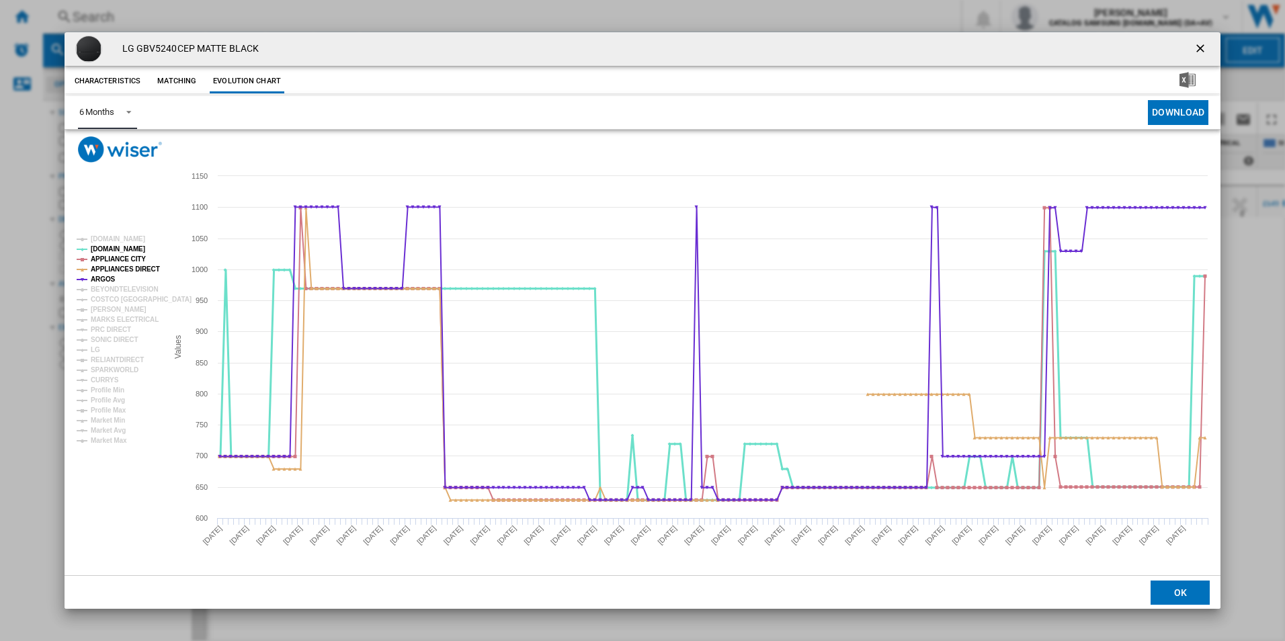
click at [107, 247] on tspan "[DOMAIN_NAME]" at bounding box center [118, 248] width 54 height 7
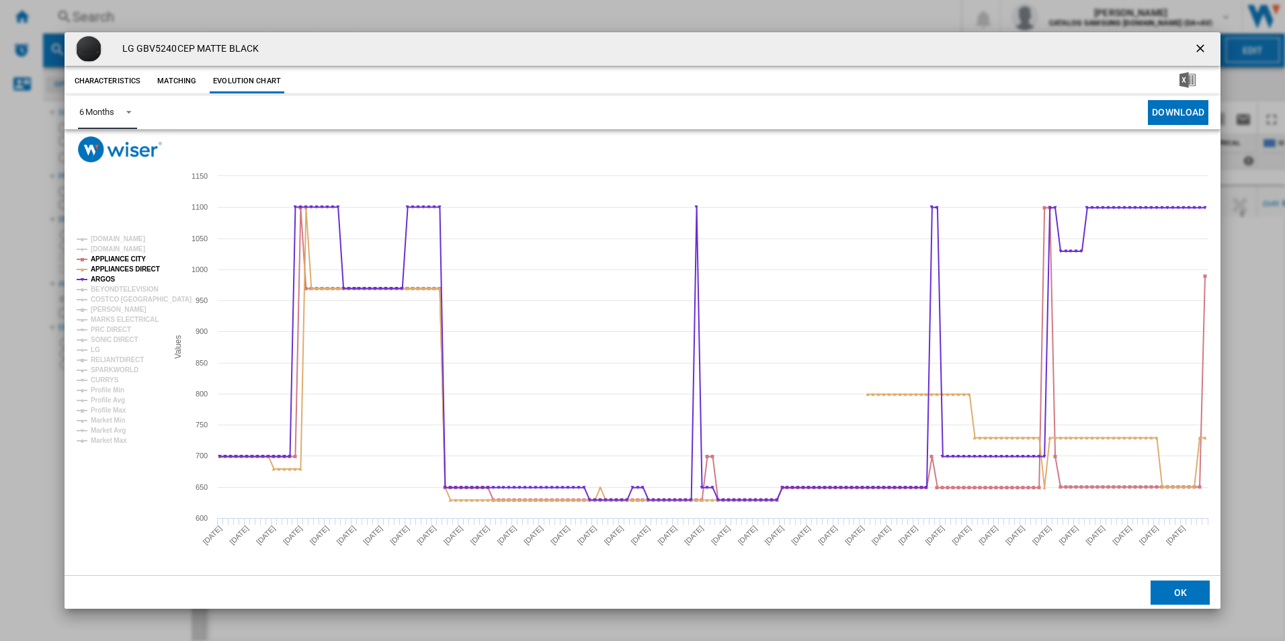
click at [108, 257] on tspan "APPLIANCE CITY" at bounding box center [118, 258] width 55 height 7
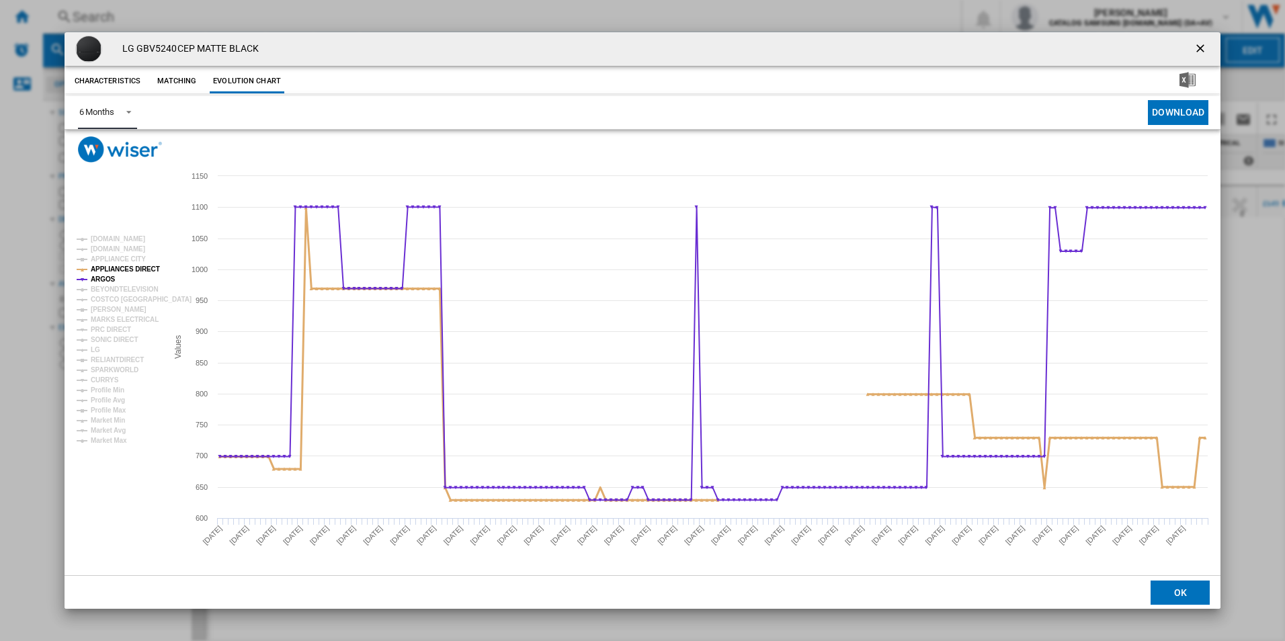
click at [109, 265] on tspan "APPLIANCES DIRECT" at bounding box center [125, 268] width 69 height 7
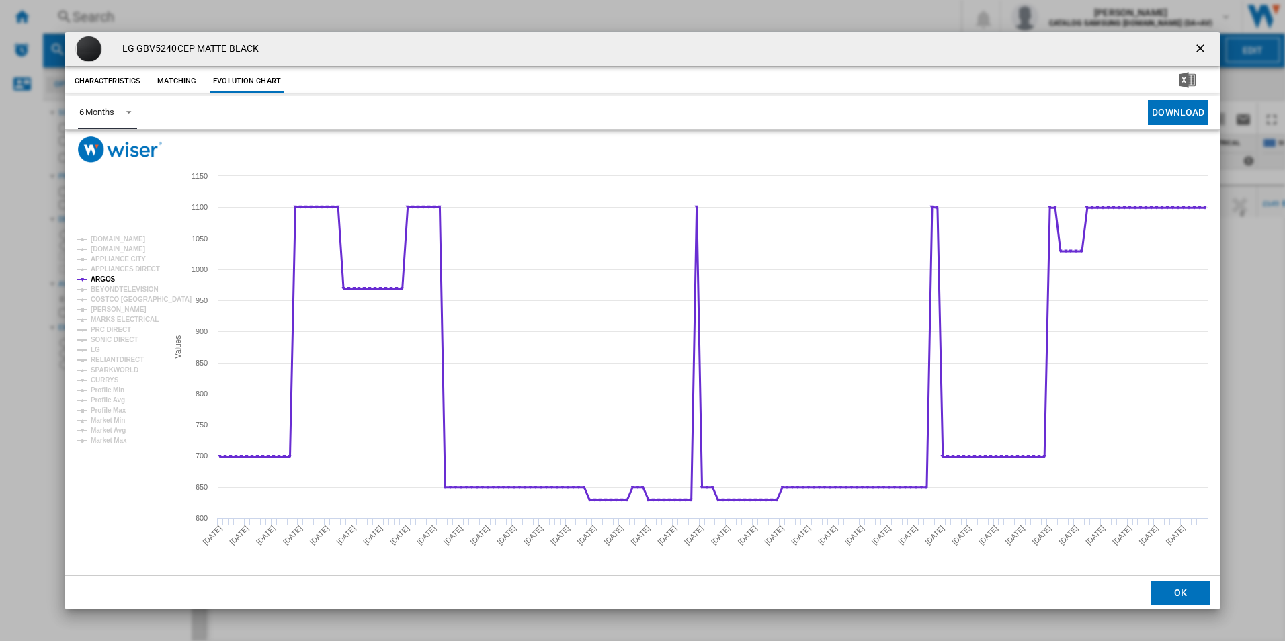
click at [105, 278] on tspan "ARGOS" at bounding box center [103, 279] width 25 height 7
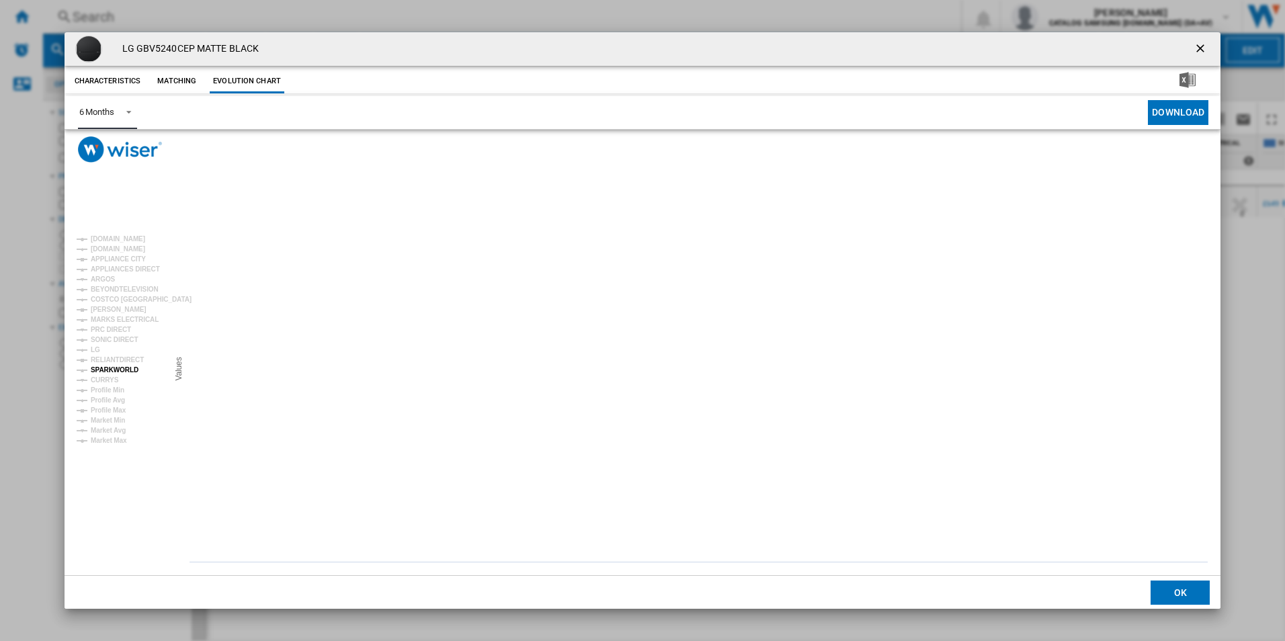
click at [110, 380] on tspan "CURRYS" at bounding box center [105, 379] width 28 height 7
